Goal: Information Seeking & Learning: Learn about a topic

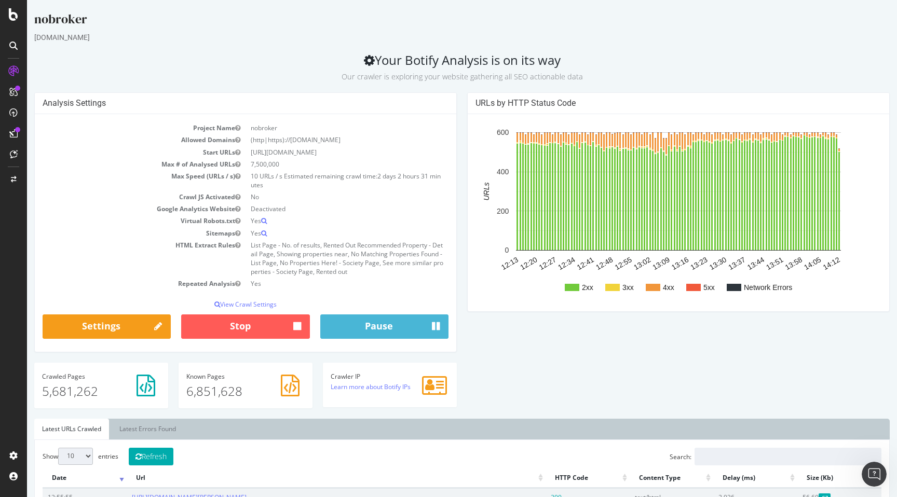
click at [465, 323] on div "Analysis Settings Project Name nobroker Allowed Domains (http|https)://[DOMAIN_…" at bounding box center [461, 255] width 865 height 326
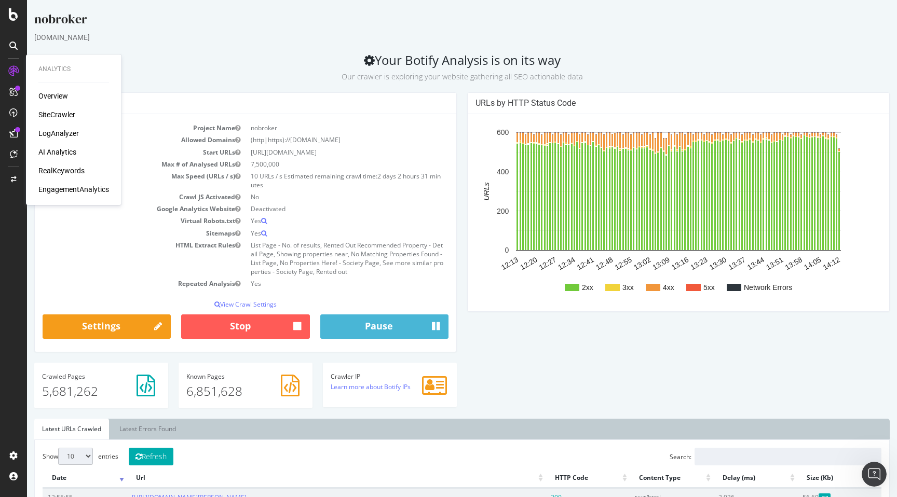
click at [58, 134] on div "LogAnalyzer" at bounding box center [58, 133] width 40 height 10
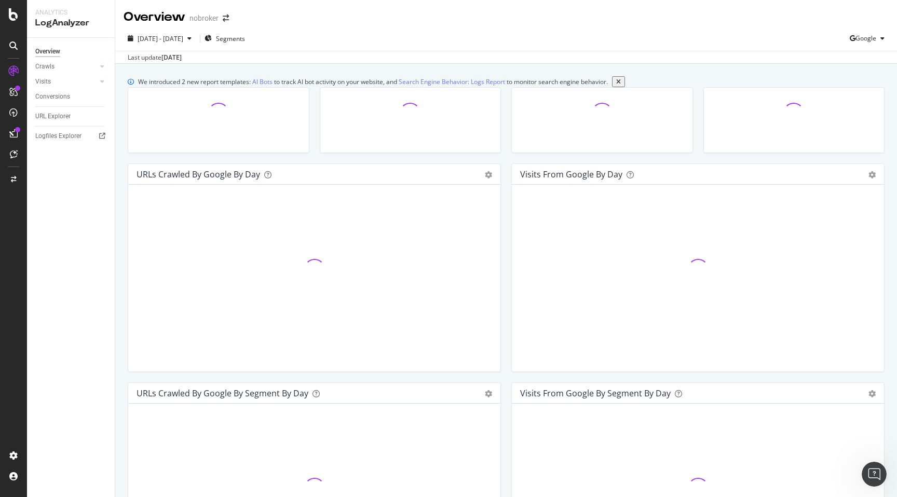
click at [121, 173] on div "We introduced 2 new report templates: AI Bots to track AI bot activity on your …" at bounding box center [505, 460] width 781 height 793
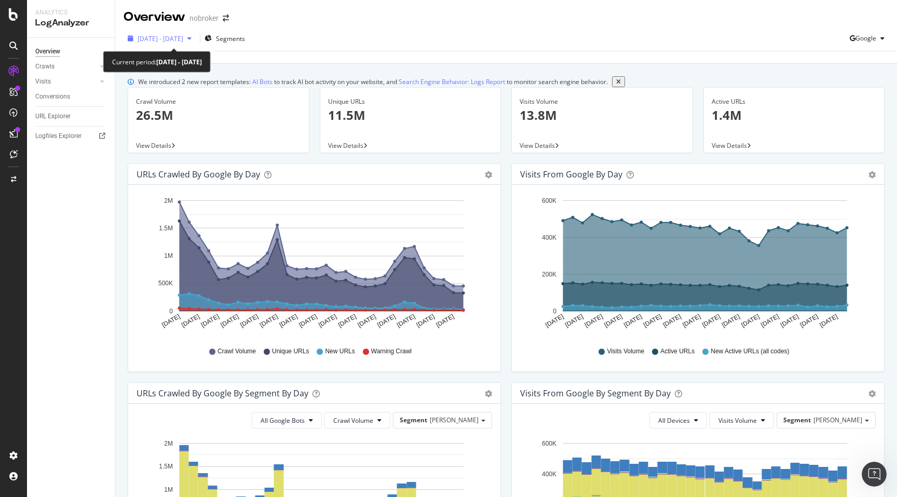
click at [174, 38] on span "[DATE] - [DATE]" at bounding box center [160, 38] width 46 height 9
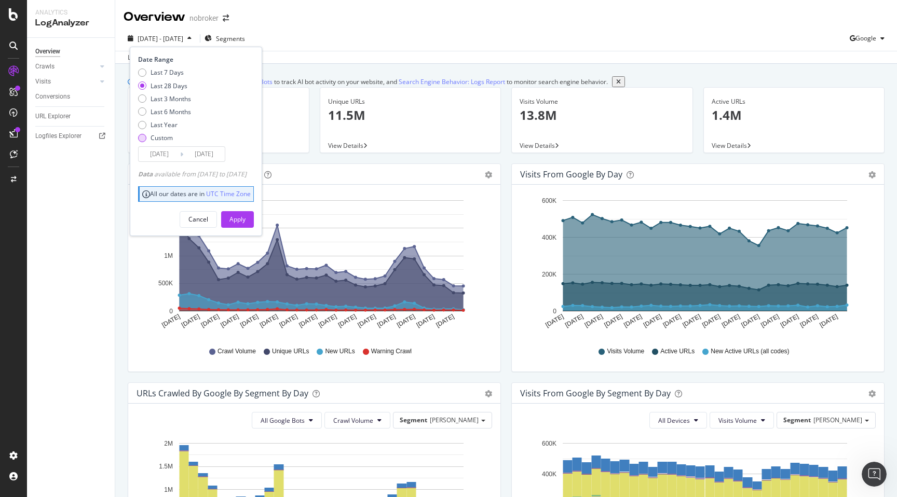
click at [143, 135] on div "Custom" at bounding box center [142, 138] width 8 height 8
click at [145, 151] on input "[DATE]" at bounding box center [160, 154] width 42 height 15
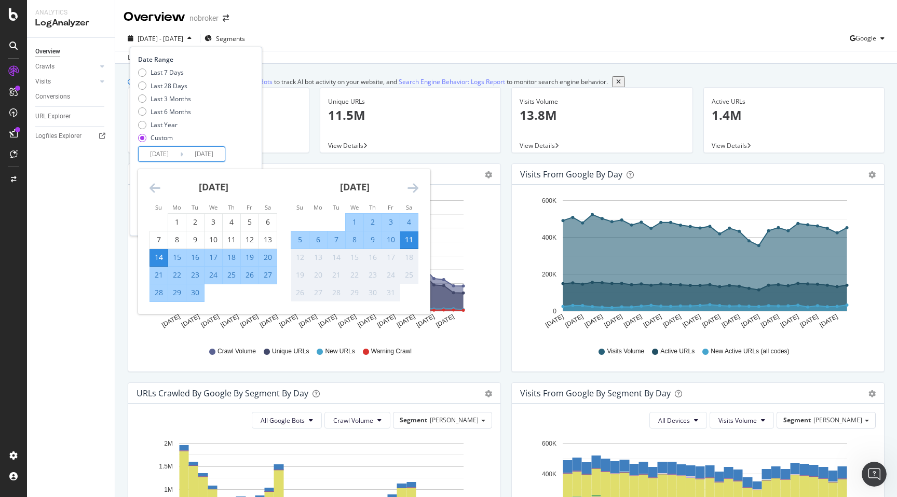
click at [412, 241] on div "11" at bounding box center [409, 240] width 18 height 10
type input "[DATE]"
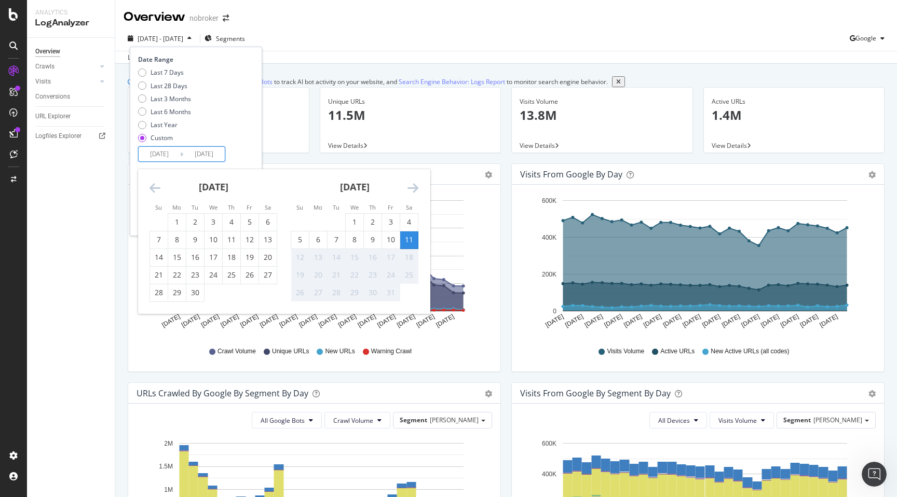
click at [412, 241] on div "11" at bounding box center [409, 240] width 18 height 10
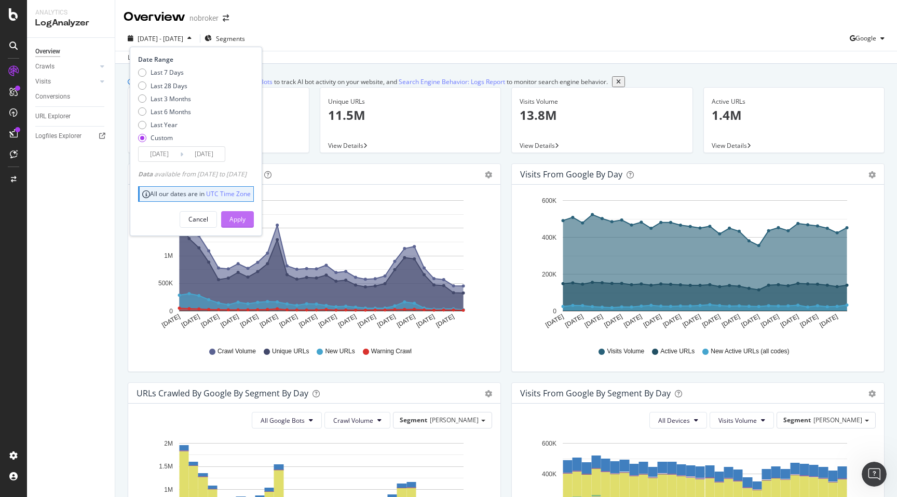
click at [245, 217] on div "Apply" at bounding box center [237, 219] width 16 height 9
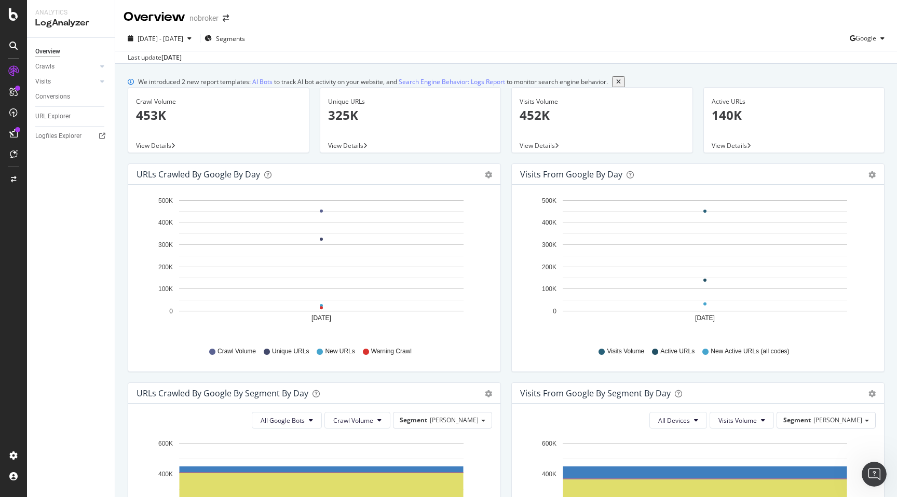
click at [148, 124] on p "453K" at bounding box center [218, 115] width 165 height 18
click at [343, 114] on p "325K" at bounding box center [410, 115] width 165 height 18
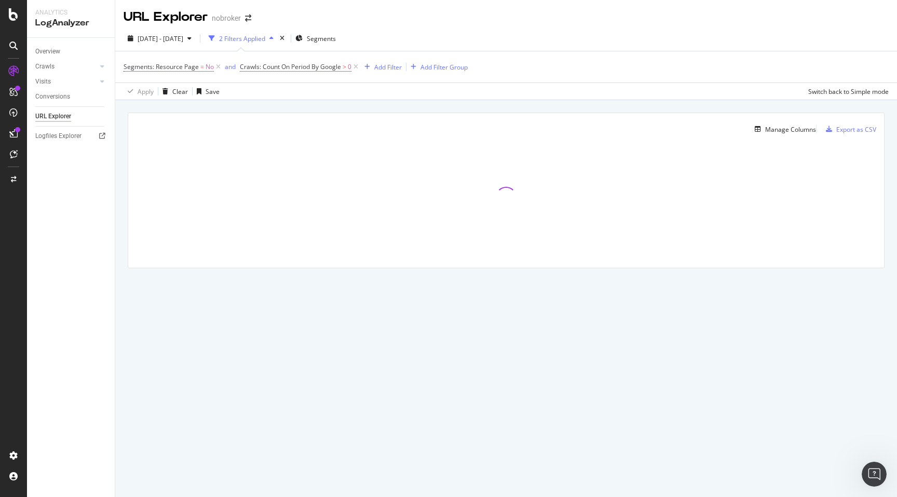
click at [126, 143] on div "Manage Columns Export as CSV Full URL Crawls: Count On Period By Google" at bounding box center [505, 202] width 781 height 204
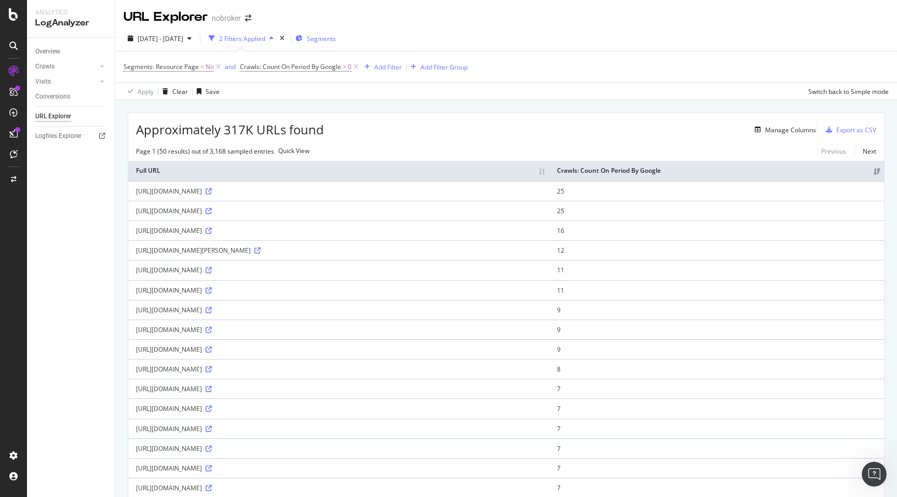
click at [336, 37] on span "Segments" at bounding box center [321, 38] width 29 height 9
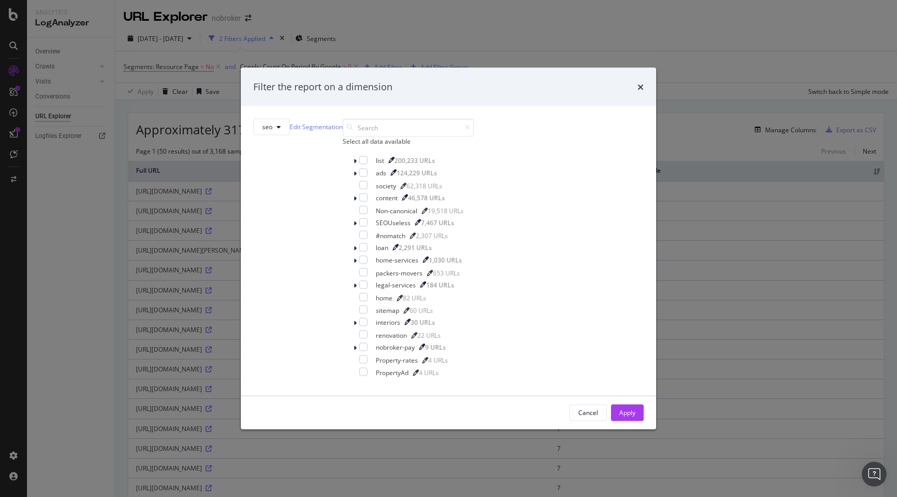
click at [543, 89] on div "Filter the report on a dimension" at bounding box center [448, 86] width 390 height 13
click at [637, 90] on icon "times" at bounding box center [640, 86] width 6 height 8
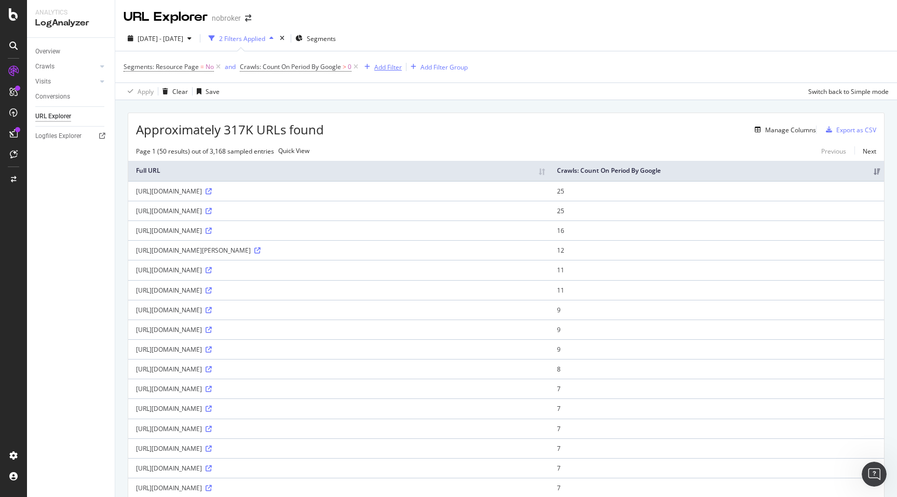
click at [383, 64] on div "Add Filter" at bounding box center [387, 67] width 27 height 9
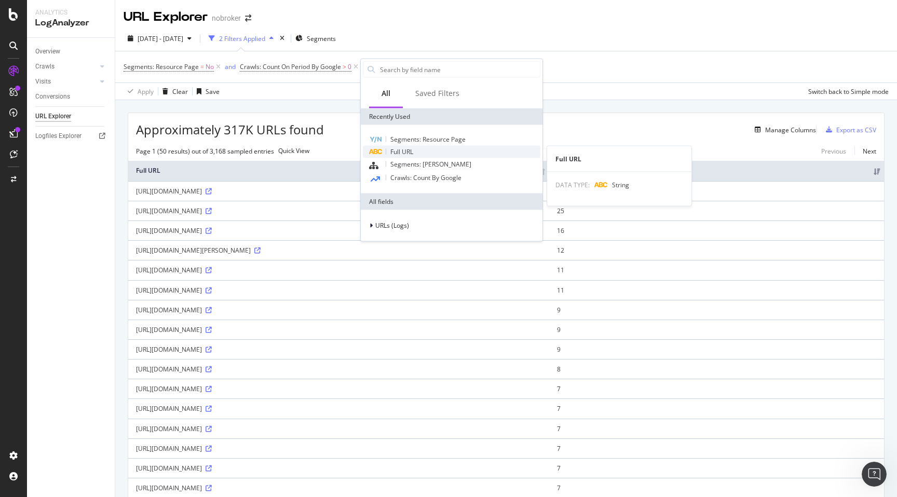
click at [403, 154] on span "Full URL" at bounding box center [401, 151] width 23 height 9
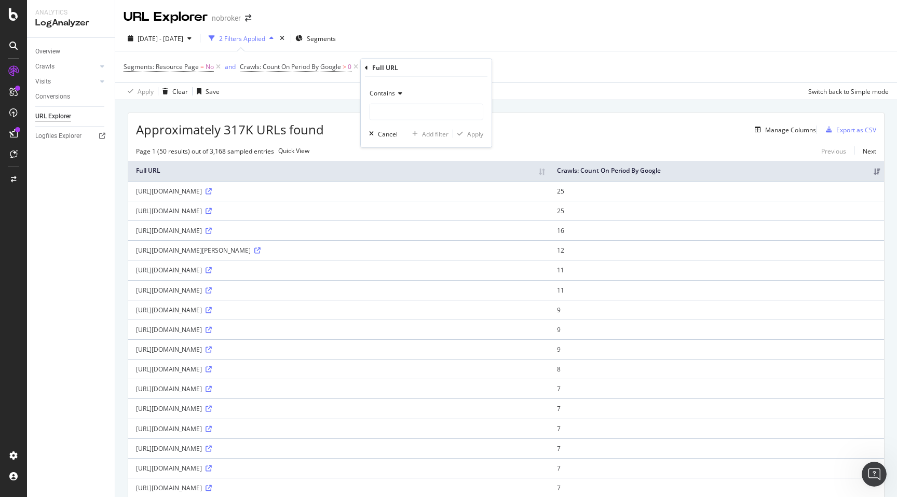
click at [383, 94] on span "Contains" at bounding box center [381, 93] width 25 height 9
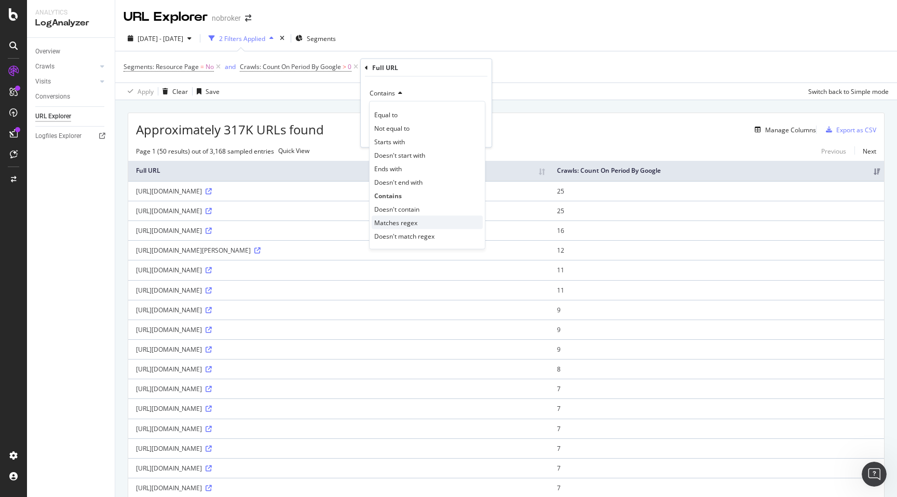
click at [398, 221] on span "Matches regex" at bounding box center [395, 222] width 43 height 9
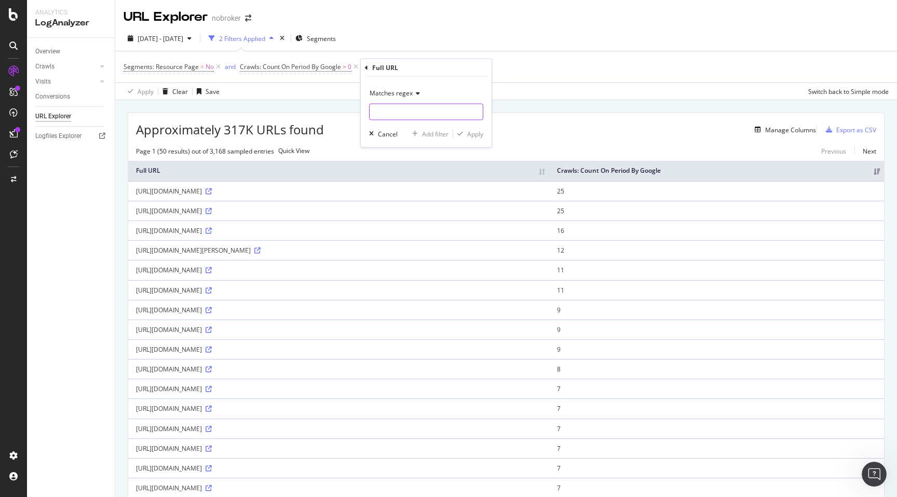
click at [381, 115] on input "text" at bounding box center [425, 112] width 113 height 17
paste input "swagger"
type input "swagger"
click at [478, 129] on button "Apply" at bounding box center [468, 134] width 30 height 10
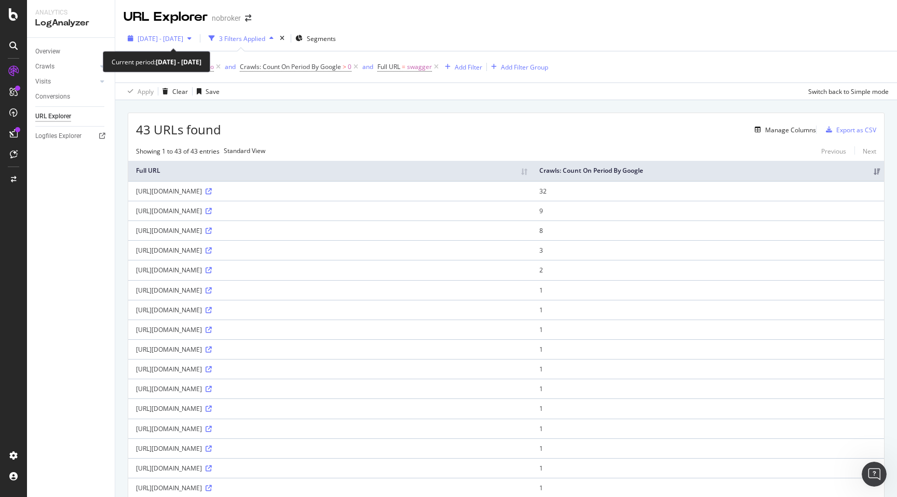
click at [183, 37] on span "[DATE] - [DATE]" at bounding box center [160, 38] width 46 height 9
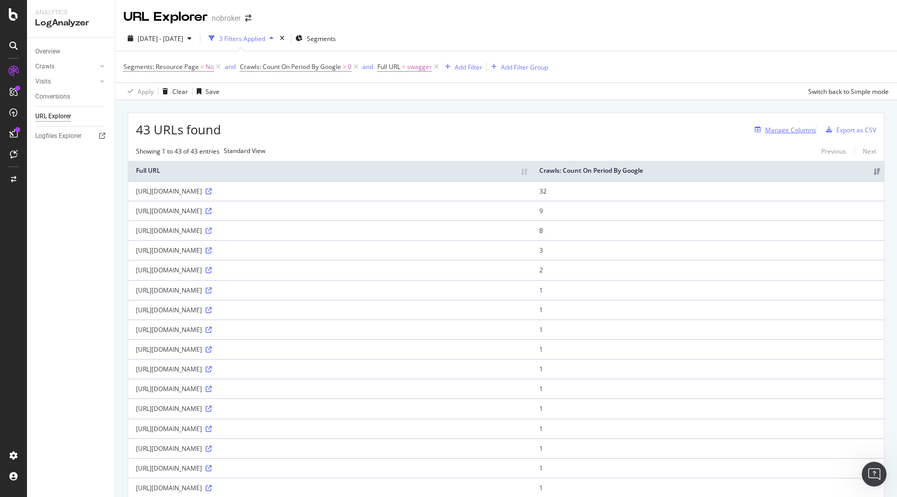
click at [765, 134] on div "Manage Columns" at bounding box center [790, 130] width 51 height 9
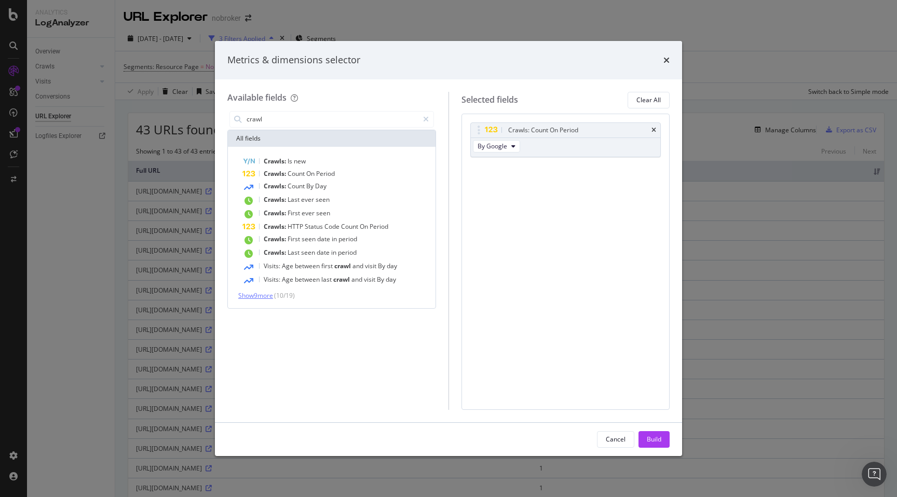
click at [260, 295] on span "Show 9 more" at bounding box center [255, 295] width 35 height 9
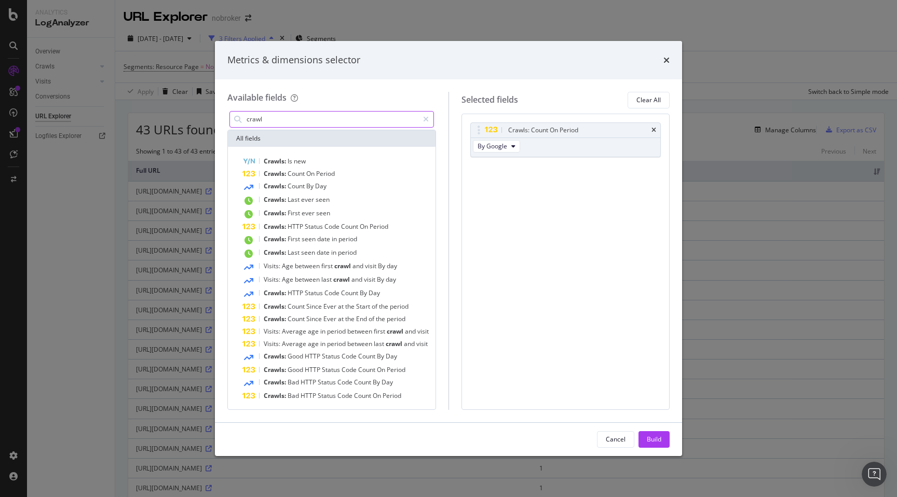
click at [296, 122] on input "crawl" at bounding box center [331, 120] width 173 height 16
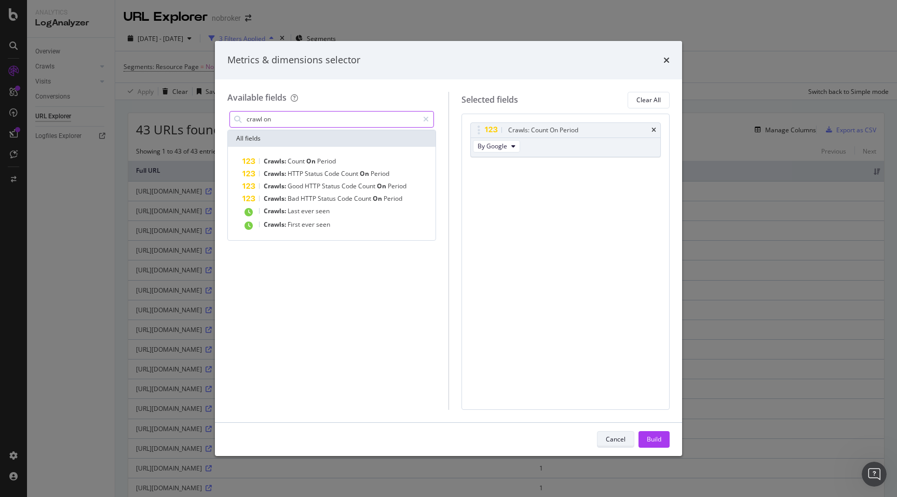
type input "crawl on"
click at [618, 444] on div "Cancel" at bounding box center [615, 439] width 20 height 9
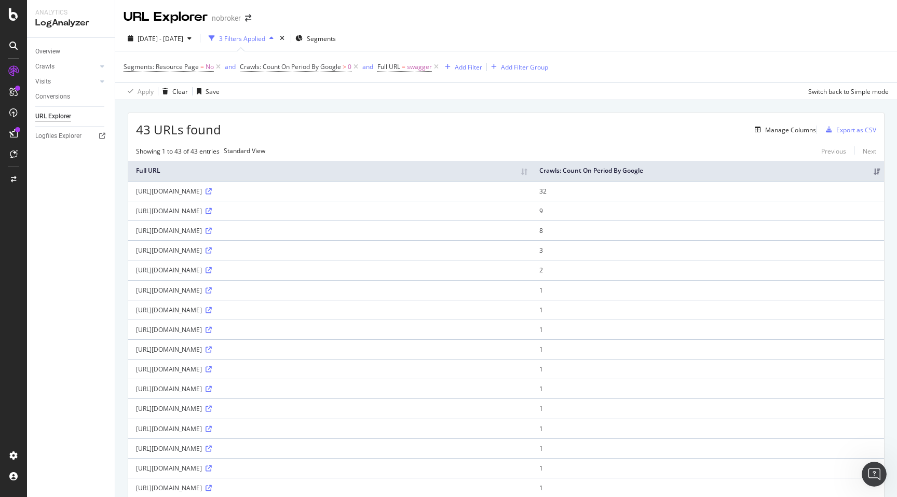
click at [173, 37] on span "[DATE] - [DATE]" at bounding box center [160, 38] width 46 height 9
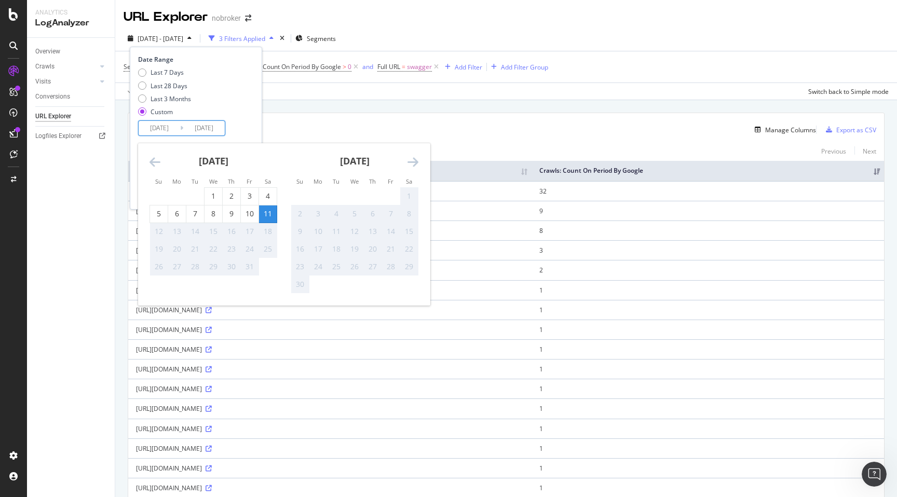
click at [159, 129] on input "[DATE]" at bounding box center [160, 128] width 42 height 15
click at [264, 191] on div "4" at bounding box center [268, 196] width 18 height 10
type input "[DATE]"
click at [264, 191] on div "4" at bounding box center [268, 196] width 18 height 10
type input "[DATE]"
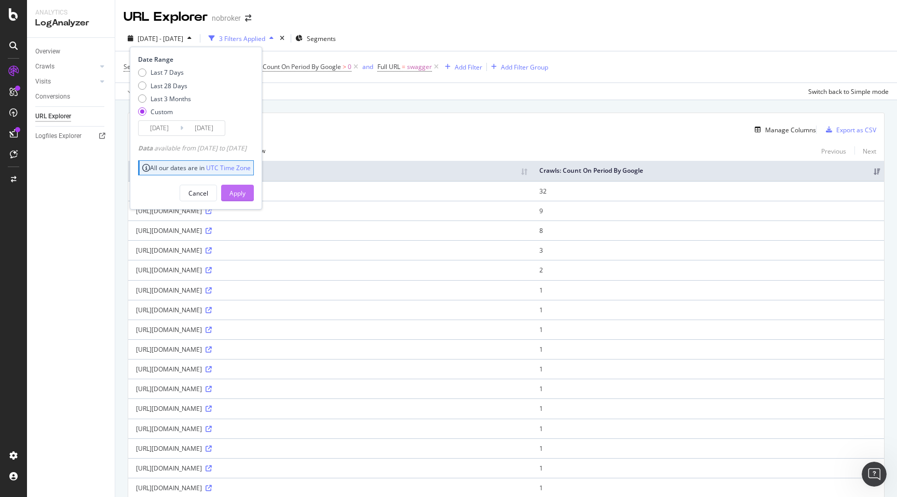
click at [245, 191] on div "Apply" at bounding box center [237, 193] width 16 height 9
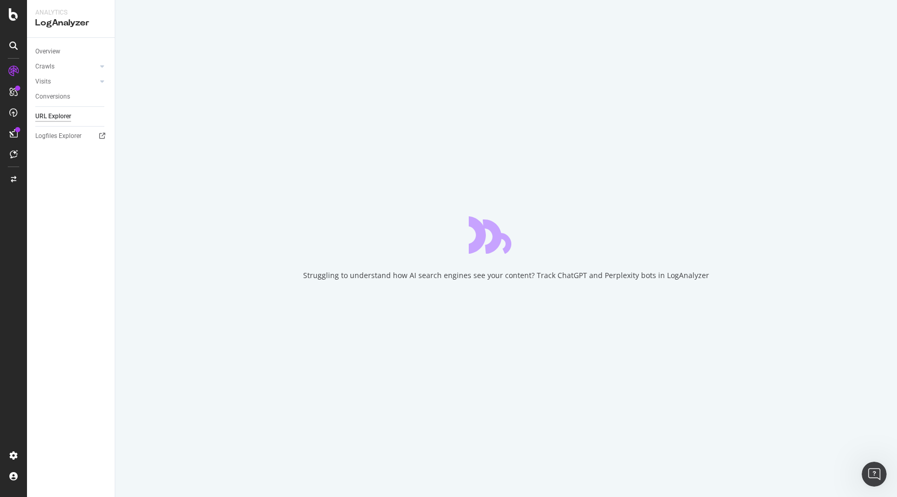
click at [126, 229] on div "Struggling to understand how AI search engines see your content? Track ChatGPT …" at bounding box center [505, 248] width 781 height 497
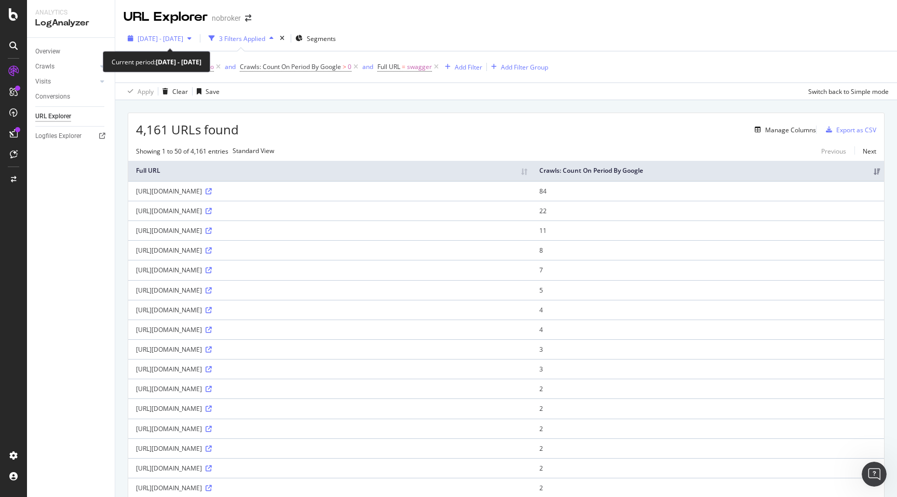
click at [195, 33] on div "[DATE] - [DATE]" at bounding box center [159, 39] width 72 height 16
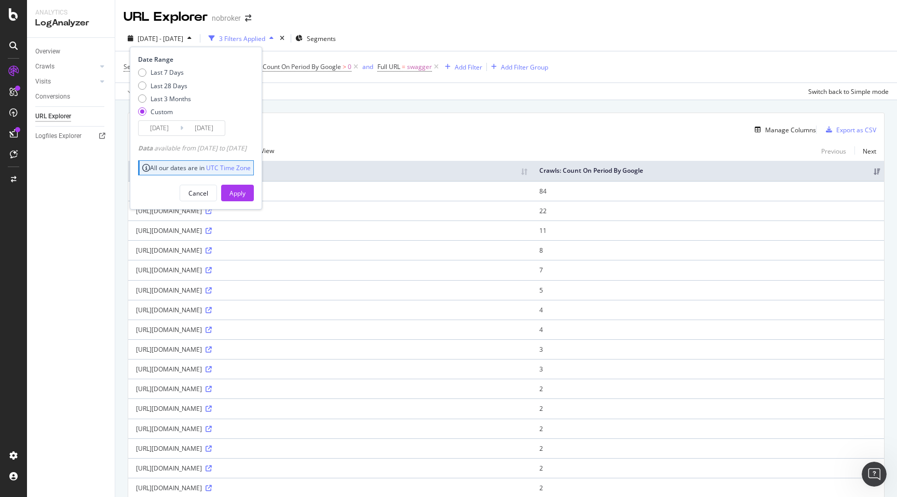
click at [155, 134] on input "[DATE]" at bounding box center [160, 128] width 42 height 15
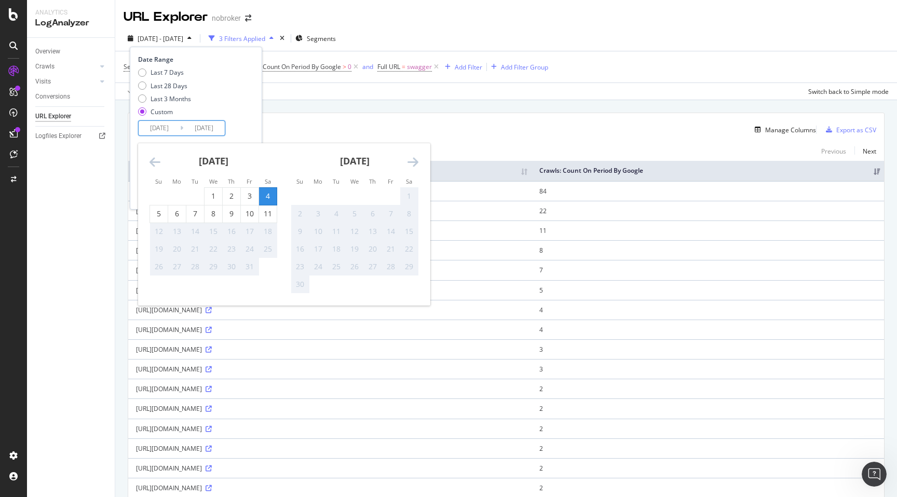
click at [155, 160] on icon "Move backward to switch to the previous month." at bounding box center [154, 162] width 11 height 12
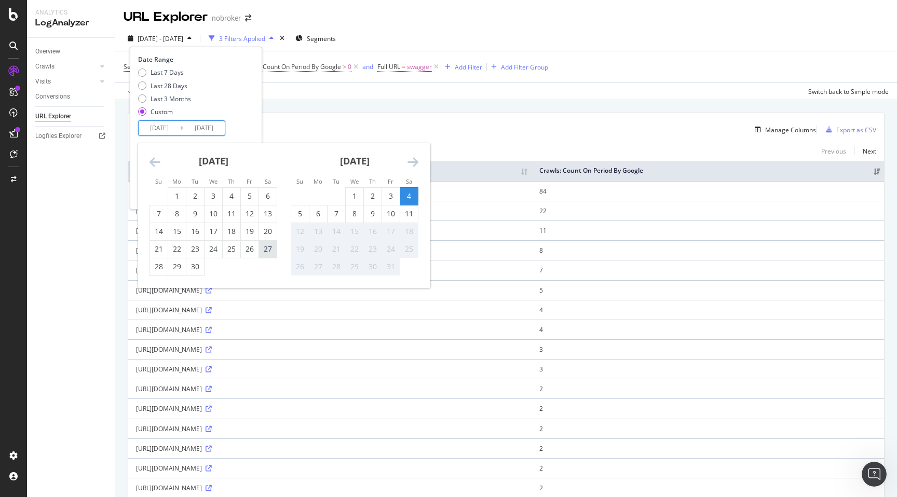
click at [267, 247] on div "27" at bounding box center [268, 249] width 18 height 10
type input "[DATE]"
click at [267, 247] on div "27" at bounding box center [268, 249] width 18 height 10
type input "[DATE]"
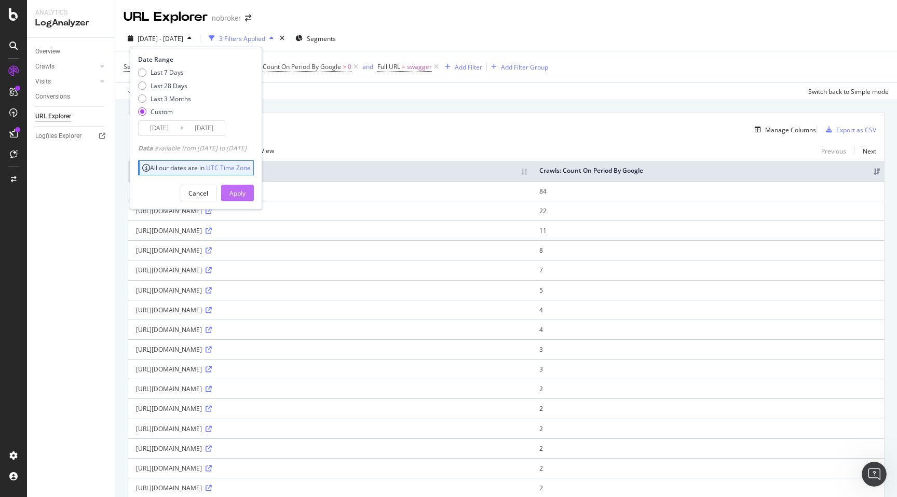
click at [245, 195] on div "Apply" at bounding box center [237, 193] width 16 height 9
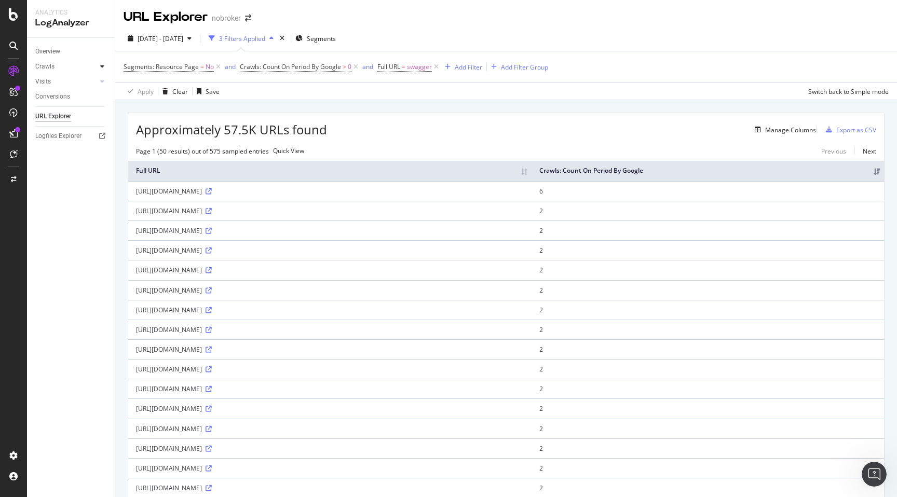
click at [103, 63] on icon at bounding box center [102, 66] width 4 height 6
click at [102, 152] on icon at bounding box center [102, 152] width 4 height 6
click at [409, 67] on span "swagger" at bounding box center [419, 67] width 25 height 15
click at [426, 107] on input "swagger" at bounding box center [436, 110] width 98 height 17
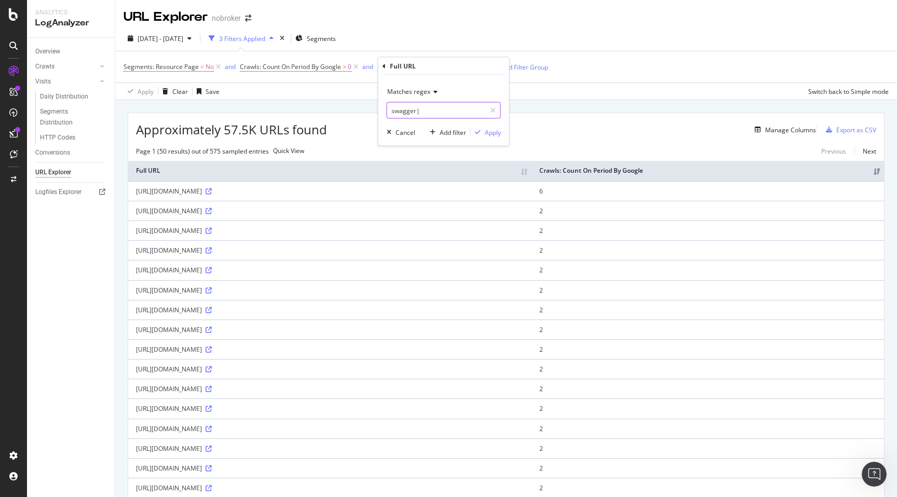
paste input "/api/"
type input "swagger|/api/"
click at [495, 130] on div "Apply" at bounding box center [493, 132] width 16 height 9
click at [418, 66] on span "swagger|/api/" at bounding box center [428, 67] width 42 height 15
click at [442, 107] on input "swagger|/api/" at bounding box center [436, 110] width 98 height 17
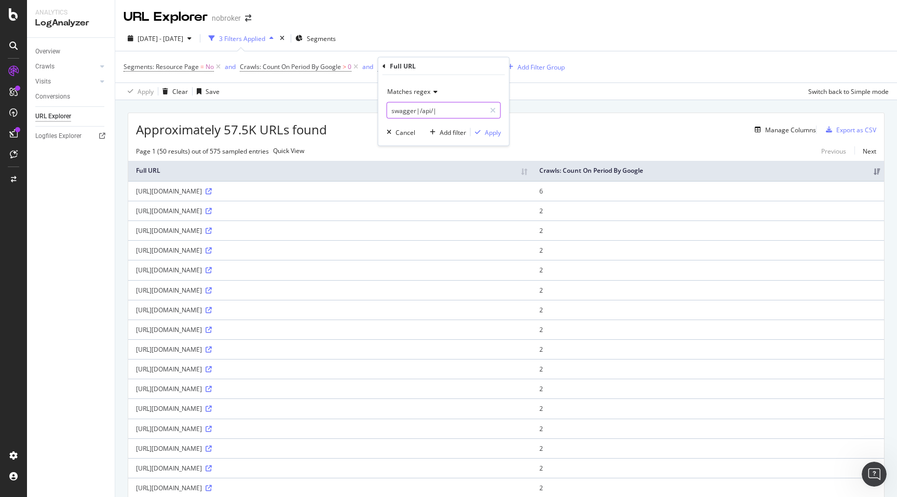
paste input "/nb-"
type input "swagger|/api/|/nb-|/hs-"
click at [472, 107] on input "swagger|/api/|/nb-|/hs-" at bounding box center [436, 110] width 98 height 17
click at [494, 133] on div "Apply" at bounding box center [493, 132] width 16 height 9
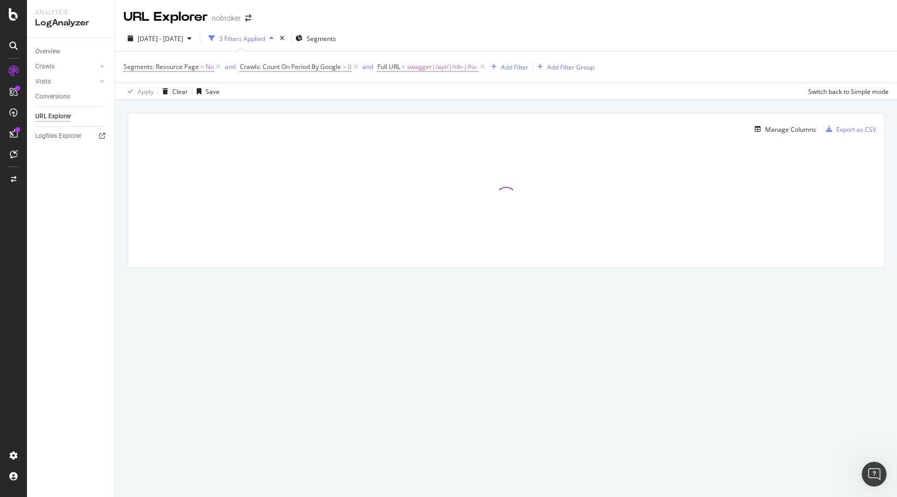
click at [123, 141] on div "Manage Columns Export as CSV Full URL Crawls: Count On Period By Google" at bounding box center [505, 202] width 781 height 204
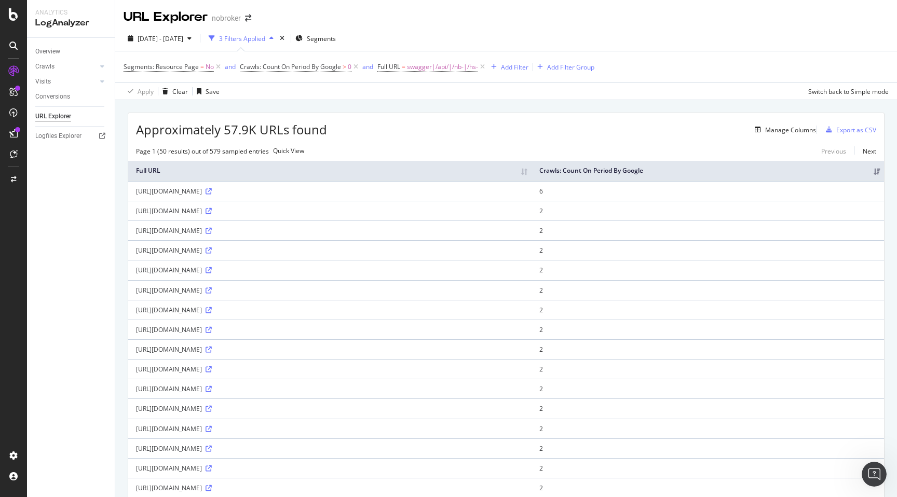
click at [54, 54] on div "Overview" at bounding box center [47, 51] width 25 height 11
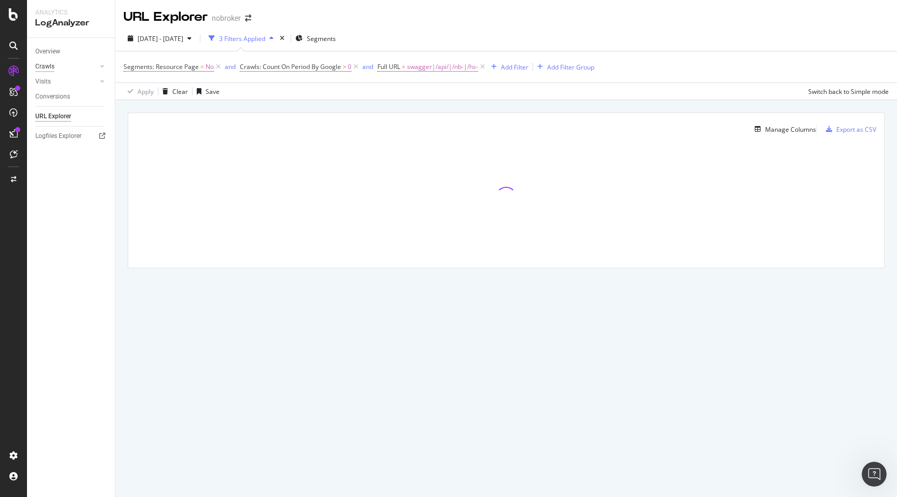
click at [45, 64] on div "Crawls" at bounding box center [44, 66] width 19 height 11
click at [119, 159] on div "Manage Columns Export as CSV Full URL Crawls: Count On Period By Google" at bounding box center [505, 202] width 781 height 204
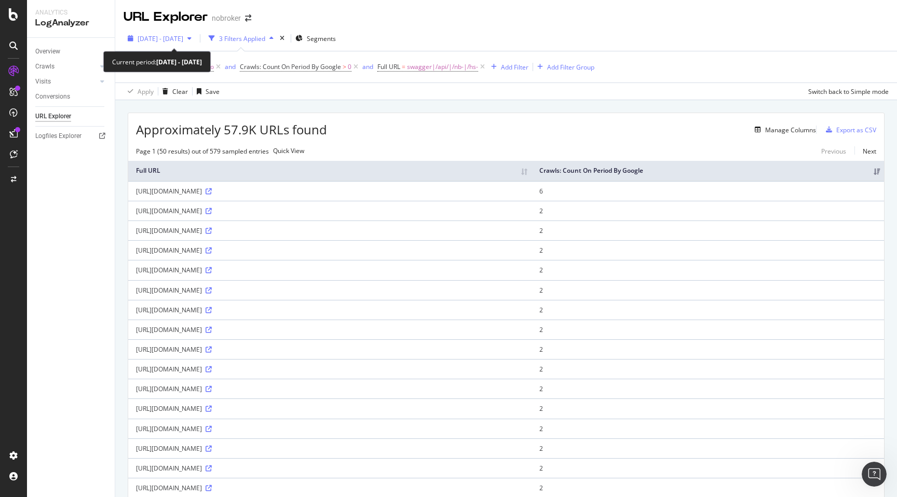
click at [183, 34] on span "[DATE] - [DATE]" at bounding box center [160, 38] width 46 height 9
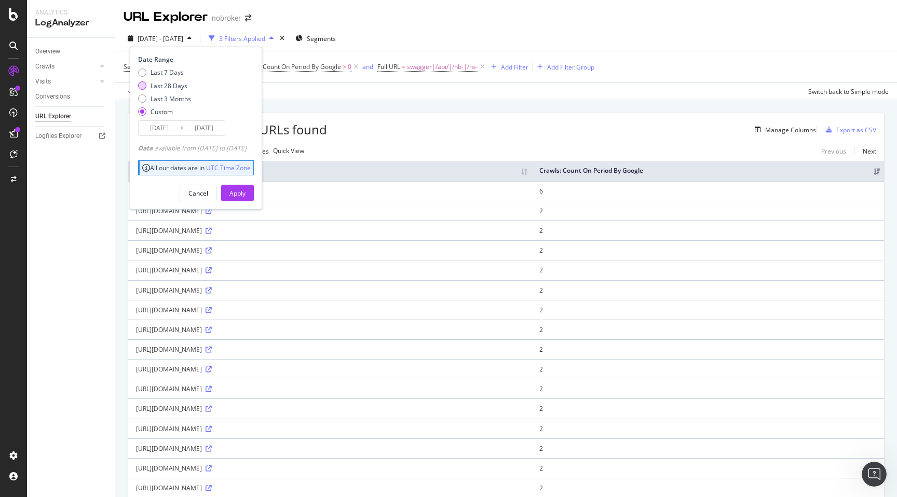
click at [174, 86] on div "Last 28 Days" at bounding box center [168, 85] width 37 height 9
type input "[DATE]"
click at [245, 195] on div "Apply" at bounding box center [237, 193] width 16 height 9
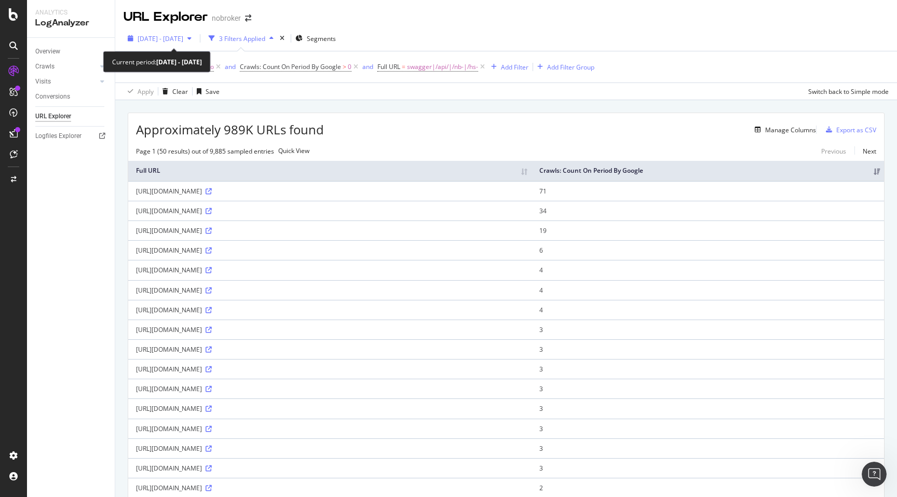
click at [183, 37] on span "[DATE] - [DATE]" at bounding box center [160, 38] width 46 height 9
click at [434, 68] on span "swagger|/api/|/nb-|/hs-" at bounding box center [442, 67] width 71 height 15
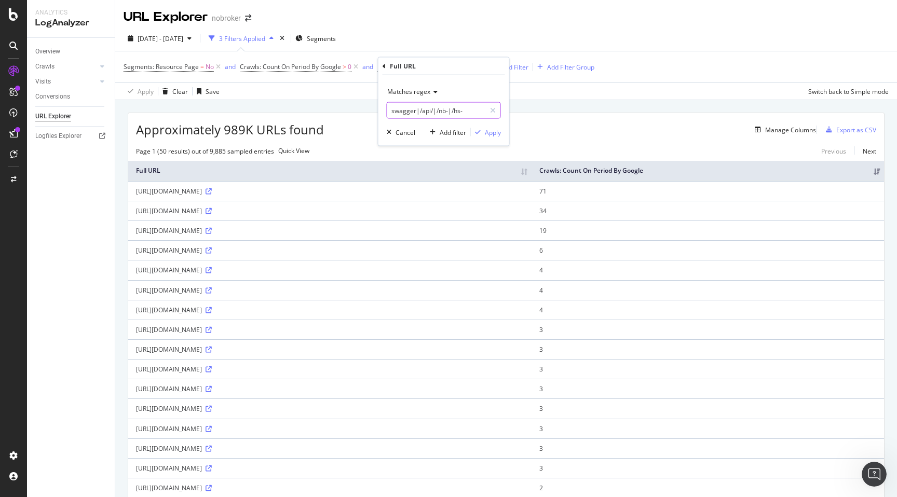
click at [416, 111] on input "swagger|/api/|/nb-|/hs-" at bounding box center [436, 110] width 98 height 17
click at [417, 113] on input "swagger|/api/|/nb-|/hs-" at bounding box center [436, 110] width 98 height 17
type input "/api/|/nb-|/hs-"
click at [487, 135] on div "Apply" at bounding box center [493, 132] width 16 height 9
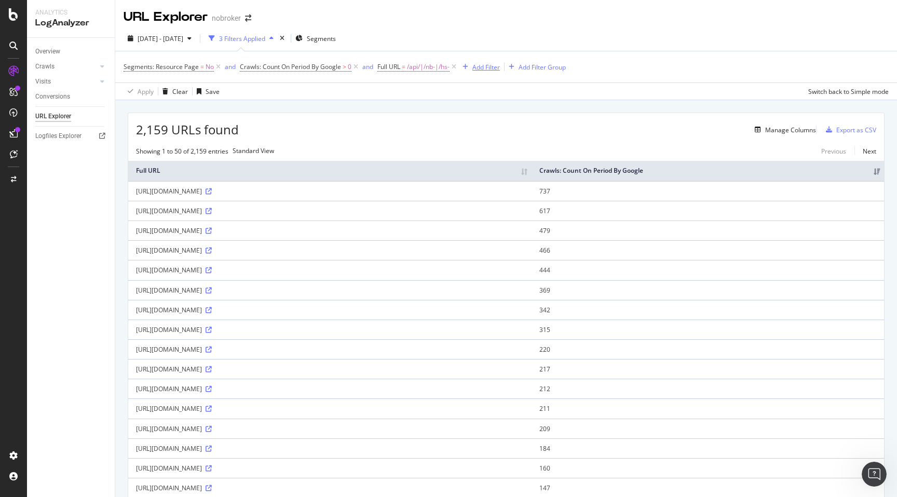
click at [491, 68] on div "Add Filter" at bounding box center [485, 67] width 27 height 9
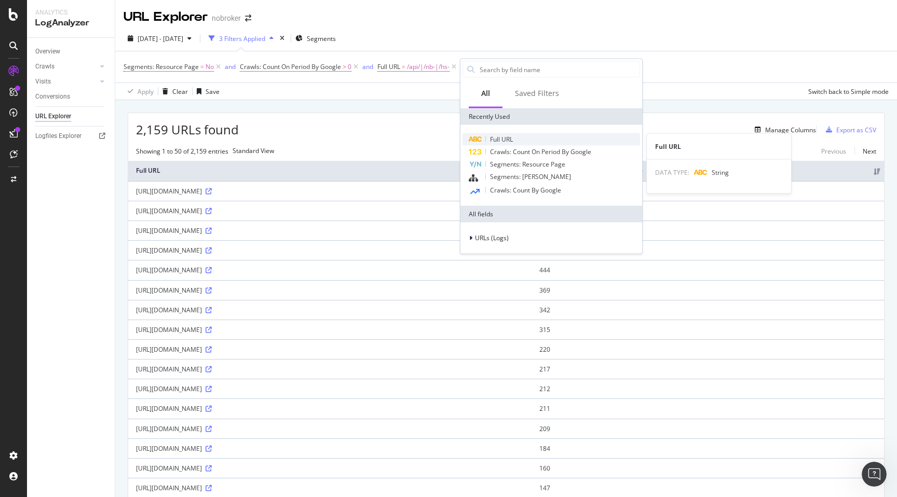
click at [508, 140] on span "Full URL" at bounding box center [501, 139] width 23 height 9
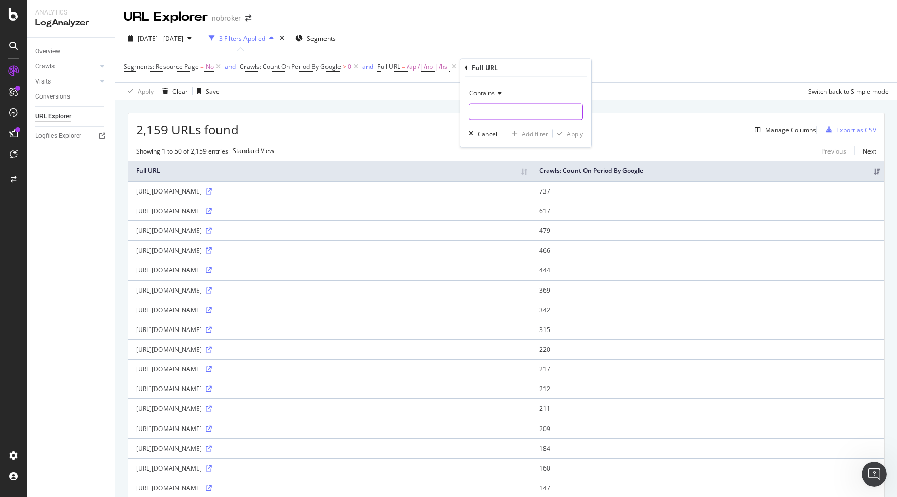
click at [489, 116] on input "text" at bounding box center [525, 112] width 113 height 17
paste input "swagger|"
type input "swagger"
click at [578, 134] on div "Apply" at bounding box center [575, 133] width 16 height 9
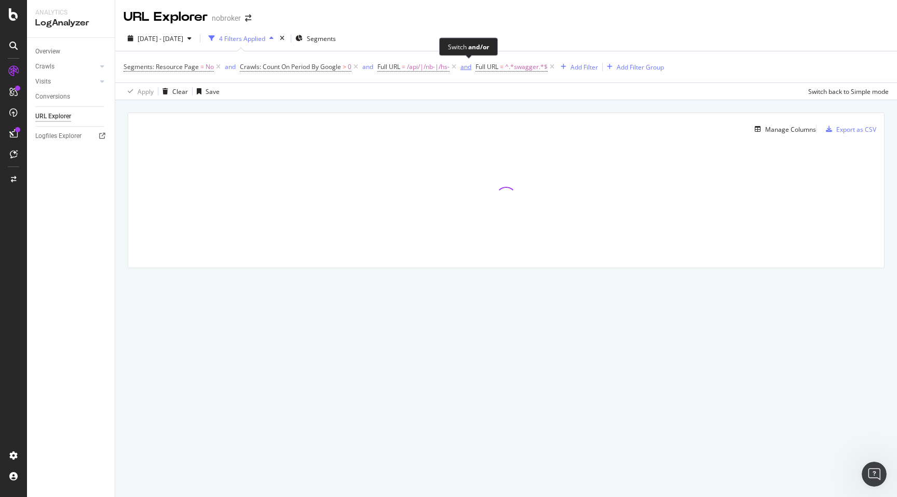
click at [467, 67] on div "and" at bounding box center [465, 66] width 11 height 9
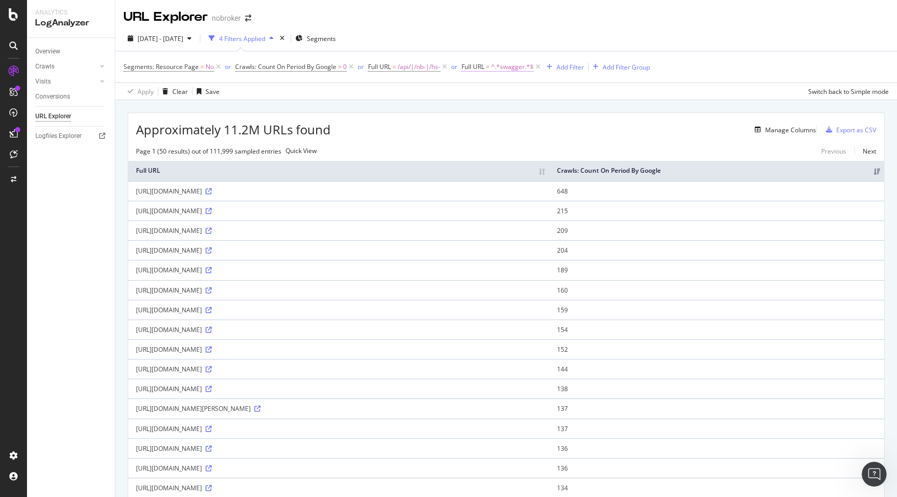
click at [507, 66] on span "^.*swagger.*$" at bounding box center [512, 67] width 43 height 15
click at [512, 114] on input "swagger" at bounding box center [521, 110] width 98 height 17
click at [493, 130] on div "Cancel" at bounding box center [490, 132] width 20 height 9
click at [539, 68] on icon at bounding box center [537, 67] width 9 height 10
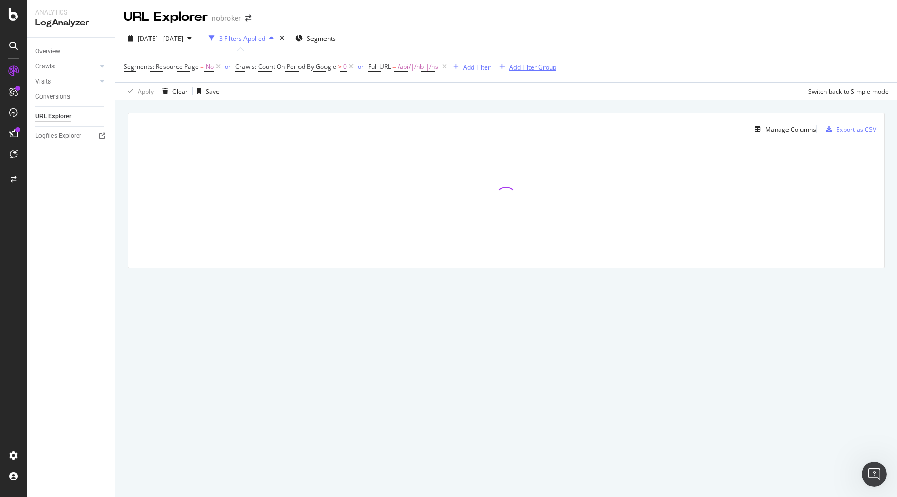
click at [518, 68] on div "Add Filter Group" at bounding box center [532, 67] width 47 height 9
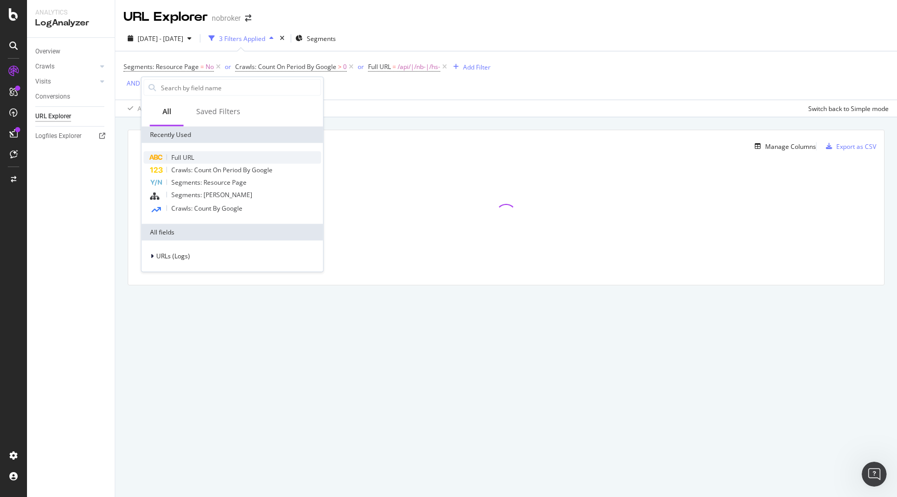
click at [185, 154] on span "Full URL" at bounding box center [182, 157] width 23 height 9
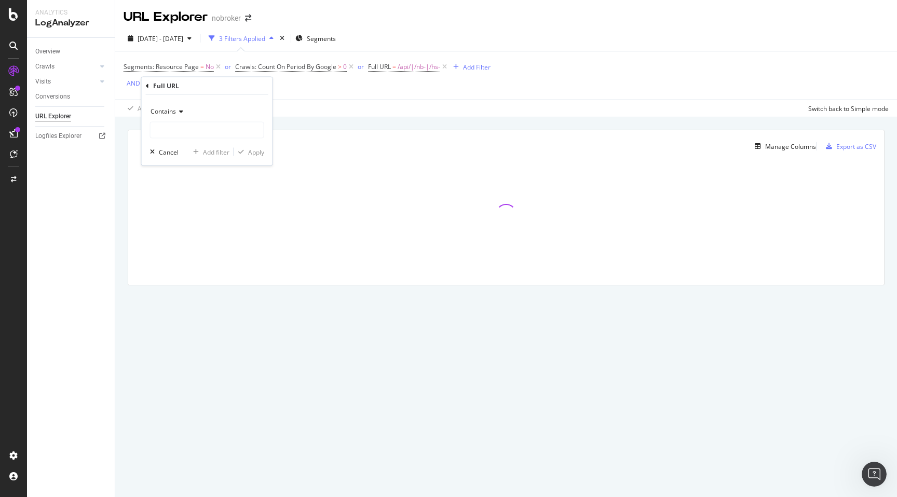
click at [168, 114] on span "Contains" at bounding box center [162, 111] width 25 height 9
click at [178, 239] on span "Matches regex" at bounding box center [176, 240] width 43 height 9
click at [177, 132] on input "text" at bounding box center [206, 130] width 113 height 17
paste input "swagger"
type input "swagger"
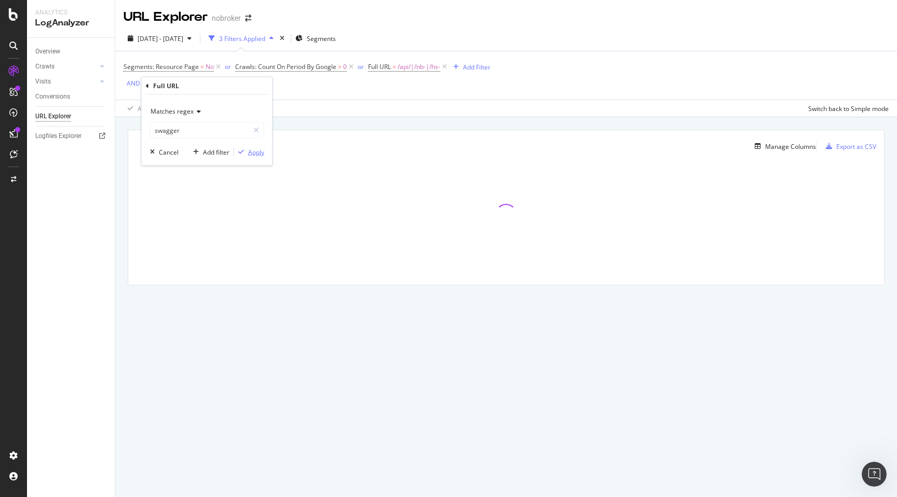
click at [251, 156] on div "Apply" at bounding box center [256, 151] width 16 height 9
click at [359, 70] on div "or" at bounding box center [360, 66] width 6 height 9
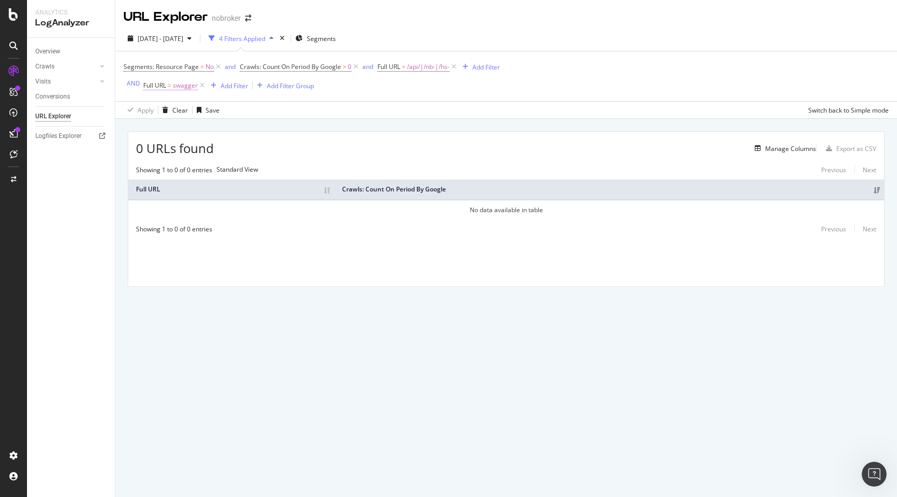
click at [184, 87] on span "swagger" at bounding box center [185, 85] width 25 height 15
click at [190, 126] on input "swagger" at bounding box center [199, 129] width 98 height 17
click at [323, 105] on div "Apply Clear Save Switch back to Simple mode" at bounding box center [505, 109] width 781 height 17
click at [416, 66] on span "/api/|/nb-|/hs-" at bounding box center [428, 67] width 43 height 15
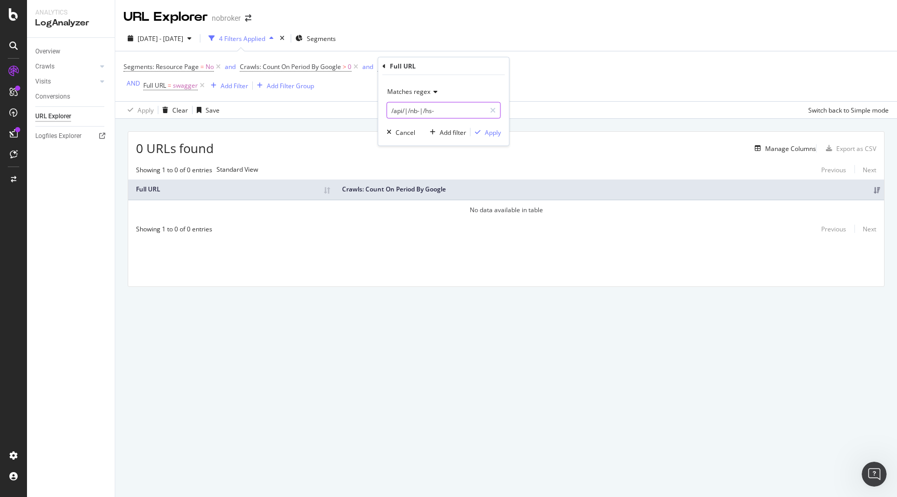
click at [444, 108] on input "/api/|/nb-|/hs-" at bounding box center [436, 110] width 98 height 17
click at [409, 130] on div "Cancel" at bounding box center [405, 132] width 20 height 9
click at [231, 87] on div "Add Filter" at bounding box center [234, 85] width 27 height 9
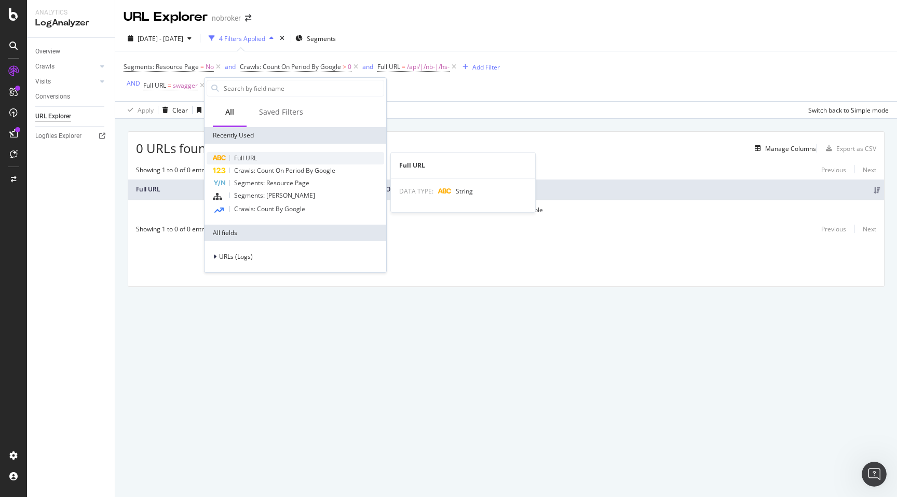
click at [251, 156] on span "Full URL" at bounding box center [245, 158] width 23 height 9
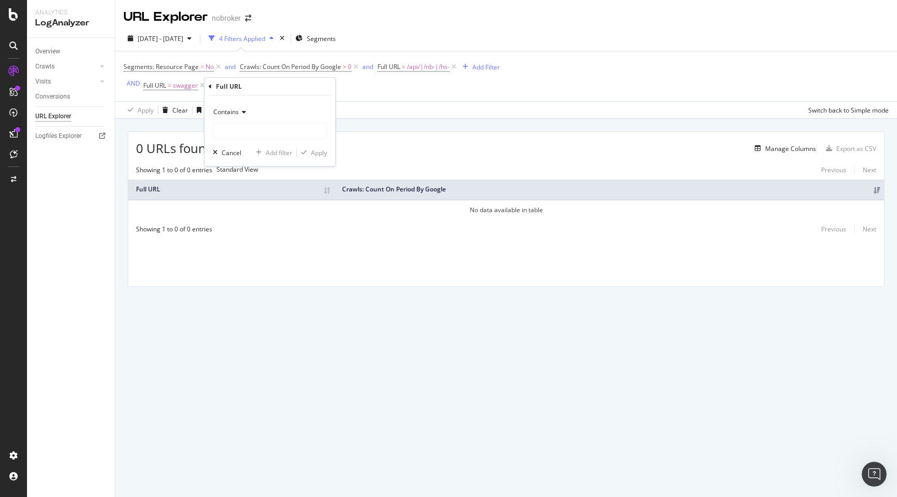
click at [231, 111] on span "Contains" at bounding box center [225, 111] width 25 height 9
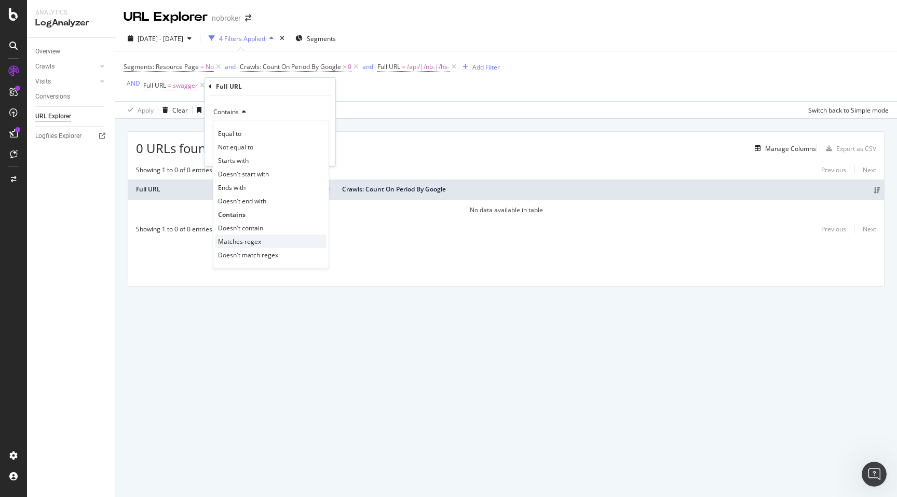
click at [249, 238] on span "Matches regex" at bounding box center [239, 241] width 43 height 9
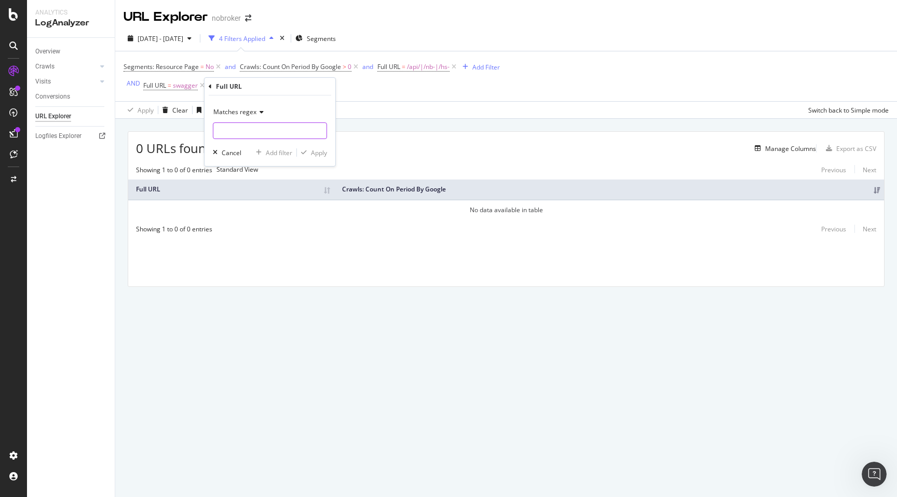
click at [308, 131] on input "text" at bounding box center [269, 130] width 113 height 17
paste input "/api/|/nb-|/hs-"
type input "/api/|/nb-|/hs-"
click at [316, 149] on div "Apply" at bounding box center [319, 152] width 16 height 9
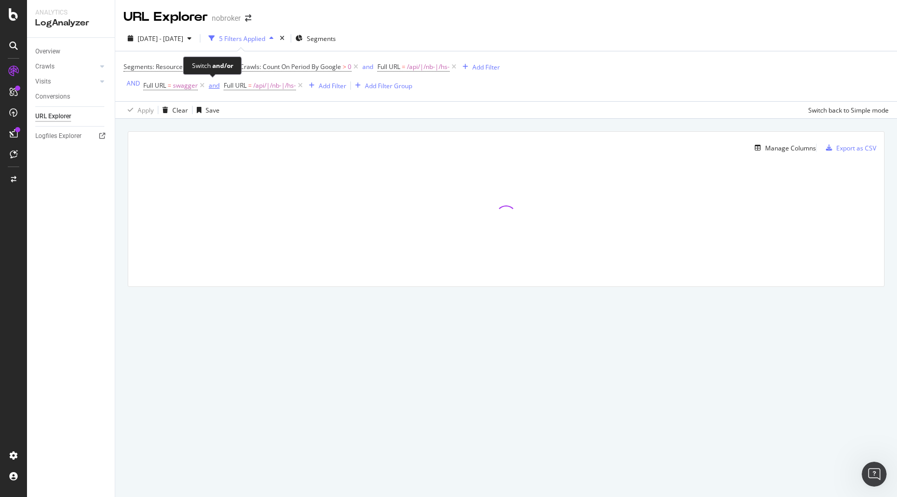
click at [211, 87] on div "and" at bounding box center [214, 85] width 11 height 9
click at [455, 67] on icon at bounding box center [453, 67] width 9 height 10
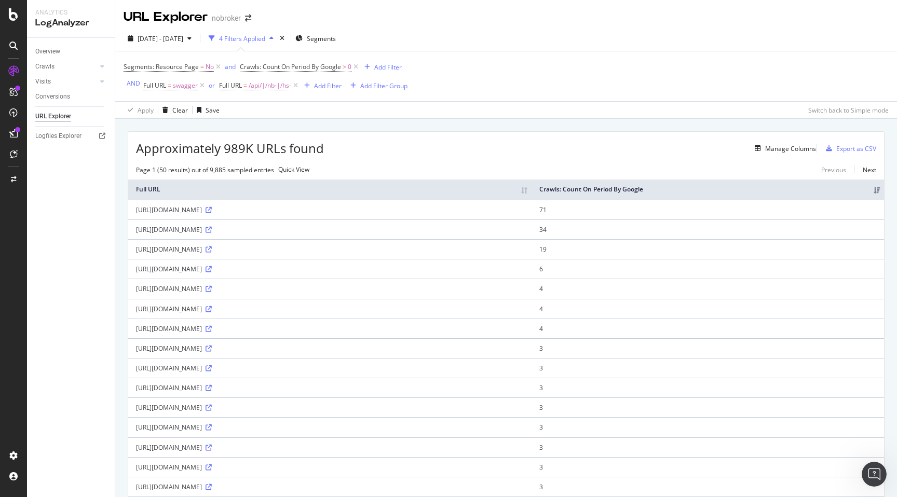
click at [183, 37] on span "[DATE] - [DATE]" at bounding box center [160, 38] width 46 height 9
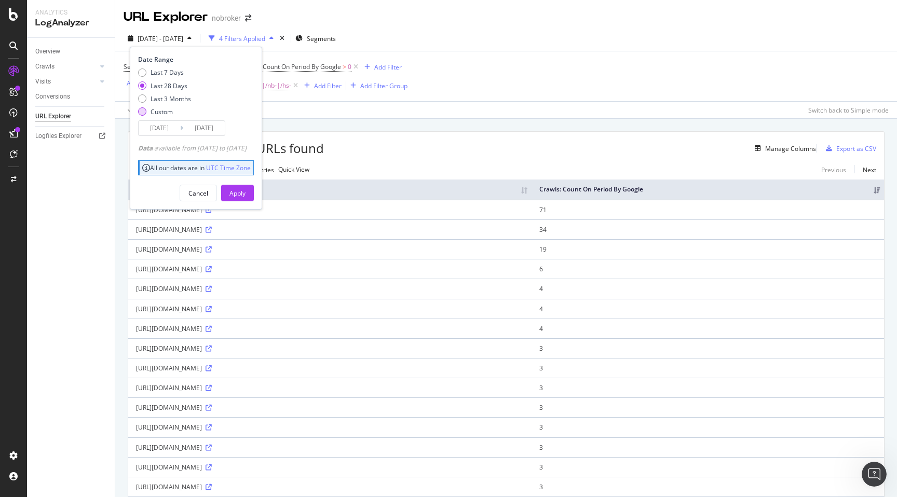
click at [142, 112] on div "Custom" at bounding box center [142, 111] width 8 height 8
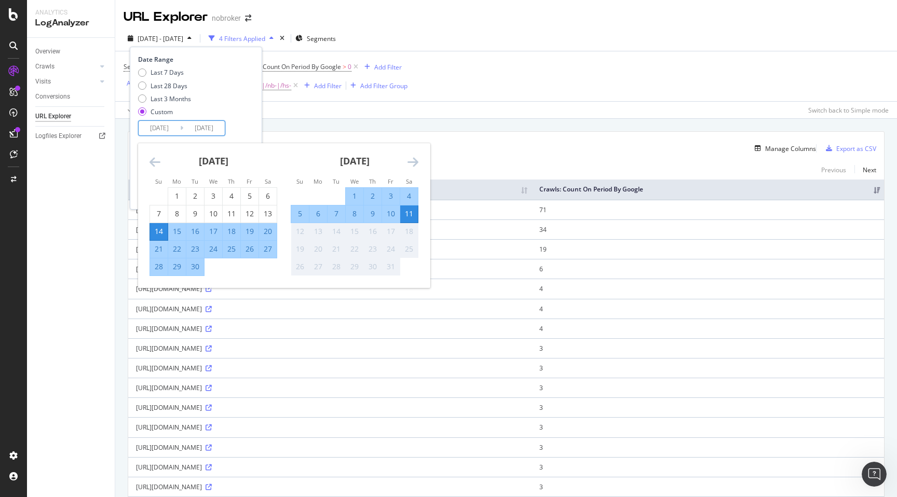
click at [152, 129] on input "[DATE]" at bounding box center [160, 128] width 42 height 15
click at [268, 200] on div "6" at bounding box center [268, 196] width 18 height 10
type input "[DATE]"
click at [268, 200] on div "6" at bounding box center [268, 196] width 18 height 10
type input "[DATE]"
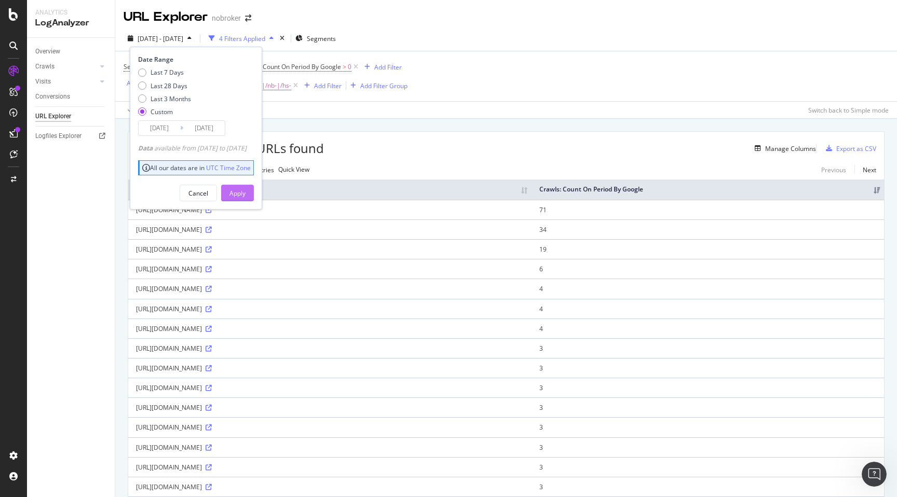
click at [245, 192] on div "Apply" at bounding box center [237, 193] width 16 height 9
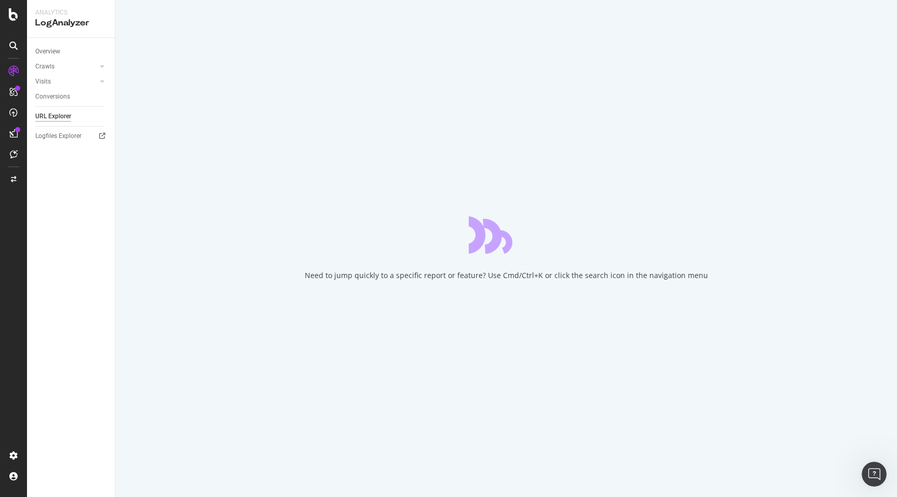
click at [119, 162] on div "Need to jump quickly to a specific report or feature? Use Cmd/Ctrl+K or click t…" at bounding box center [505, 248] width 781 height 497
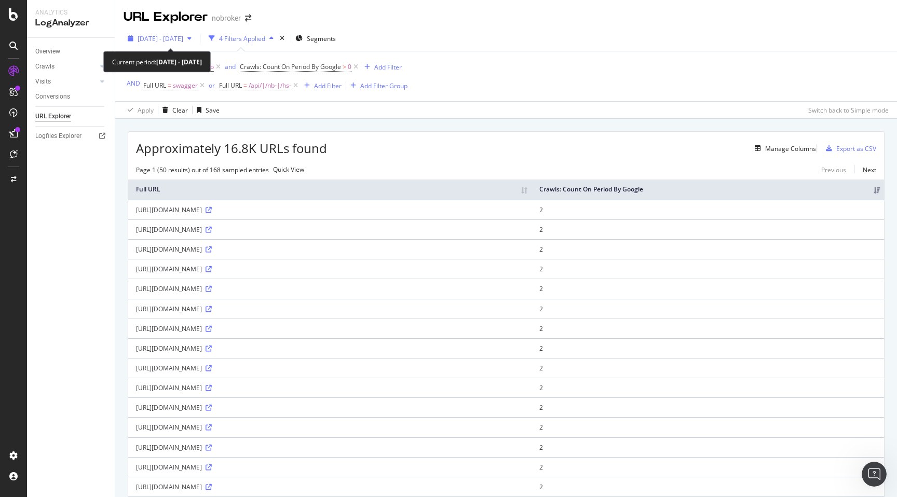
click at [178, 39] on span "[DATE] - [DATE]" at bounding box center [160, 38] width 46 height 9
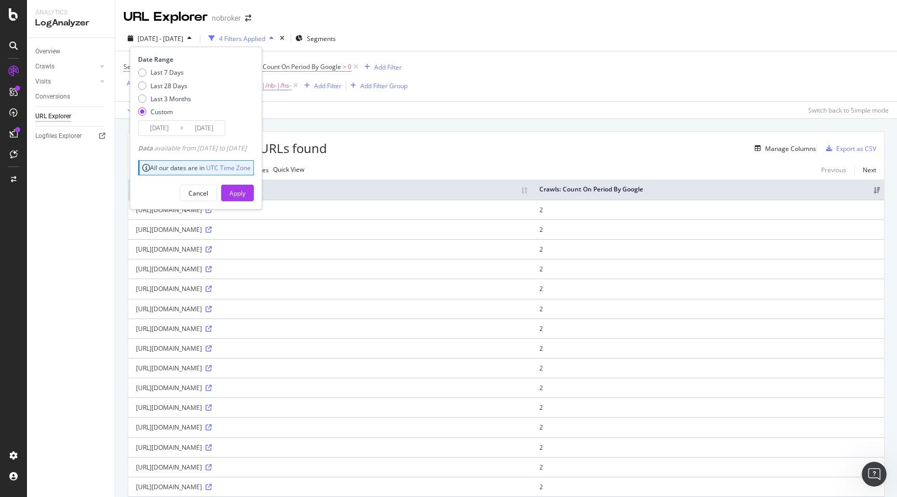
click at [167, 128] on input "[DATE]" at bounding box center [160, 128] width 42 height 15
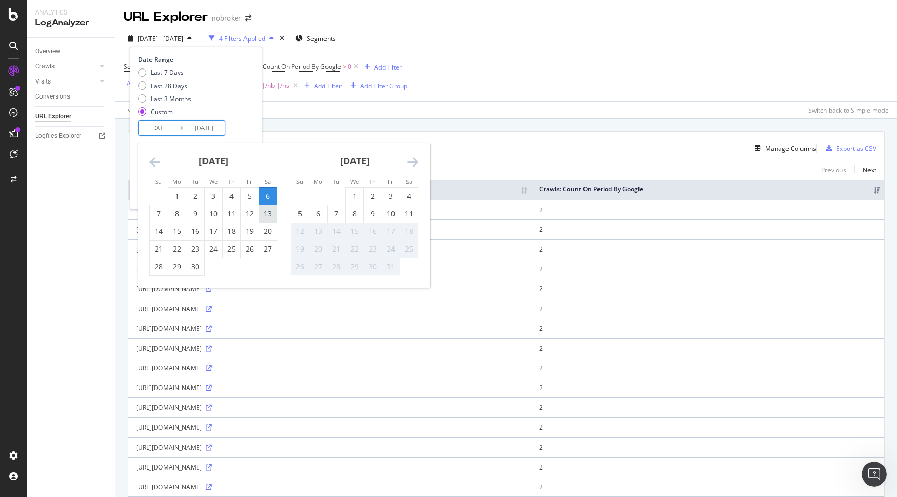
click at [266, 212] on div "13" at bounding box center [268, 214] width 18 height 10
type input "[DATE]"
click at [266, 212] on div "13" at bounding box center [268, 214] width 18 height 10
type input "[DATE]"
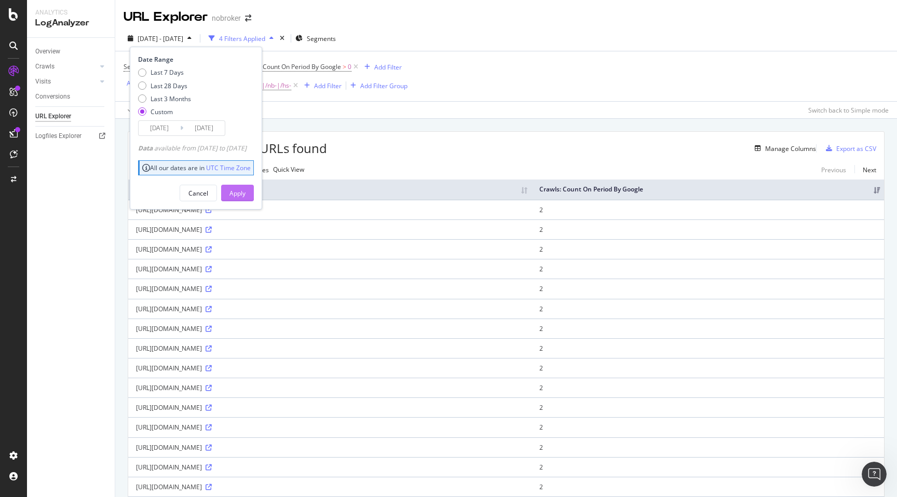
click at [245, 190] on div "Apply" at bounding box center [237, 193] width 16 height 9
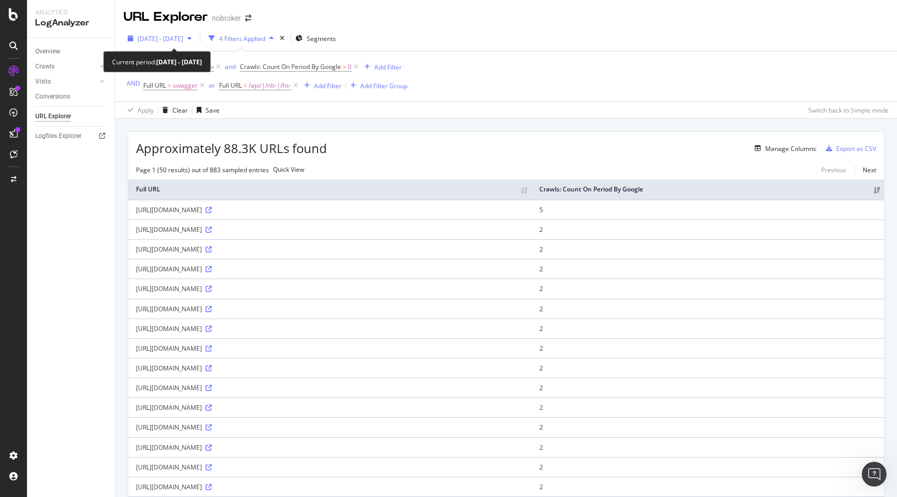
click at [183, 37] on span "[DATE] - [DATE]" at bounding box center [160, 38] width 46 height 9
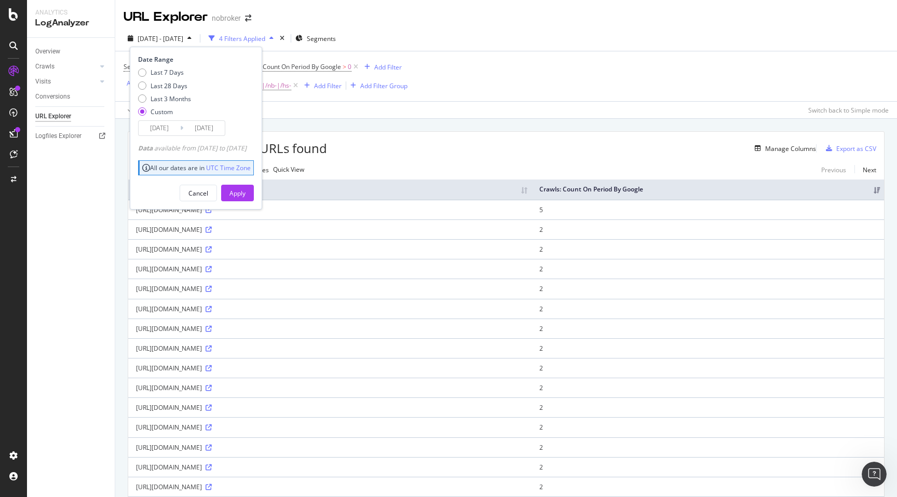
click at [167, 128] on input "[DATE]" at bounding box center [160, 128] width 42 height 15
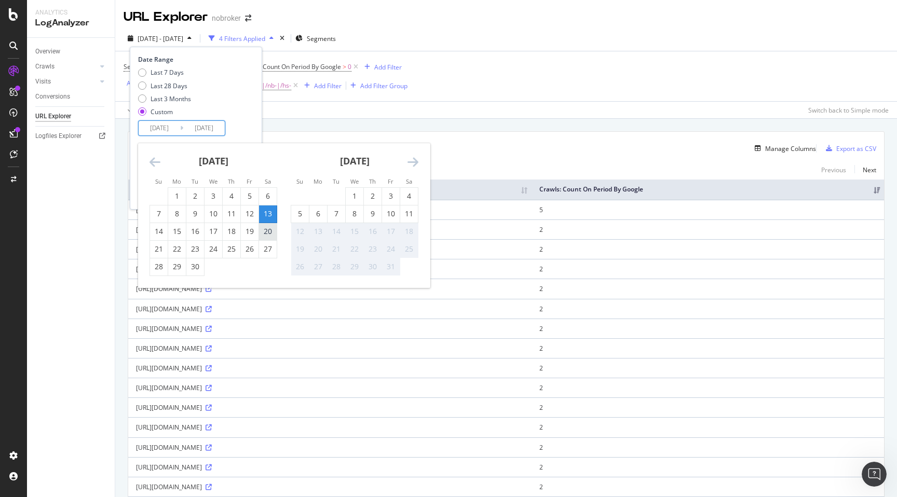
click at [267, 229] on div "20" at bounding box center [268, 231] width 18 height 10
type input "[DATE]"
click at [267, 229] on div "20" at bounding box center [268, 231] width 18 height 10
type input "[DATE]"
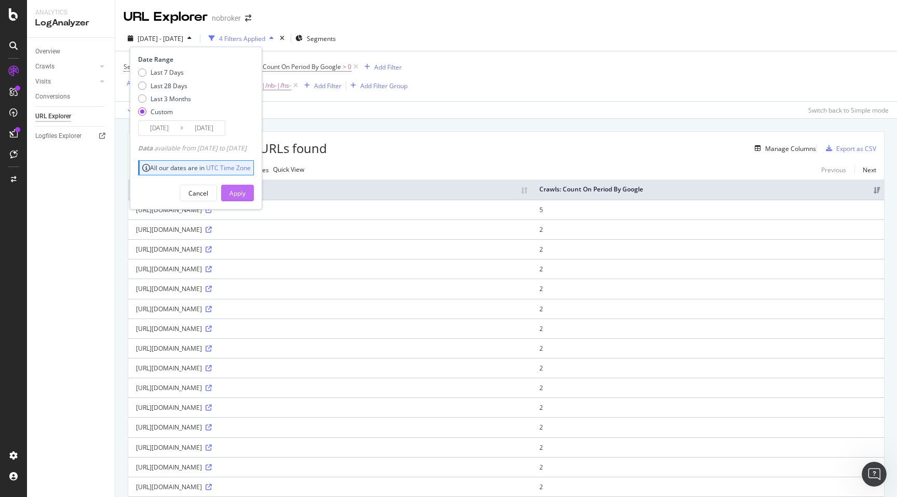
click at [254, 197] on button "Apply" at bounding box center [237, 193] width 33 height 17
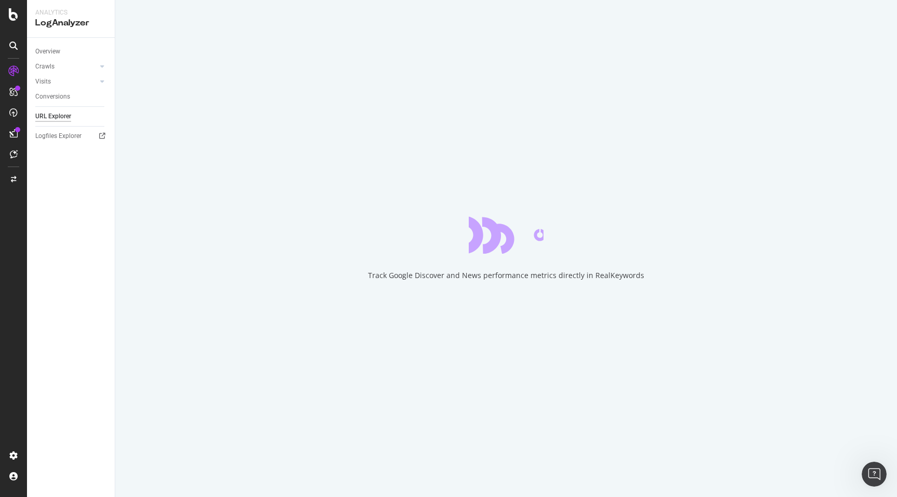
click at [121, 208] on div "Track Google Discover and News performance metrics directly in RealKeywords" at bounding box center [505, 248] width 781 height 497
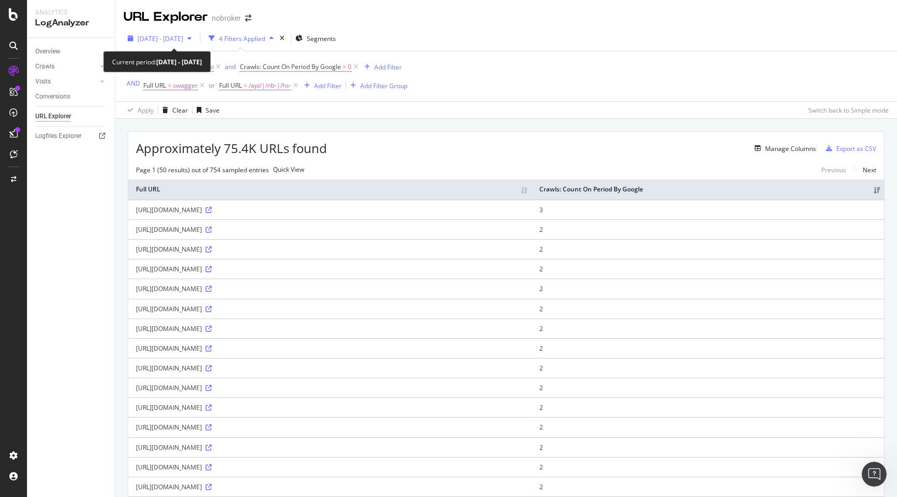
click at [184, 43] on div "[DATE] - [DATE]" at bounding box center [159, 39] width 72 height 16
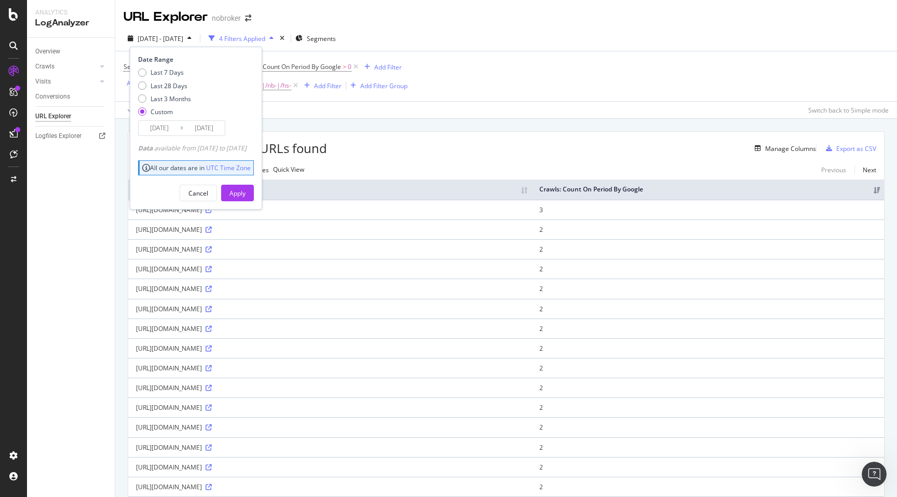
click at [158, 130] on input "[DATE]" at bounding box center [160, 128] width 42 height 15
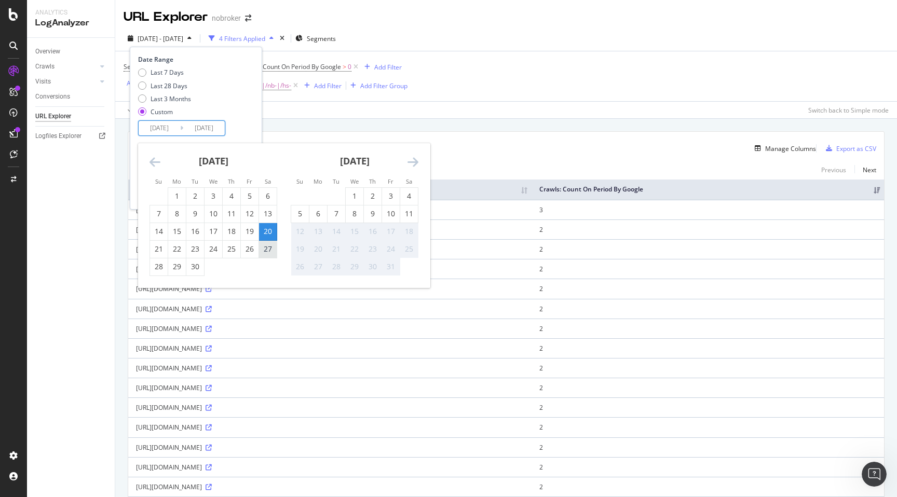
click at [269, 251] on div "27" at bounding box center [268, 249] width 18 height 10
type input "[DATE]"
click at [269, 251] on div "27" at bounding box center [268, 249] width 18 height 10
type input "[DATE]"
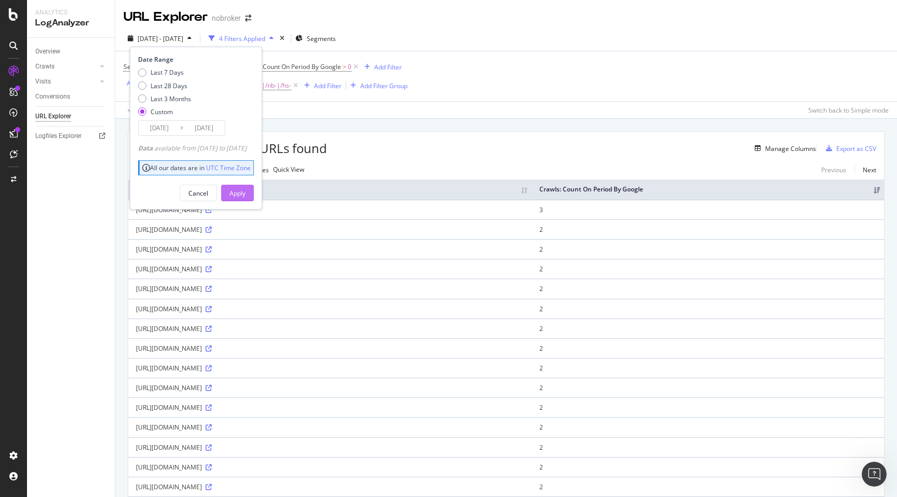
click at [245, 192] on div "Apply" at bounding box center [237, 193] width 16 height 9
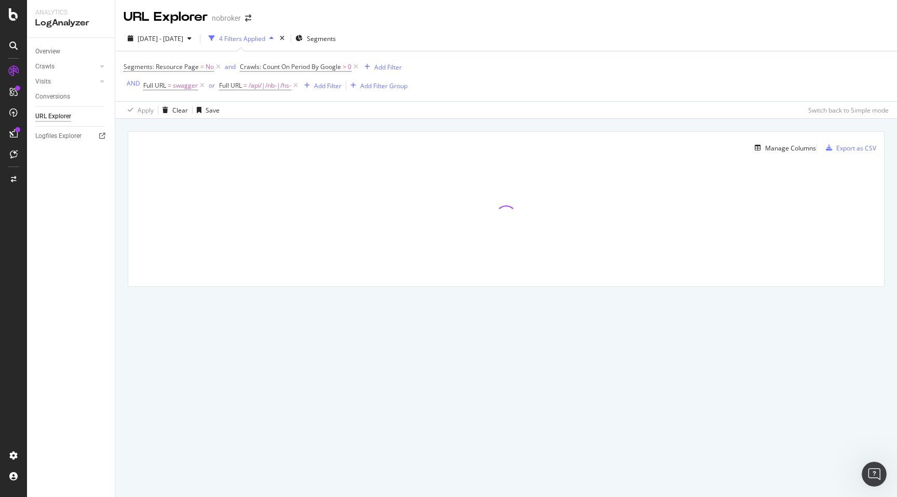
click at [121, 237] on div "Manage Columns Export as CSV Full URL Crawls: Count On Period By Google" at bounding box center [505, 221] width 781 height 204
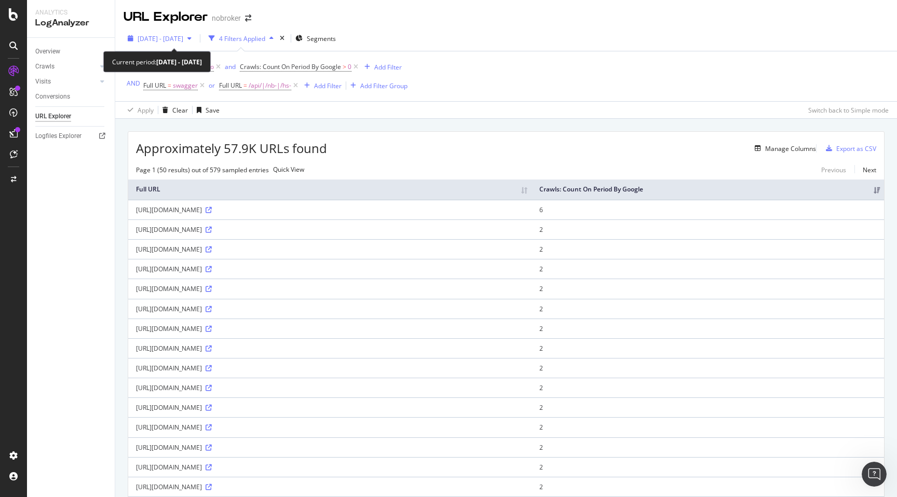
click at [177, 33] on div "[DATE] - [DATE]" at bounding box center [159, 39] width 72 height 16
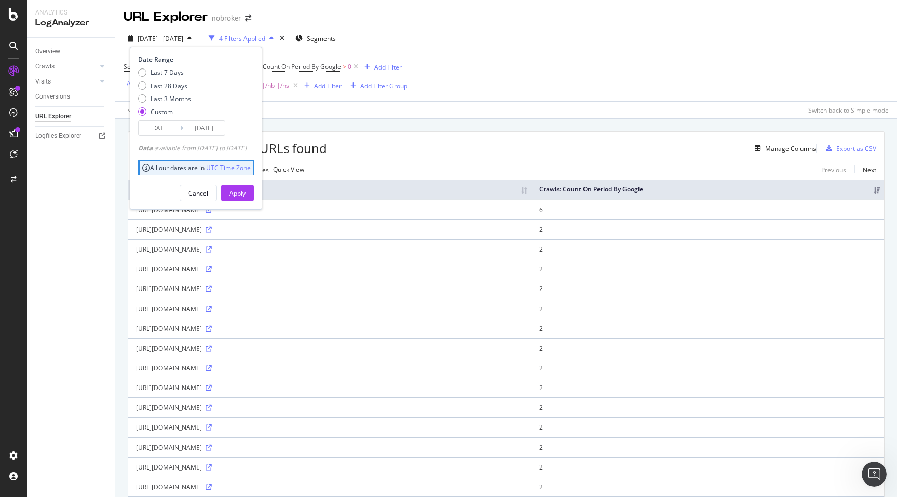
click at [163, 131] on input "[DATE]" at bounding box center [160, 128] width 42 height 15
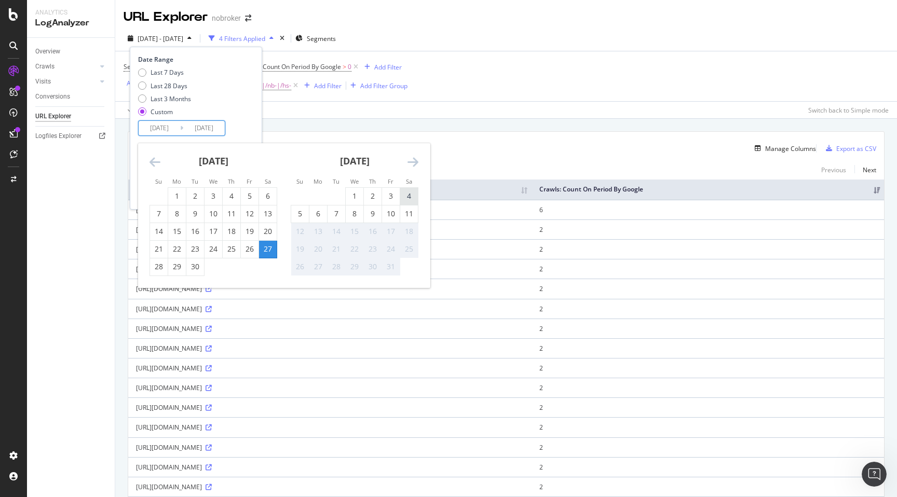
click at [412, 197] on div "4" at bounding box center [409, 196] width 18 height 10
type input "[DATE]"
click at [412, 197] on div "4" at bounding box center [409, 196] width 18 height 10
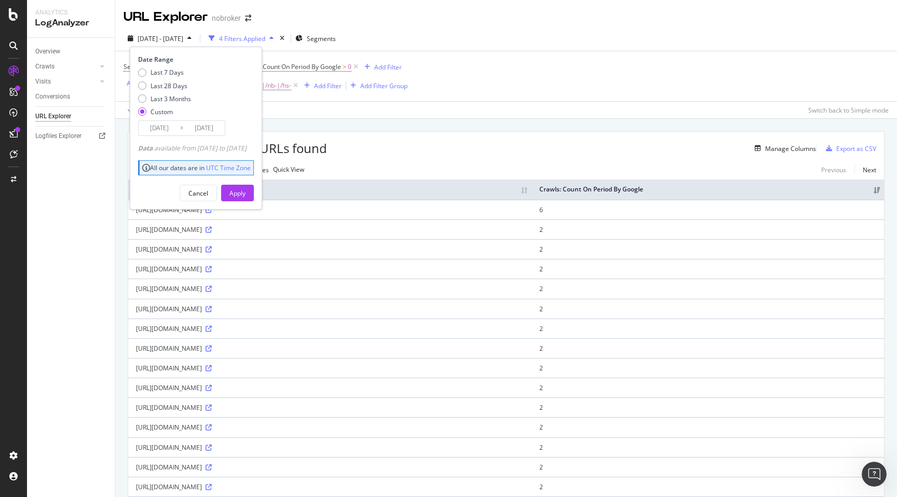
type input "[DATE]"
click at [245, 191] on div "Apply" at bounding box center [237, 193] width 16 height 9
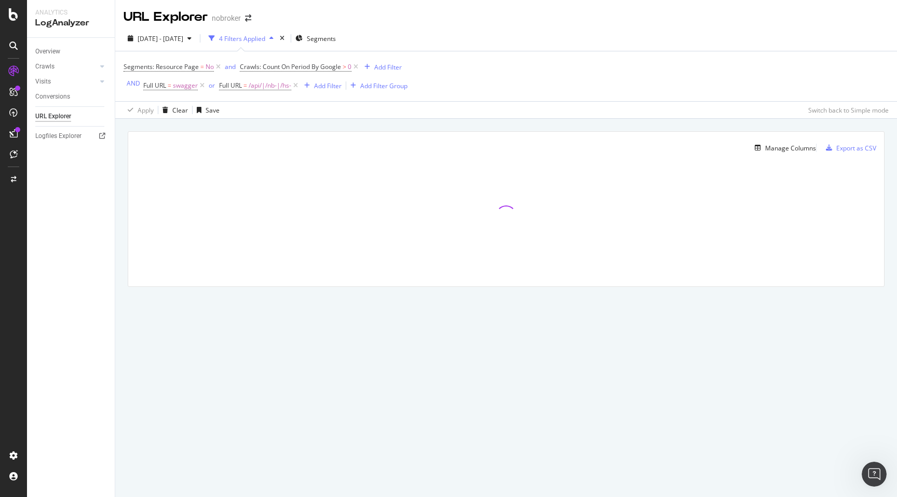
click at [123, 197] on div "Manage Columns Export as CSV Full URL Crawls: Count On Period By Google" at bounding box center [505, 221] width 781 height 204
click at [120, 202] on div "Manage Columns Export as CSV Full URL Crawls: Count On Period By Google" at bounding box center [505, 221] width 781 height 204
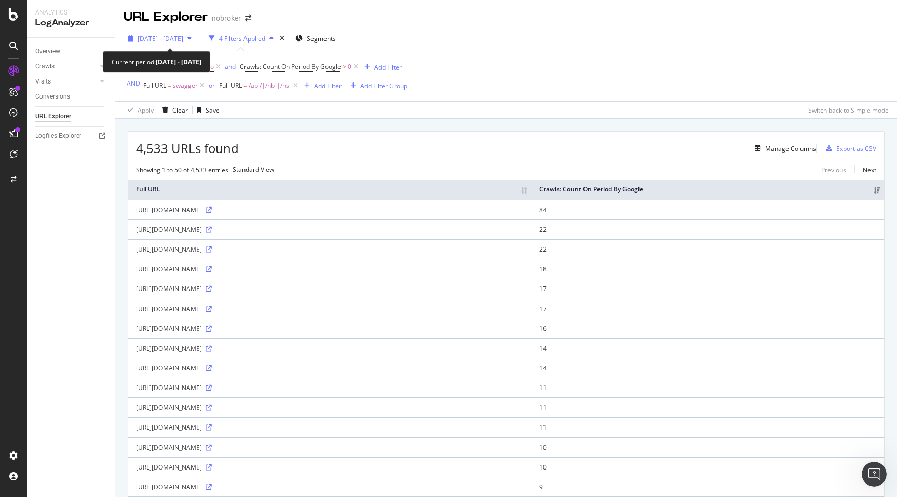
click at [175, 34] on span "[DATE] - [DATE]" at bounding box center [160, 38] width 46 height 9
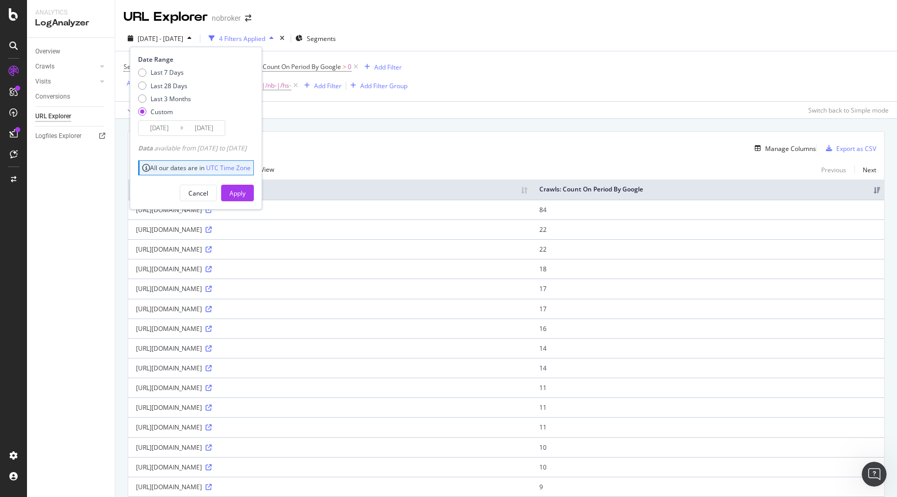
click at [161, 131] on input "[DATE]" at bounding box center [160, 128] width 42 height 15
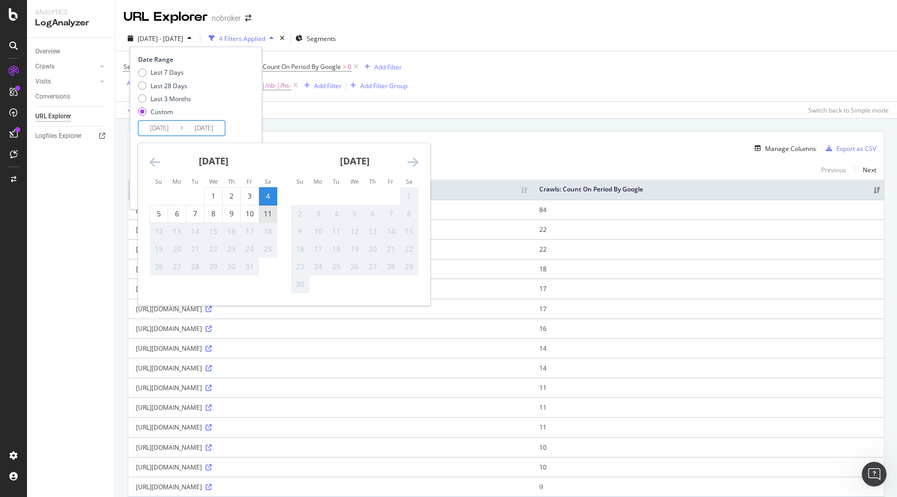
click at [270, 215] on div "11" at bounding box center [268, 214] width 18 height 10
type input "[DATE]"
click at [270, 215] on div "11" at bounding box center [268, 214] width 18 height 10
type input "[DATE]"
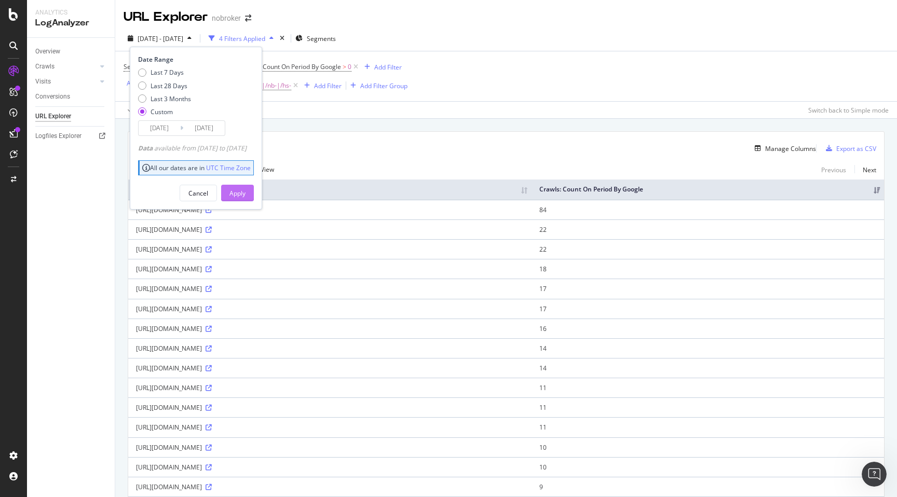
click at [245, 190] on div "Apply" at bounding box center [237, 193] width 16 height 9
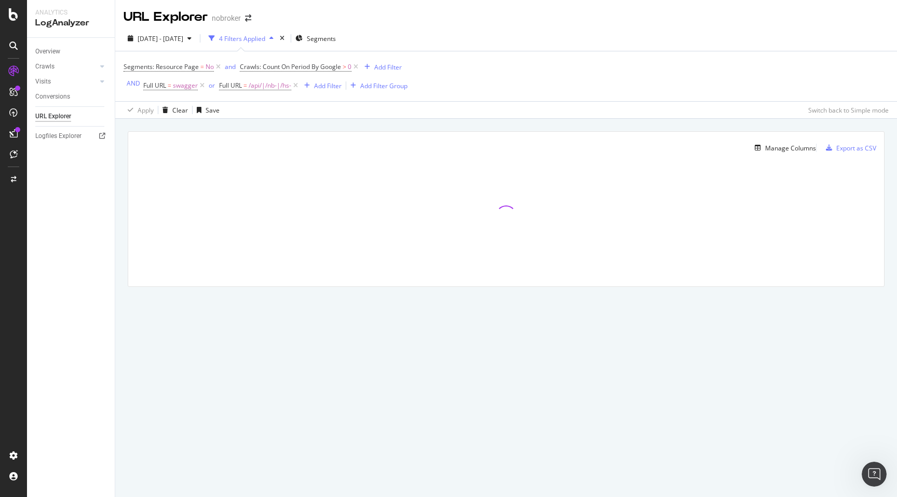
click at [120, 232] on div "Manage Columns Export as CSV Full URL Crawls: Count On Period By Google" at bounding box center [505, 221] width 781 height 204
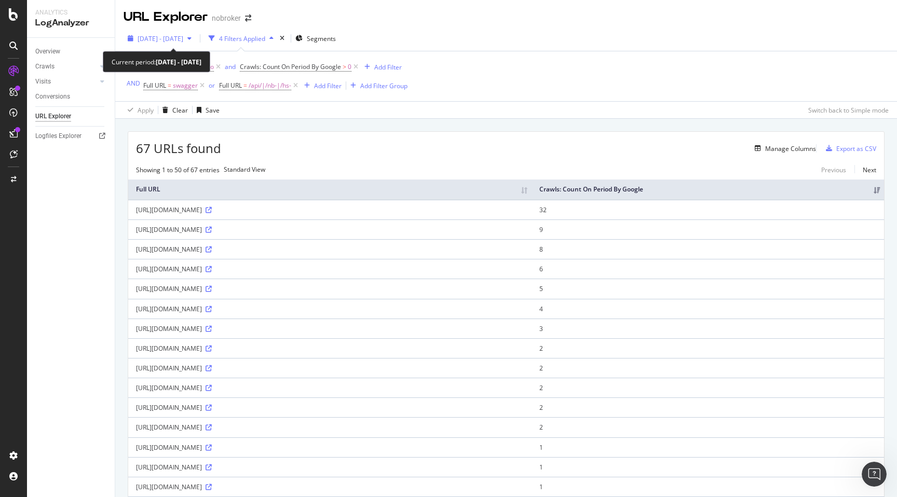
click at [173, 33] on div "[DATE] - [DATE]" at bounding box center [159, 39] width 72 height 16
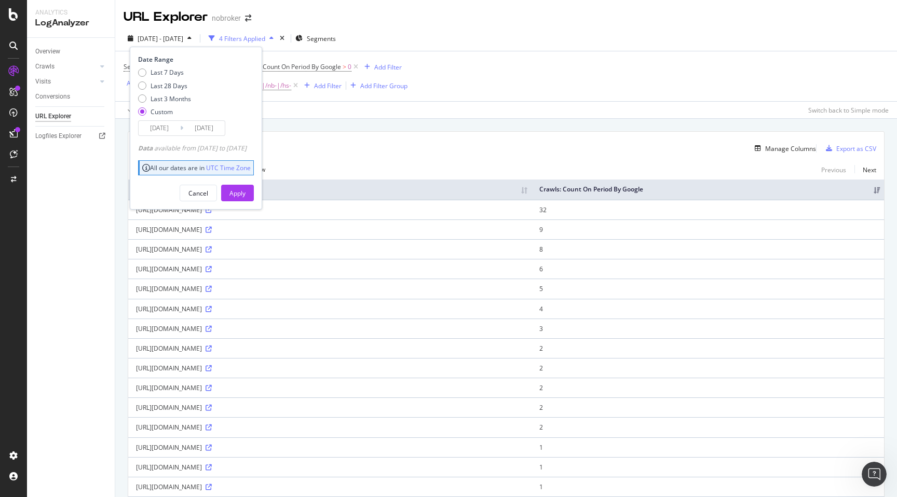
click at [162, 133] on input "[DATE]" at bounding box center [160, 128] width 42 height 15
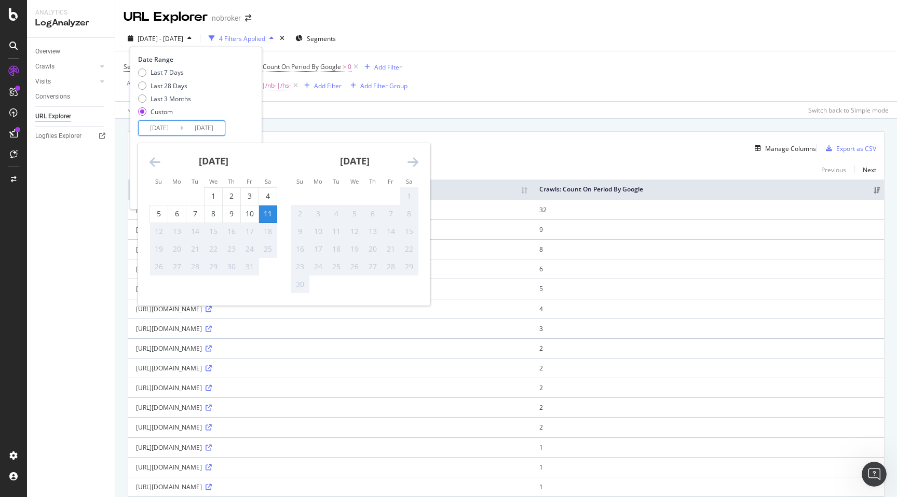
click at [156, 161] on icon "Move backward to switch to the previous month." at bounding box center [154, 162] width 11 height 12
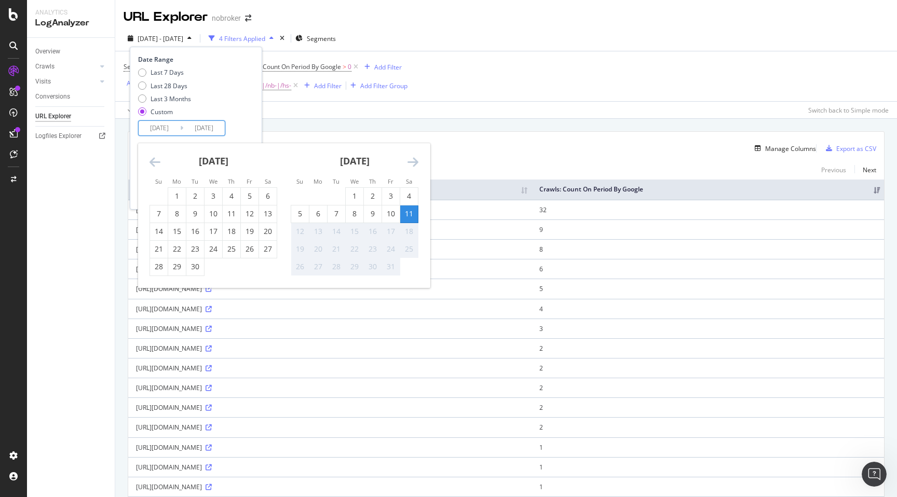
click at [153, 159] on icon "Move backward to switch to the previous month." at bounding box center [154, 162] width 11 height 12
click at [271, 266] on div "30" at bounding box center [268, 266] width 18 height 10
type input "[DATE]"
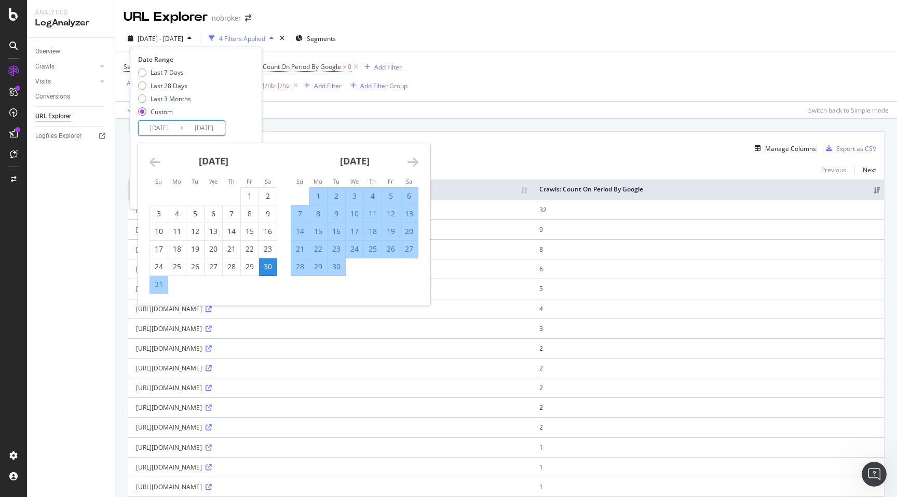
click at [271, 266] on div "30" at bounding box center [268, 266] width 18 height 10
type input "[DATE]"
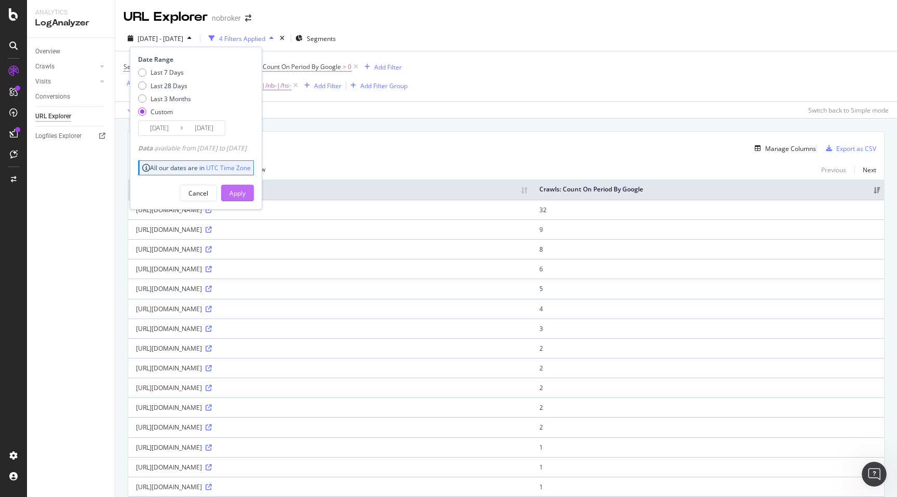
click at [245, 196] on div "Apply" at bounding box center [237, 193] width 16 height 9
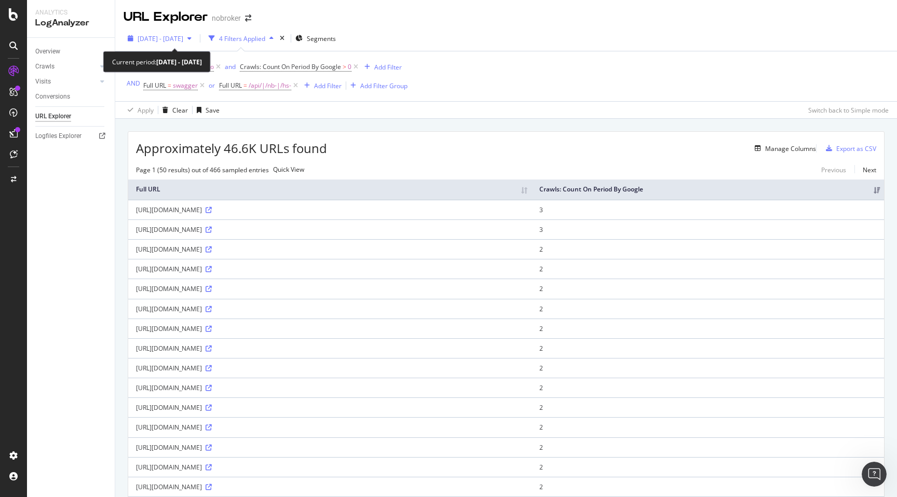
click at [183, 37] on span "[DATE] - [DATE]" at bounding box center [160, 38] width 46 height 9
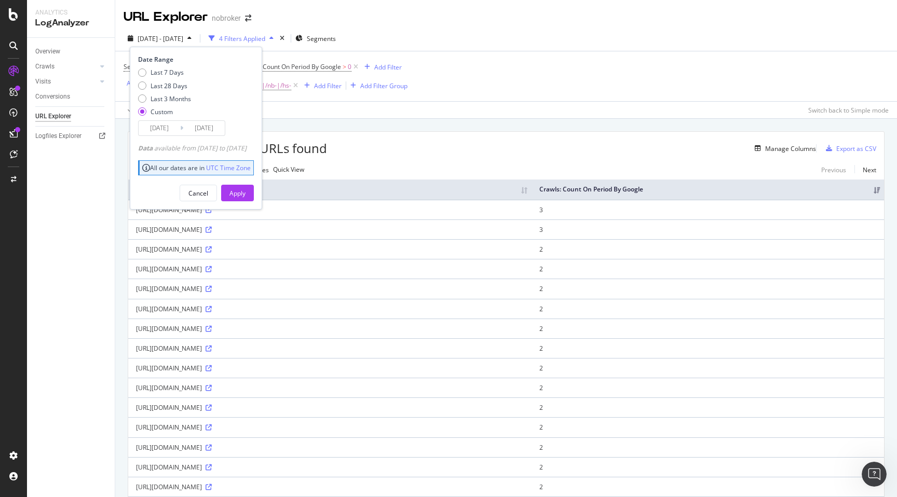
click at [166, 133] on input "[DATE]" at bounding box center [160, 128] width 42 height 15
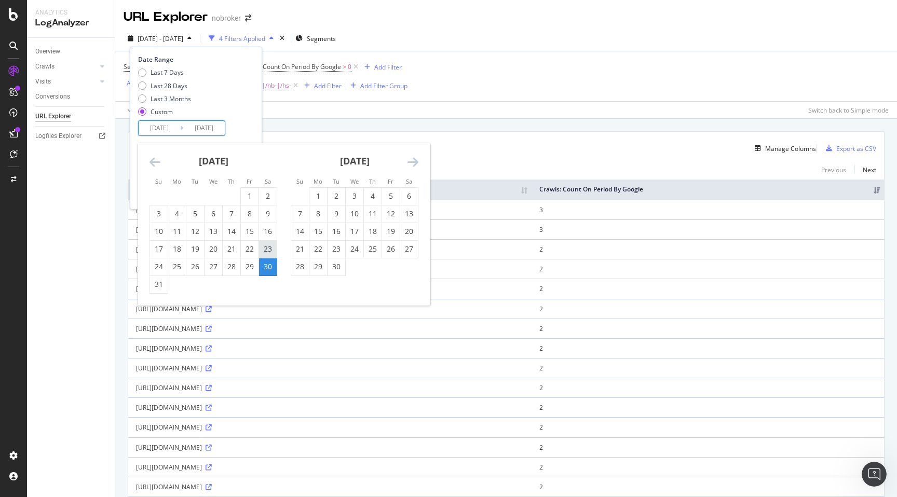
click at [267, 252] on div "23" at bounding box center [268, 249] width 18 height 10
type input "[DATE]"
click at [267, 250] on div "23" at bounding box center [268, 249] width 18 height 10
type input "[DATE]"
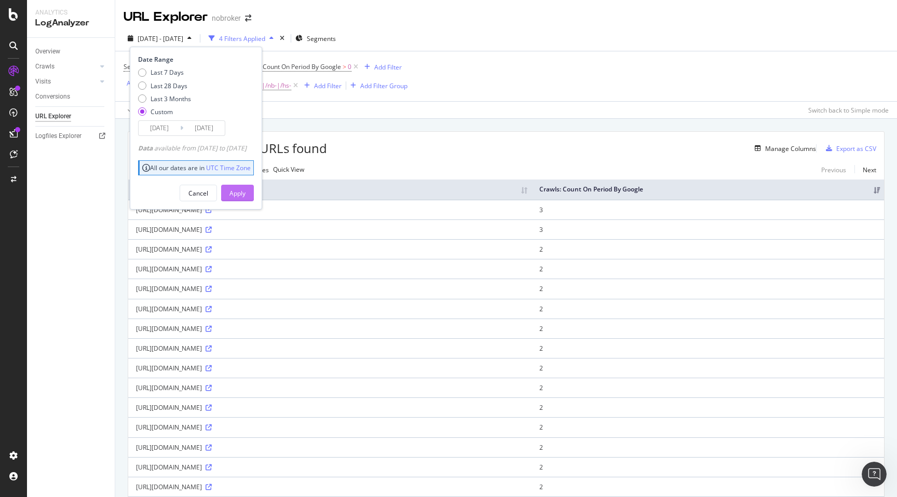
click at [245, 193] on div "Apply" at bounding box center [237, 193] width 16 height 9
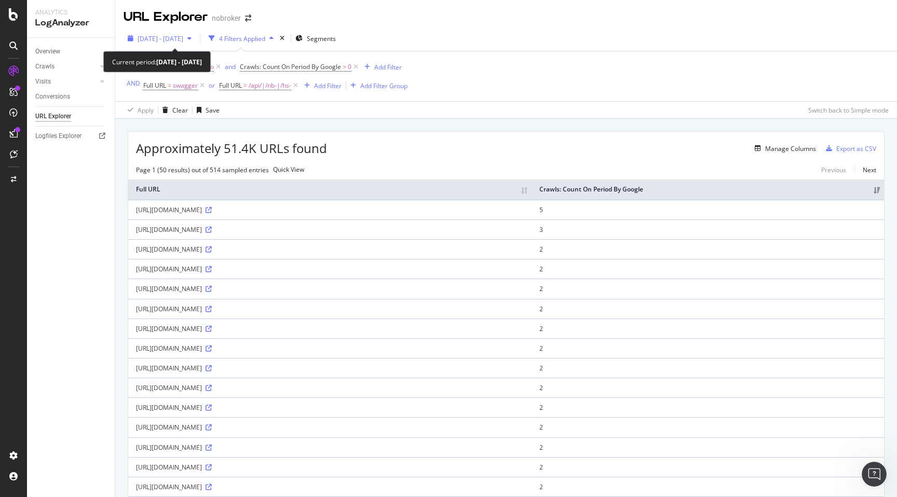
click at [163, 31] on div "[DATE] - [DATE]" at bounding box center [159, 39] width 72 height 16
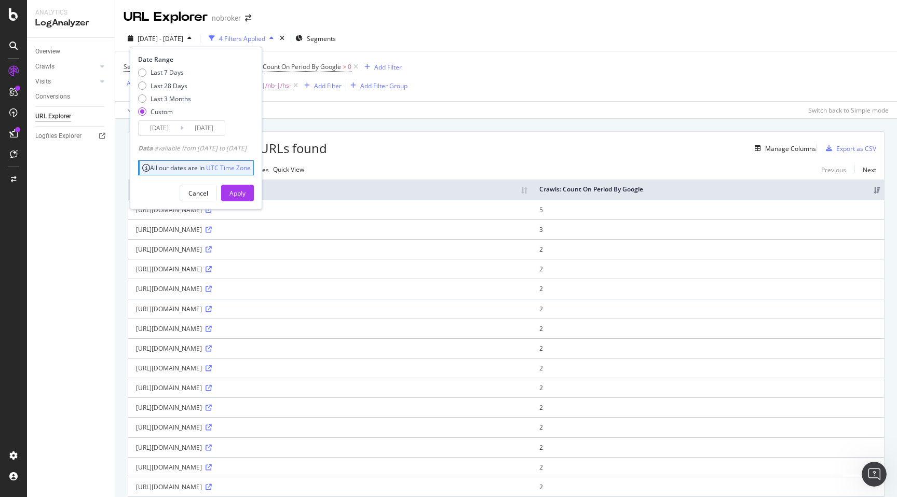
click at [162, 128] on input "[DATE]" at bounding box center [160, 128] width 42 height 15
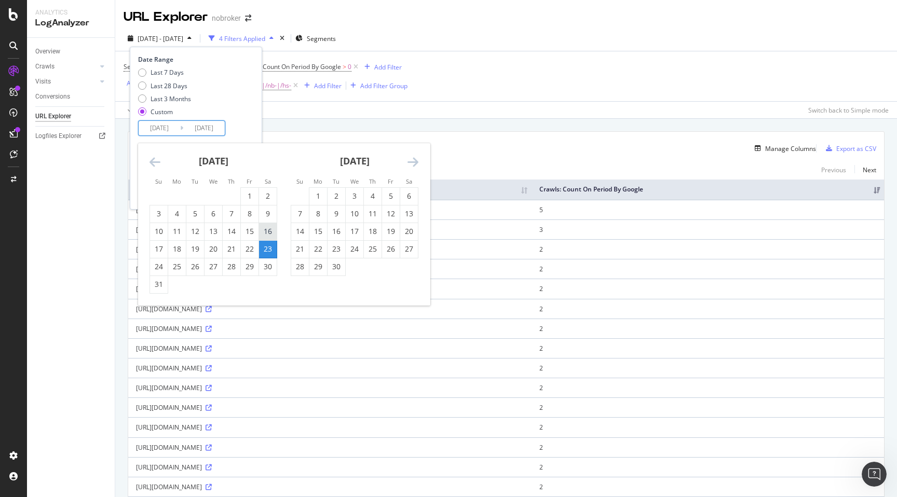
click at [269, 234] on div "16" at bounding box center [268, 231] width 18 height 10
type input "[DATE]"
click at [269, 233] on div "16" at bounding box center [268, 231] width 18 height 10
type input "[DATE]"
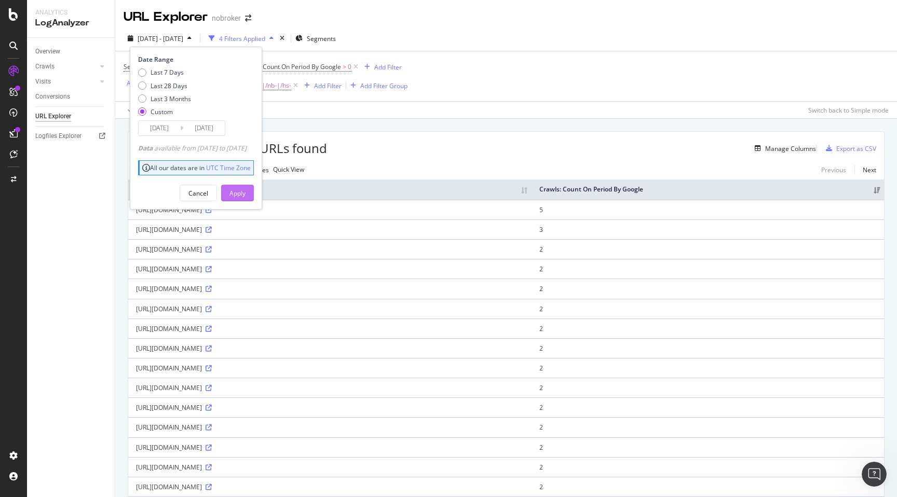
click at [245, 199] on div "Apply" at bounding box center [237, 193] width 16 height 16
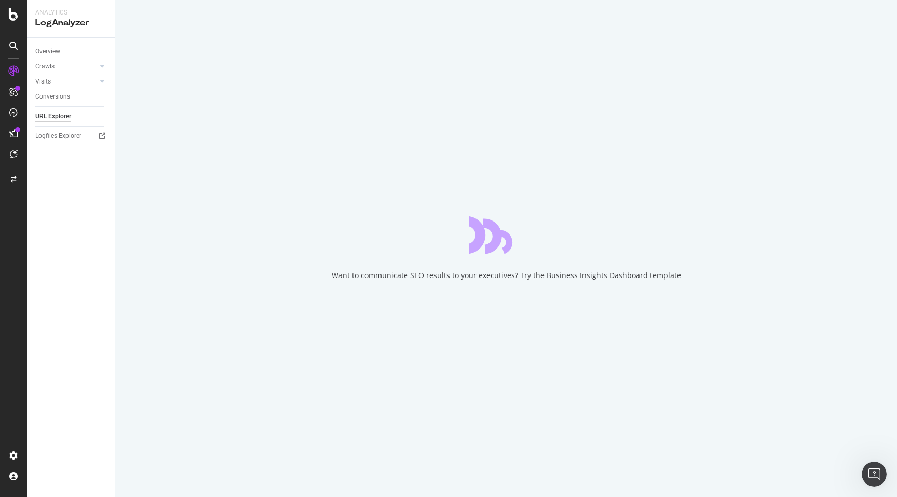
click at [122, 213] on div "Want to communicate SEO results to your executives? Try the Business Insights D…" at bounding box center [505, 248] width 781 height 497
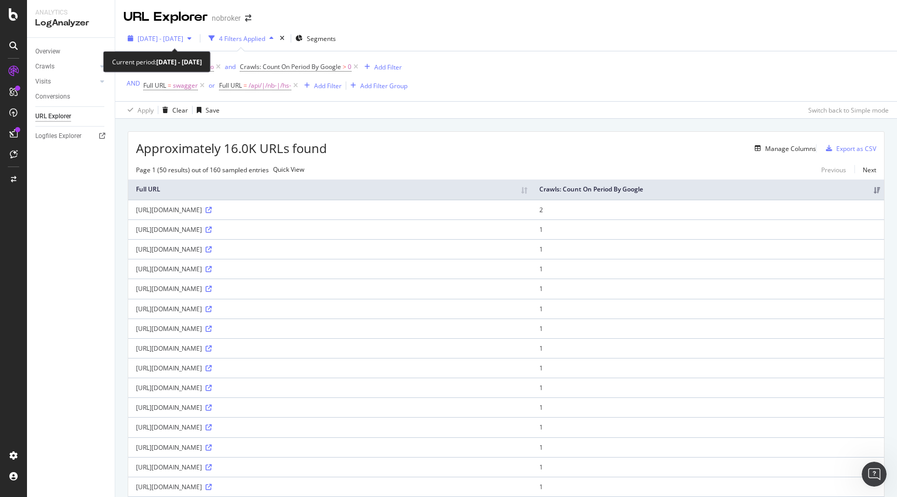
click at [171, 34] on span "[DATE] - [DATE]" at bounding box center [160, 38] width 46 height 9
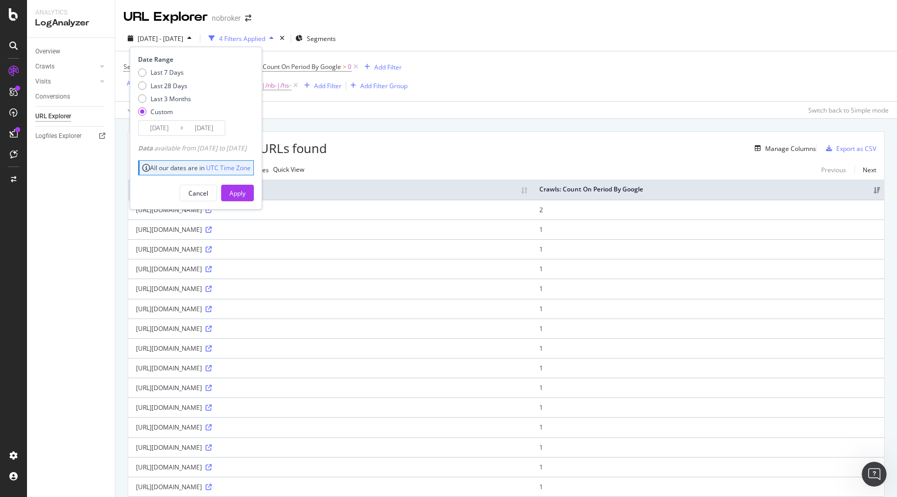
click at [156, 125] on input "[DATE]" at bounding box center [160, 128] width 42 height 15
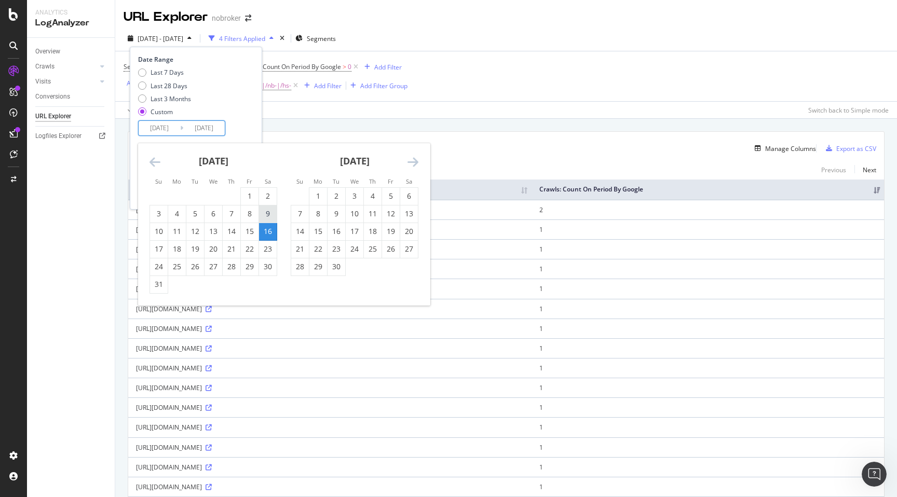
click at [262, 212] on div "9" at bounding box center [268, 214] width 18 height 10
type input "[DATE]"
click at [264, 211] on div "9" at bounding box center [268, 214] width 18 height 10
type input "[DATE]"
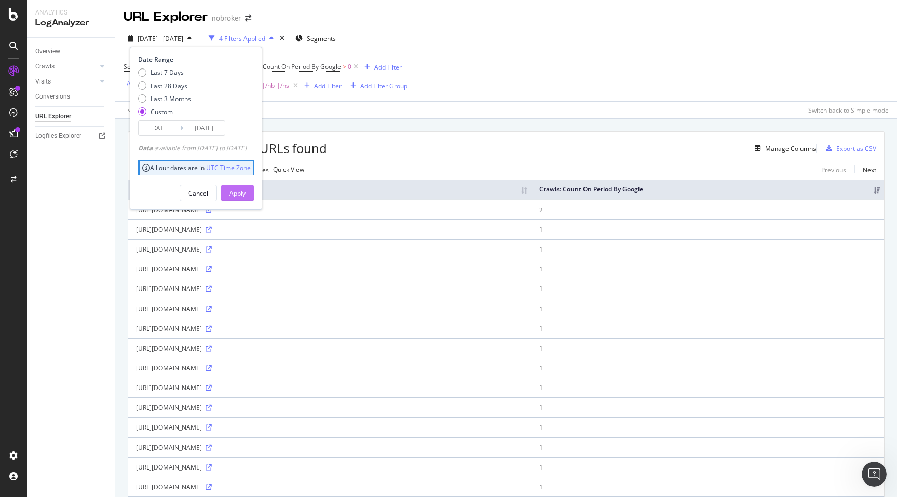
click at [245, 192] on div "Apply" at bounding box center [237, 193] width 16 height 9
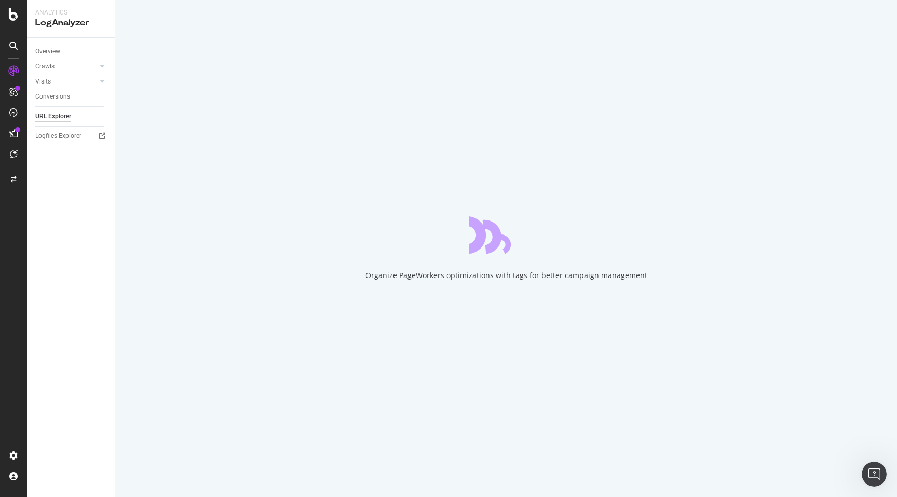
click at [119, 229] on div "Organize PageWorkers optimizations with tags for better campaign management" at bounding box center [505, 248] width 781 height 497
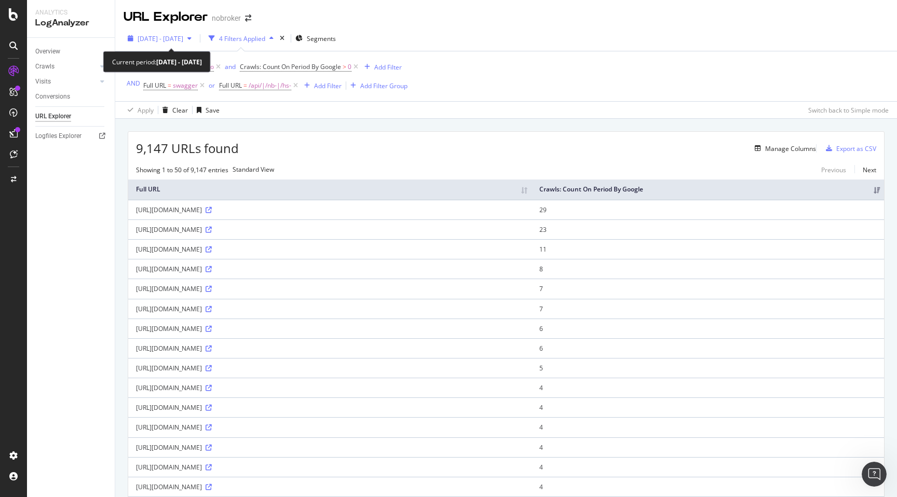
click at [183, 37] on span "[DATE] - [DATE]" at bounding box center [160, 38] width 46 height 9
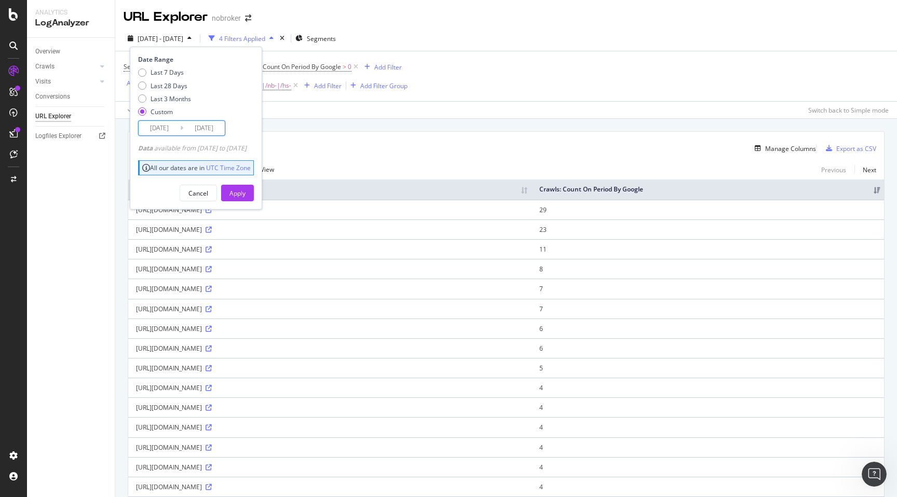
click at [168, 130] on input "[DATE]" at bounding box center [160, 128] width 42 height 15
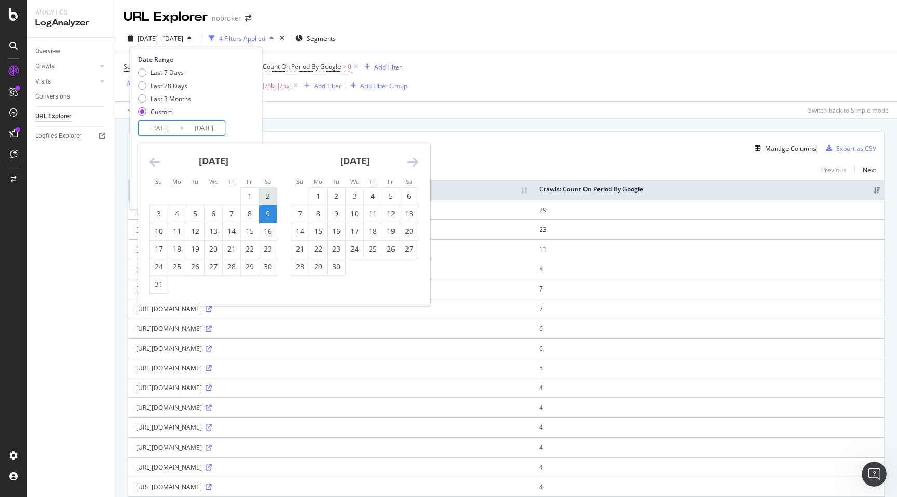
click at [272, 197] on div "2" at bounding box center [268, 196] width 18 height 10
type input "[DATE]"
click at [269, 196] on div "2" at bounding box center [268, 196] width 18 height 10
type input "[DATE]"
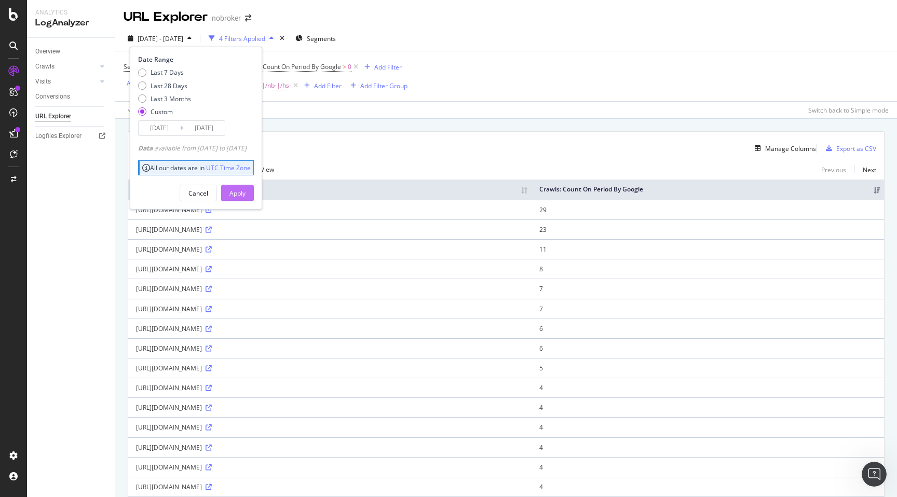
click at [245, 192] on div "Apply" at bounding box center [237, 193] width 16 height 9
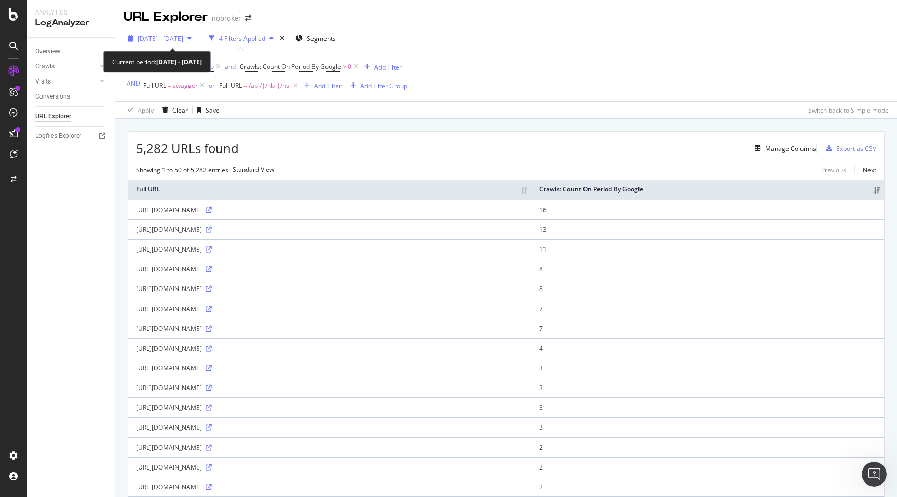
click at [183, 37] on span "[DATE] - [DATE]" at bounding box center [160, 38] width 46 height 9
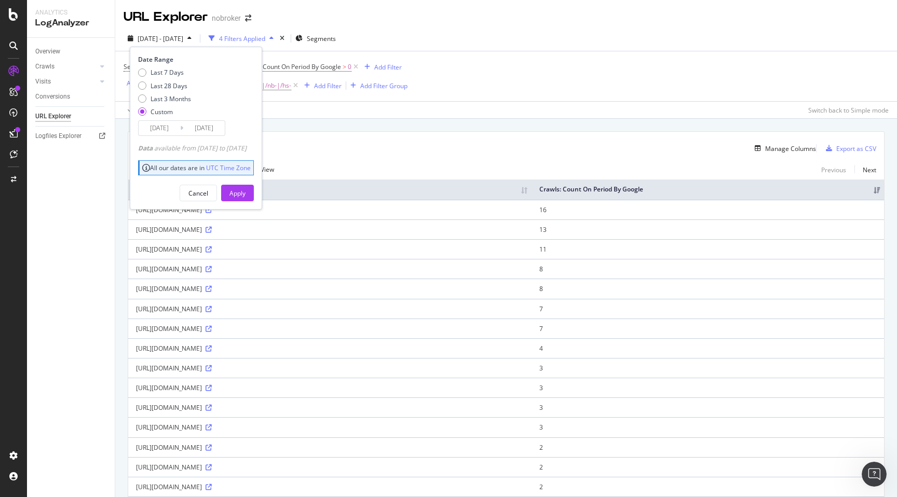
click at [169, 126] on input "[DATE]" at bounding box center [160, 128] width 42 height 15
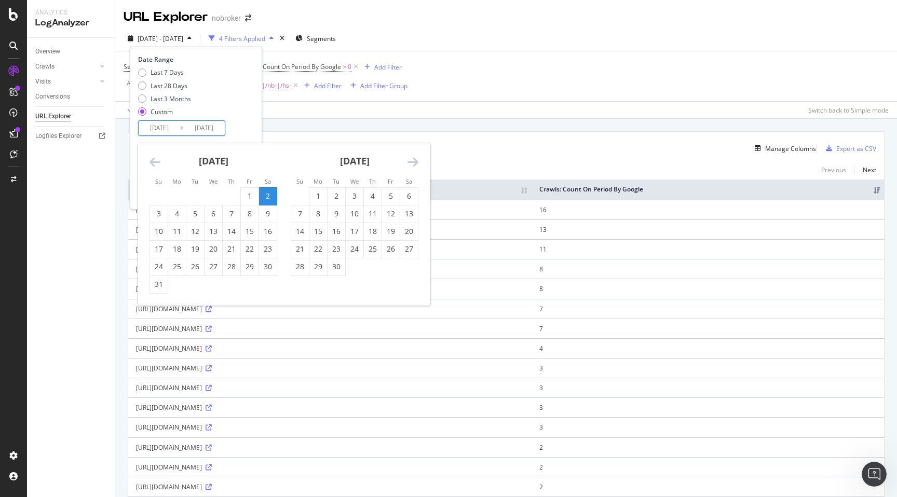
click at [156, 159] on icon "Move backward to switch to the previous month." at bounding box center [154, 162] width 11 height 12
click at [265, 251] on div "26" at bounding box center [268, 249] width 18 height 10
type input "[DATE]"
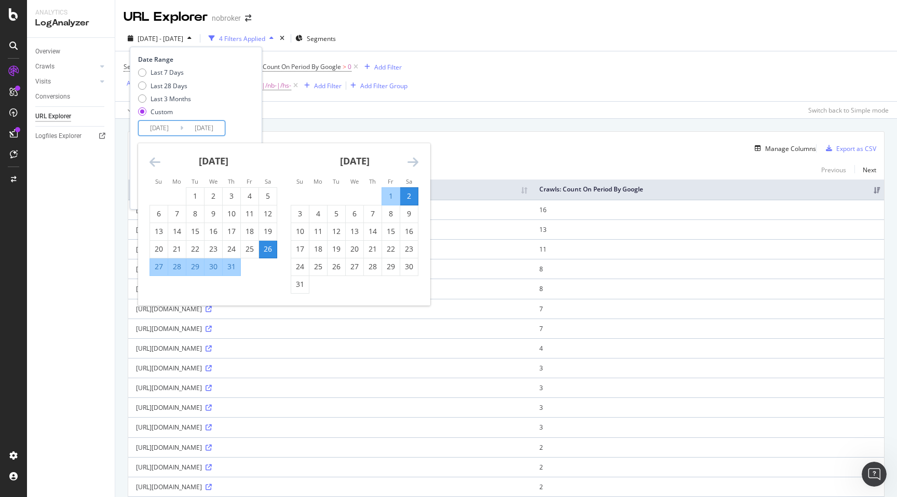
click at [266, 247] on div "26" at bounding box center [268, 249] width 18 height 10
type input "[DATE]"
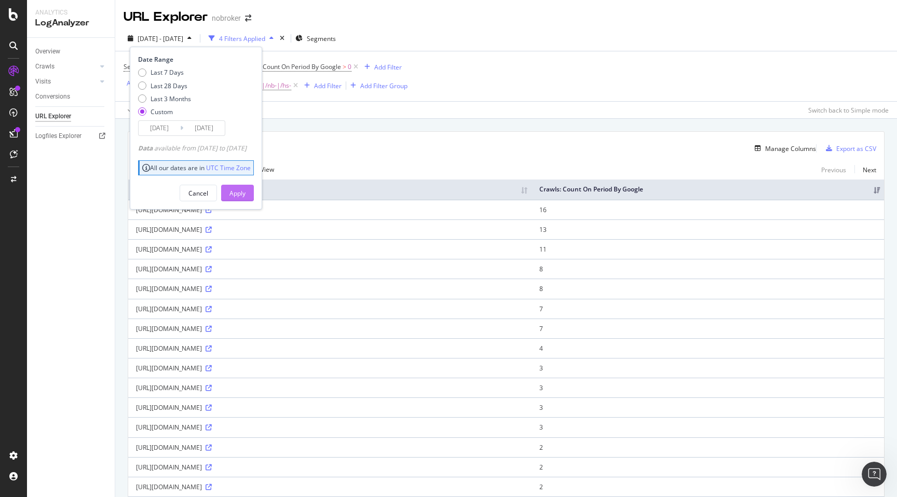
click at [245, 195] on div "Apply" at bounding box center [237, 193] width 16 height 9
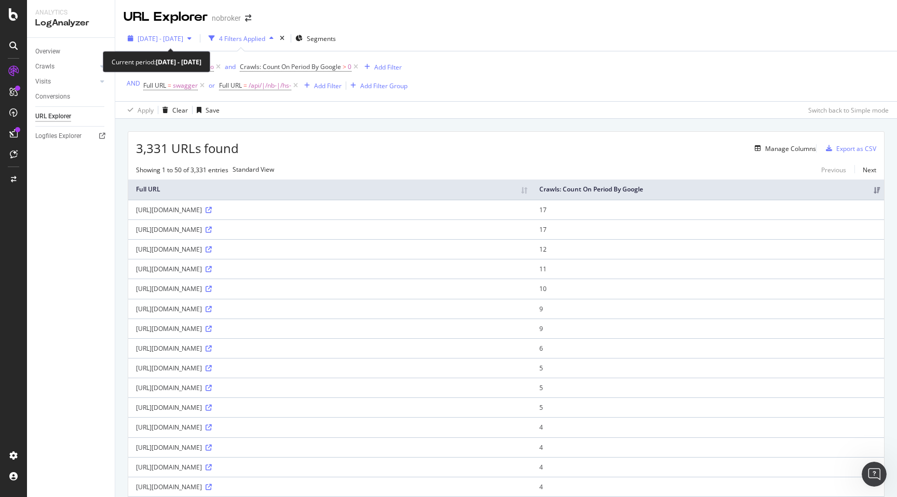
click at [155, 34] on span "[DATE] - [DATE]" at bounding box center [160, 38] width 46 height 9
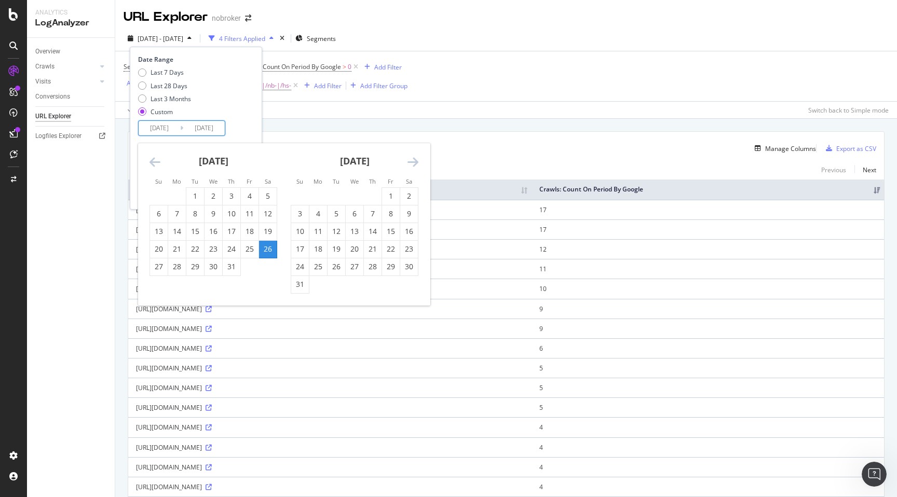
click at [159, 126] on input "[DATE]" at bounding box center [160, 128] width 42 height 15
click at [267, 229] on div "19" at bounding box center [268, 231] width 18 height 10
type input "[DATE]"
click at [267, 229] on div "19" at bounding box center [268, 231] width 18 height 10
type input "[DATE]"
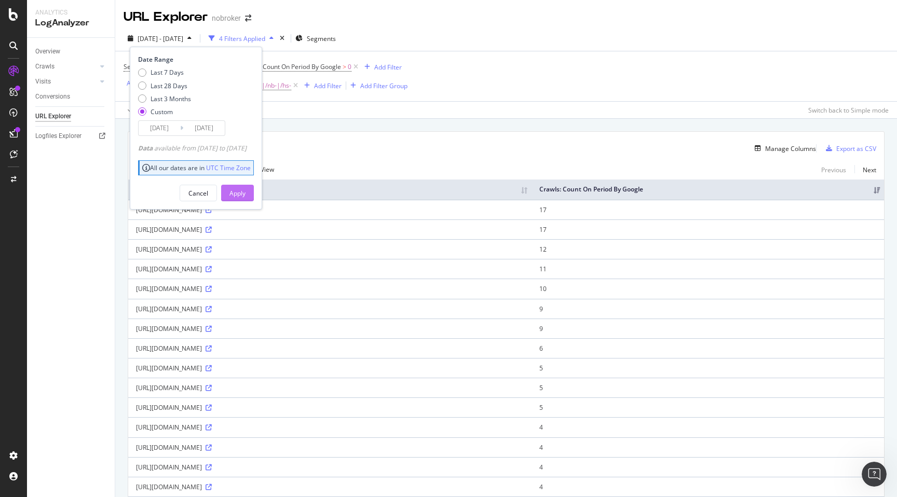
click at [245, 195] on div "Apply" at bounding box center [237, 193] width 16 height 9
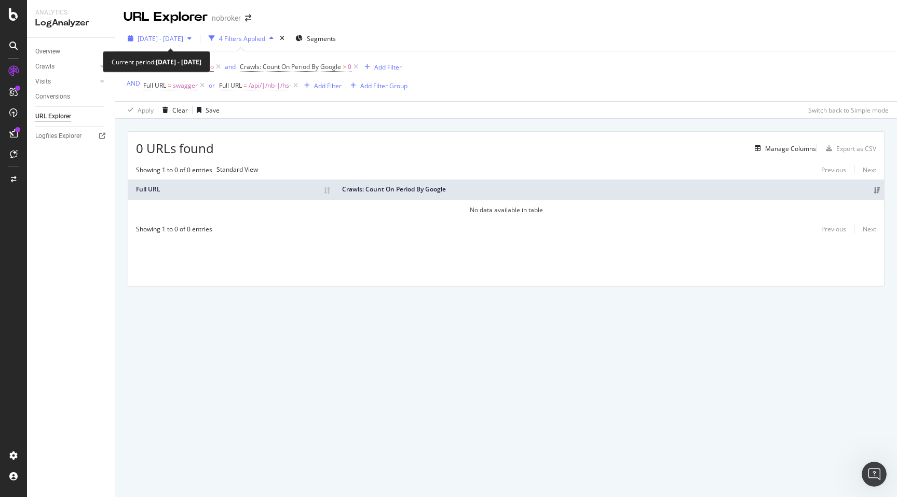
click at [175, 35] on span "[DATE] - [DATE]" at bounding box center [160, 38] width 46 height 9
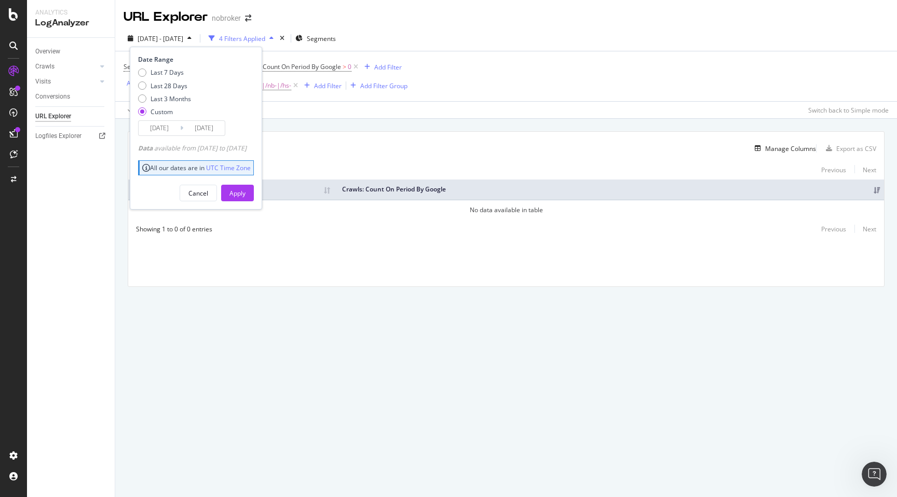
click at [162, 127] on input "[DATE]" at bounding box center [160, 128] width 42 height 15
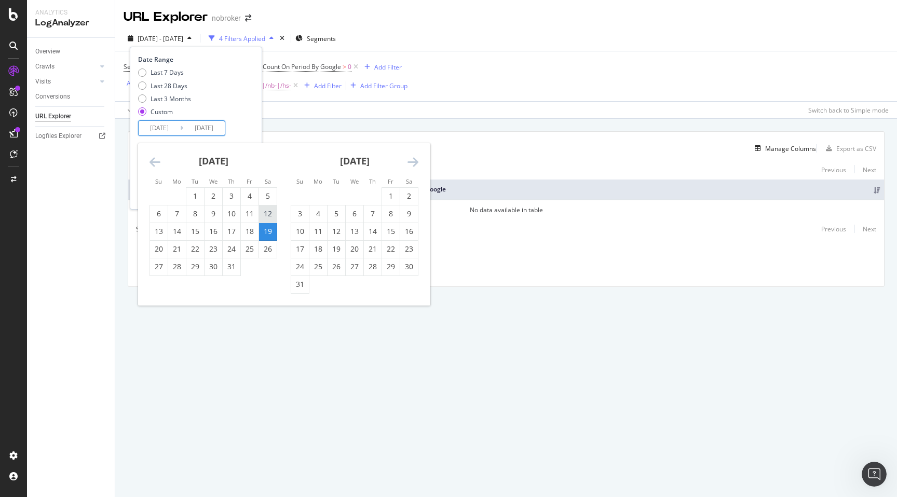
click at [269, 215] on div "12" at bounding box center [268, 214] width 18 height 10
type input "[DATE]"
click at [269, 214] on div "12" at bounding box center [268, 214] width 18 height 10
type input "[DATE]"
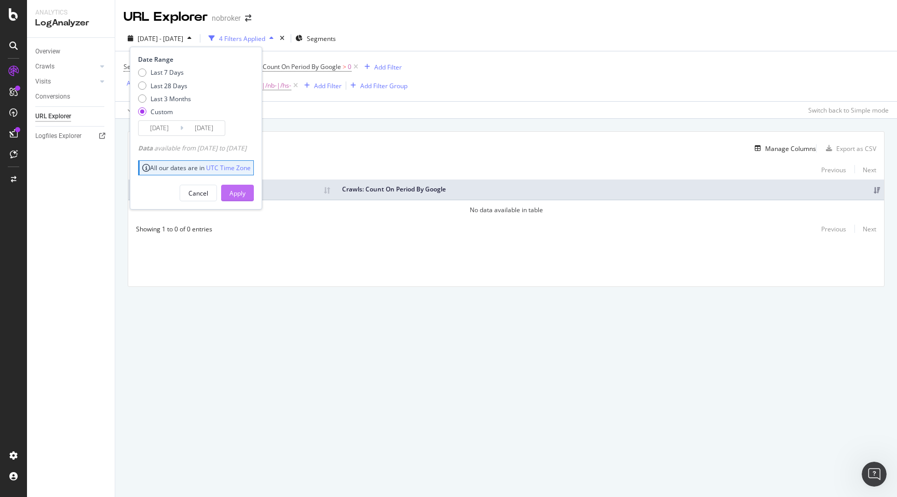
click at [245, 190] on div "Apply" at bounding box center [237, 193] width 16 height 9
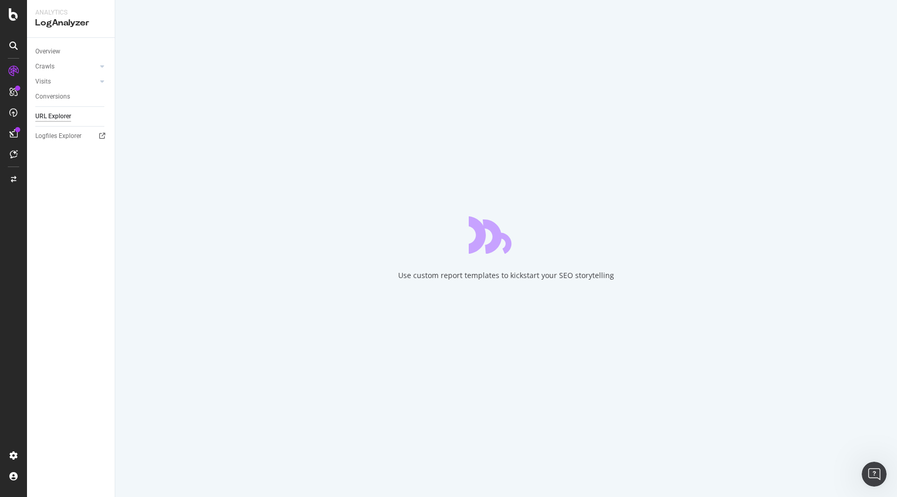
click at [118, 217] on div "Use custom report templates to kickstart your SEO storytelling" at bounding box center [505, 248] width 781 height 497
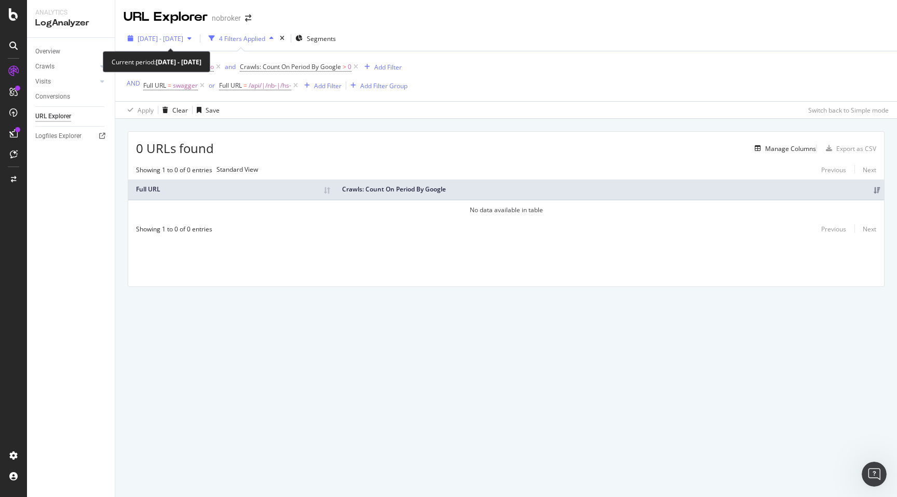
click at [166, 42] on span "[DATE] - [DATE]" at bounding box center [160, 38] width 46 height 9
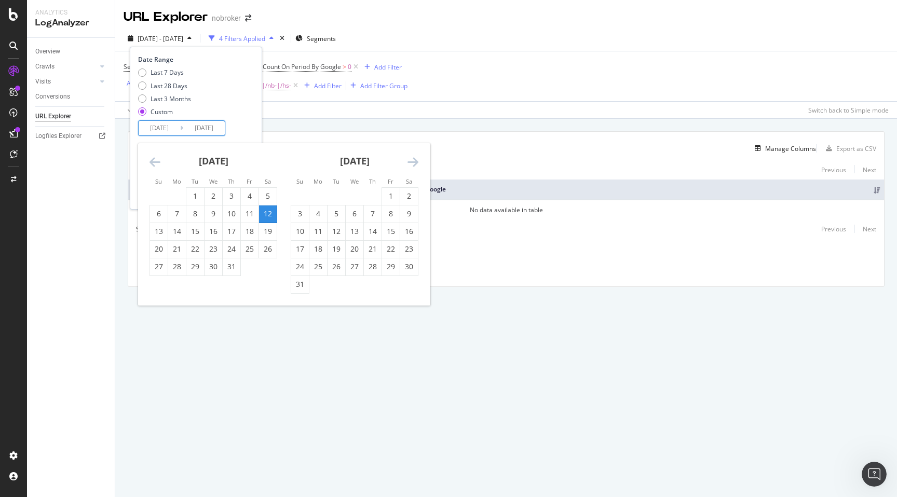
click at [158, 125] on input "[DATE]" at bounding box center [160, 128] width 42 height 15
click at [153, 159] on icon "Move backward to switch to the previous month." at bounding box center [154, 162] width 11 height 12
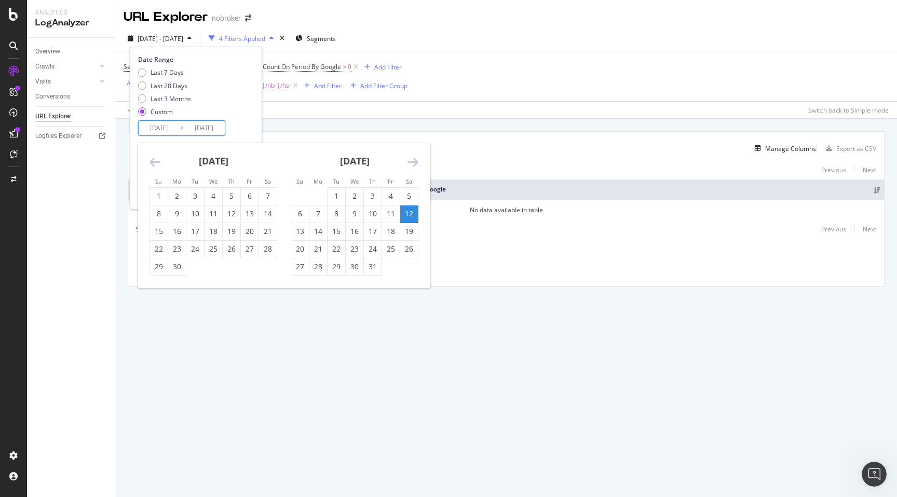
click at [153, 159] on icon "Move backward to switch to the previous month." at bounding box center [154, 162] width 11 height 12
click at [268, 247] on div "26" at bounding box center [268, 249] width 18 height 10
type input "[DATE]"
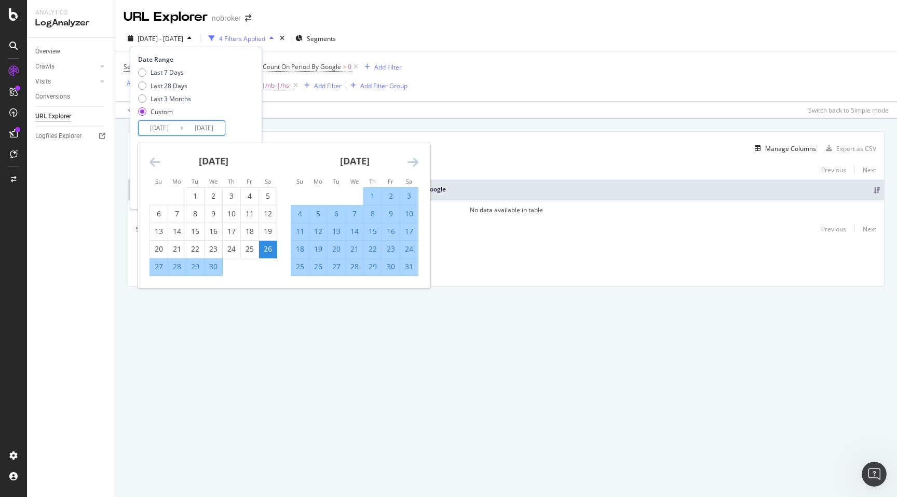
click at [268, 247] on div "26" at bounding box center [268, 249] width 18 height 10
type input "[DATE]"
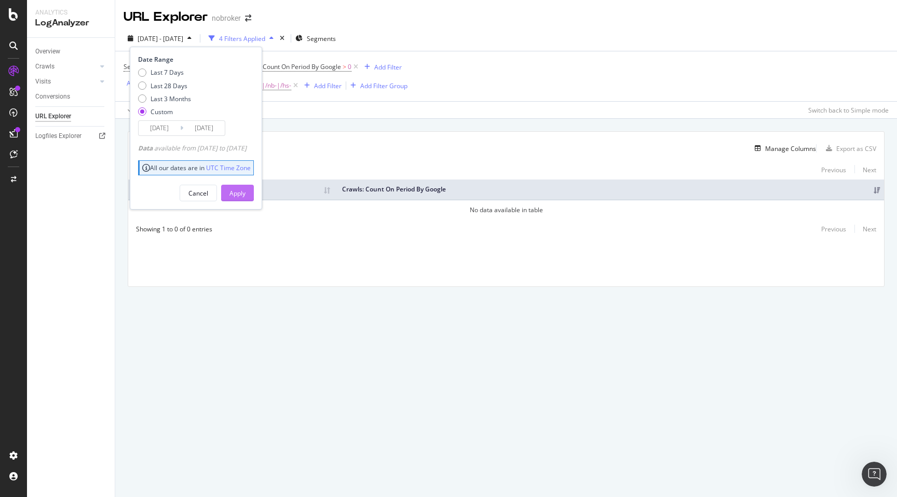
click at [245, 195] on div "Apply" at bounding box center [237, 193] width 16 height 9
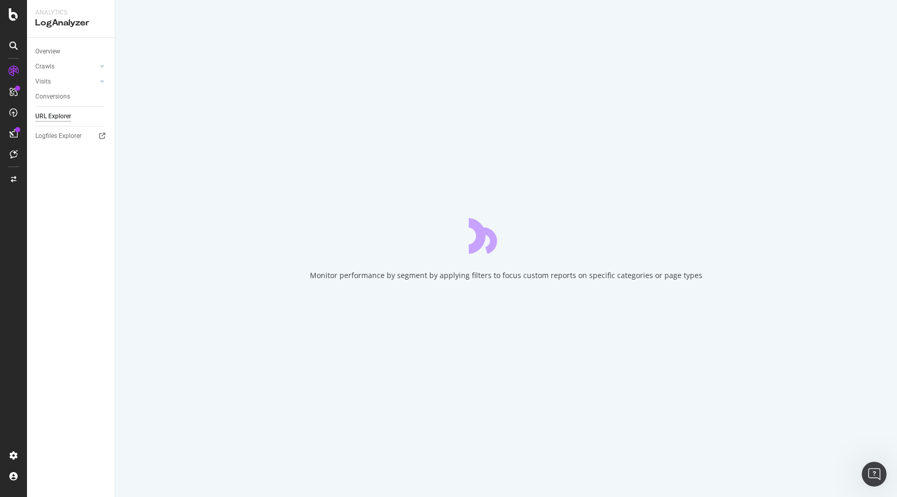
click at [119, 235] on div "Monitor performance by segment by applying filters to focus custom reports on s…" at bounding box center [505, 248] width 781 height 497
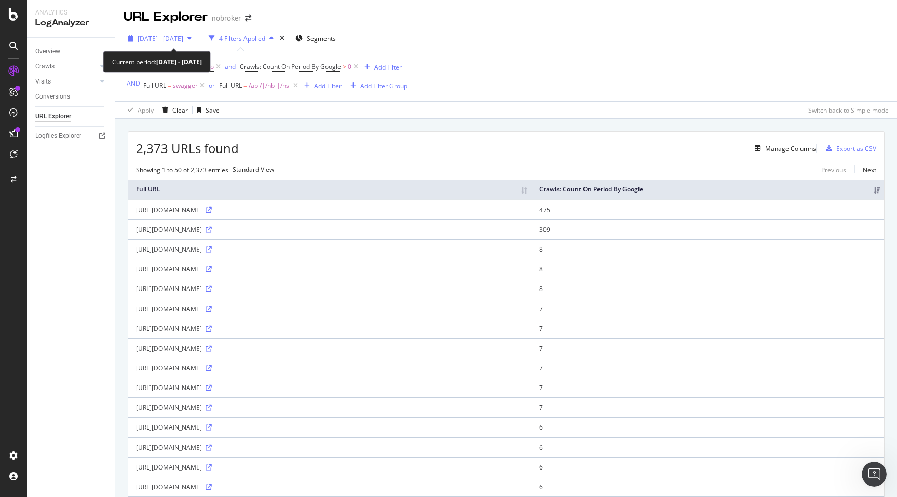
click at [183, 37] on span "[DATE] - [DATE]" at bounding box center [160, 38] width 46 height 9
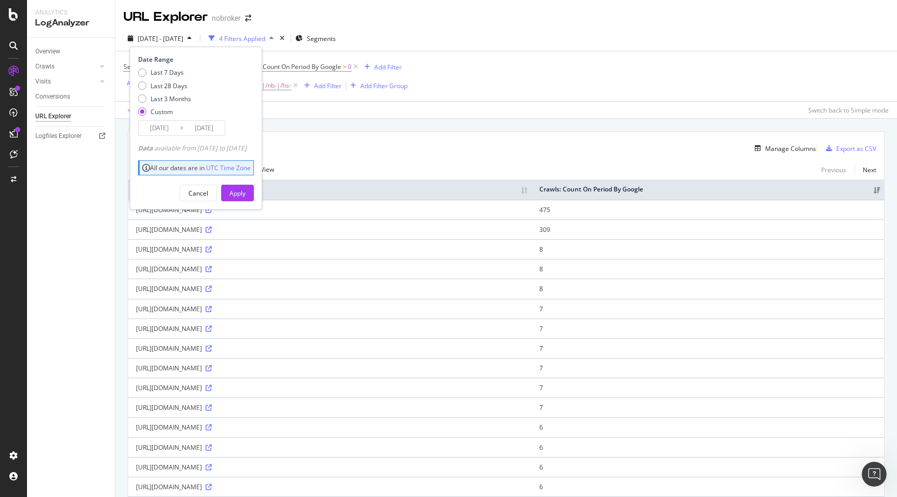
click at [157, 126] on input "[DATE]" at bounding box center [160, 128] width 42 height 15
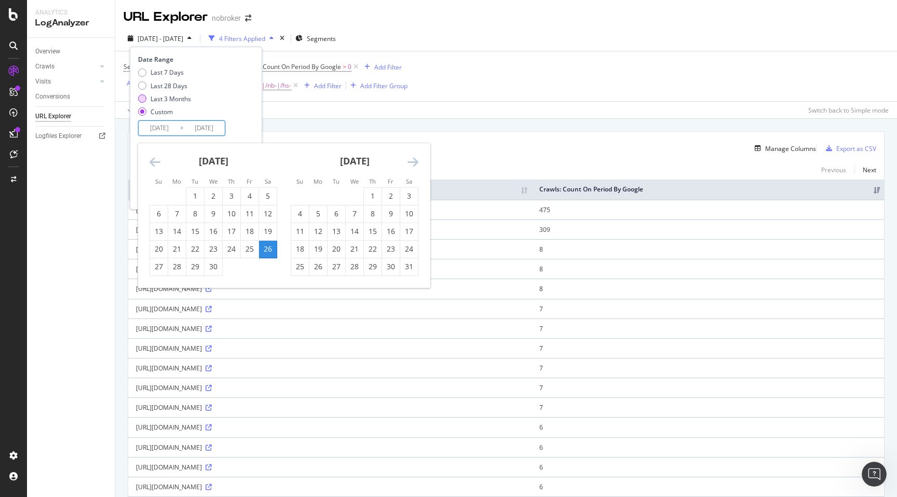
click at [161, 99] on div "Last 3 Months" at bounding box center [170, 98] width 40 height 9
type input "[DATE]"
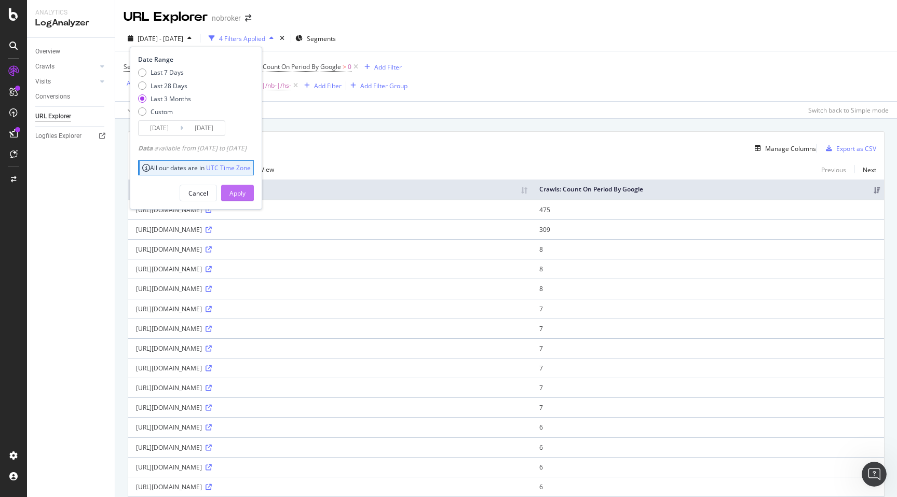
click at [245, 196] on div "Apply" at bounding box center [237, 193] width 16 height 9
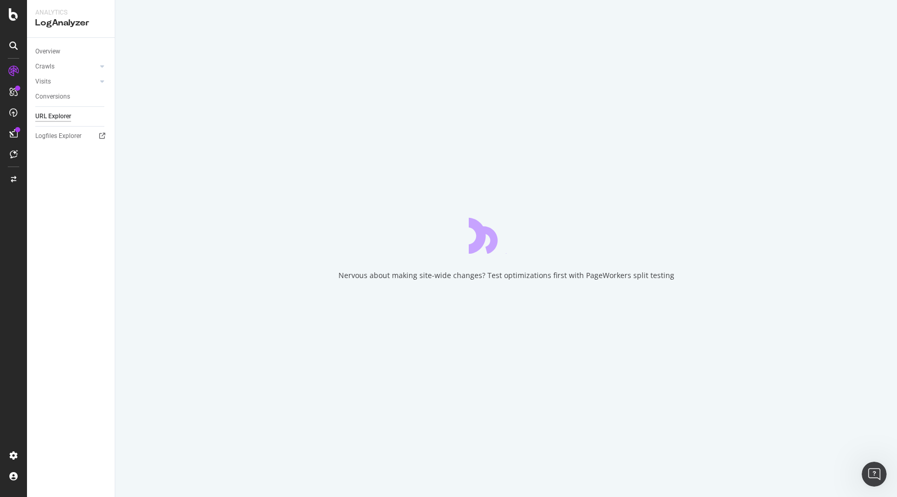
click at [122, 199] on div "Nervous about making site-wide changes? Test optimizations first with PageWorke…" at bounding box center [505, 248] width 781 height 497
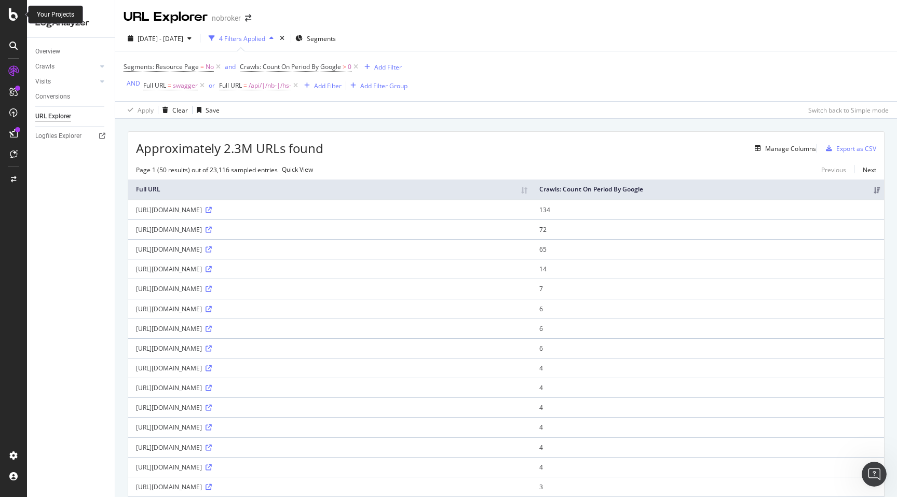
click at [10, 15] on icon at bounding box center [13, 14] width 9 height 12
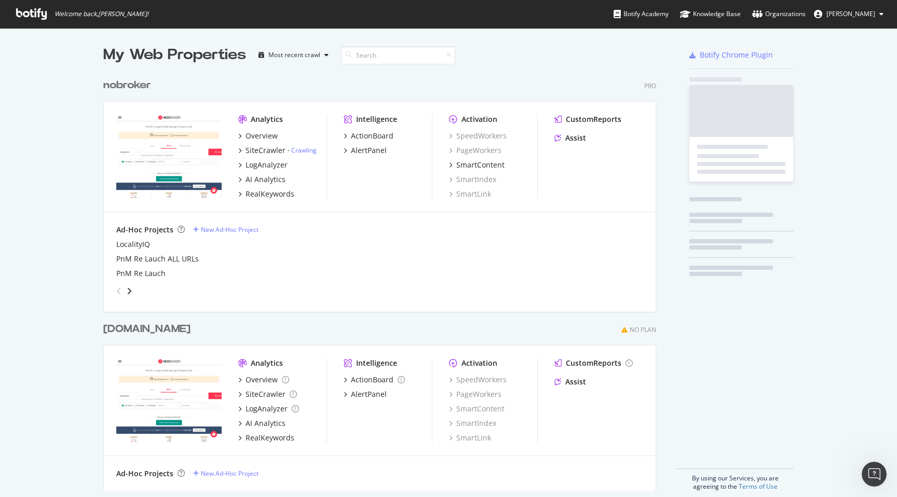
scroll to position [497, 897]
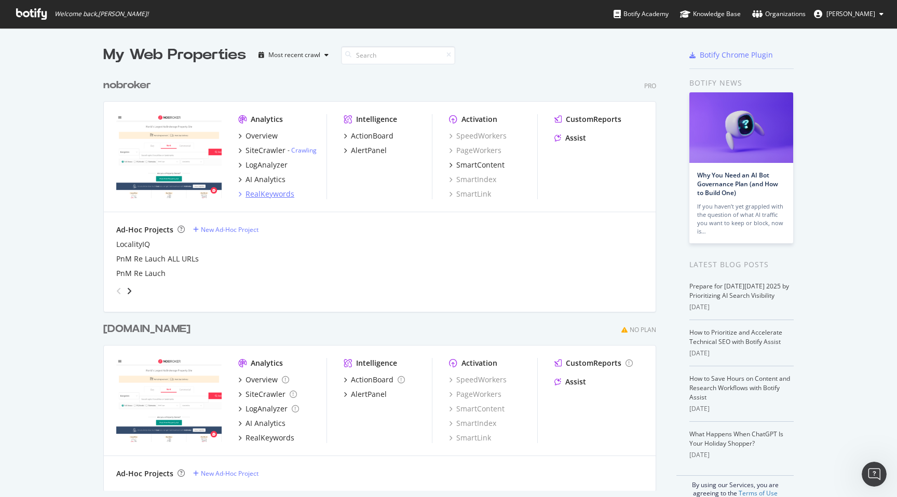
click at [280, 195] on div "RealKeywords" at bounding box center [269, 194] width 49 height 10
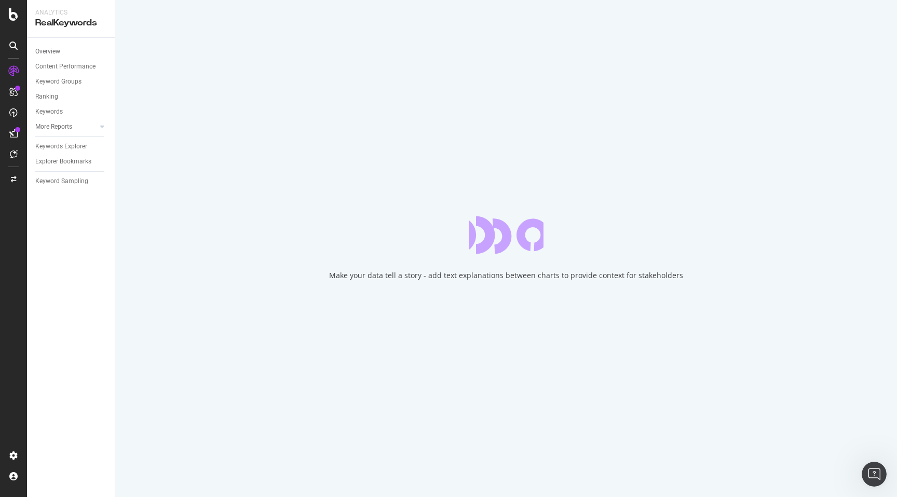
click at [125, 182] on div "Make your data tell a story - add text explanations between charts to provide c…" at bounding box center [505, 248] width 781 height 497
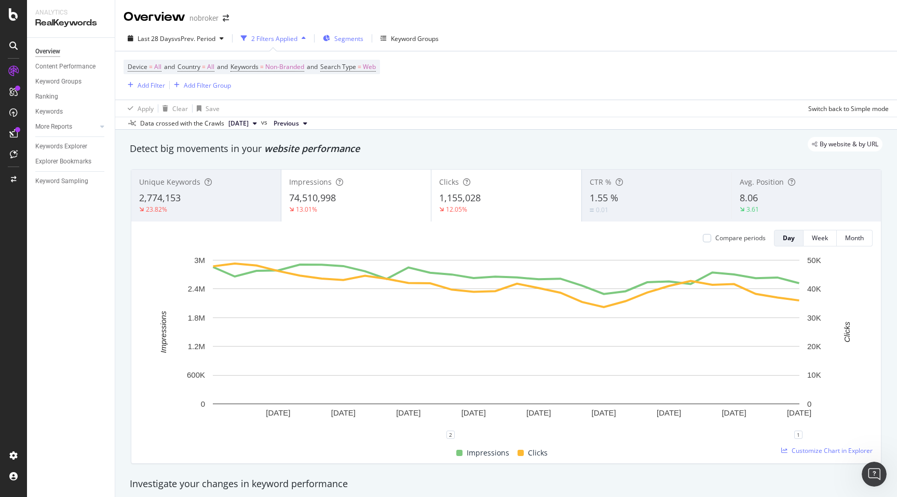
click at [347, 43] on div "Segments" at bounding box center [343, 39] width 40 height 16
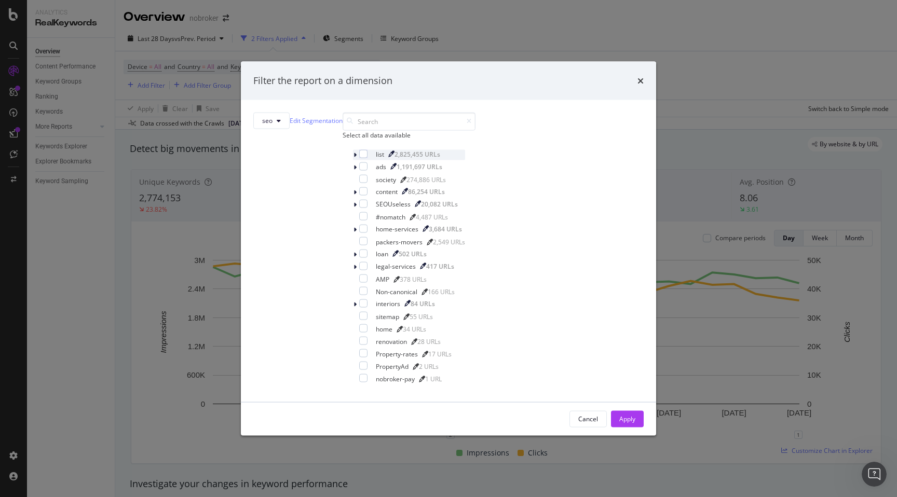
click at [353, 158] on icon "modal" at bounding box center [354, 154] width 3 height 6
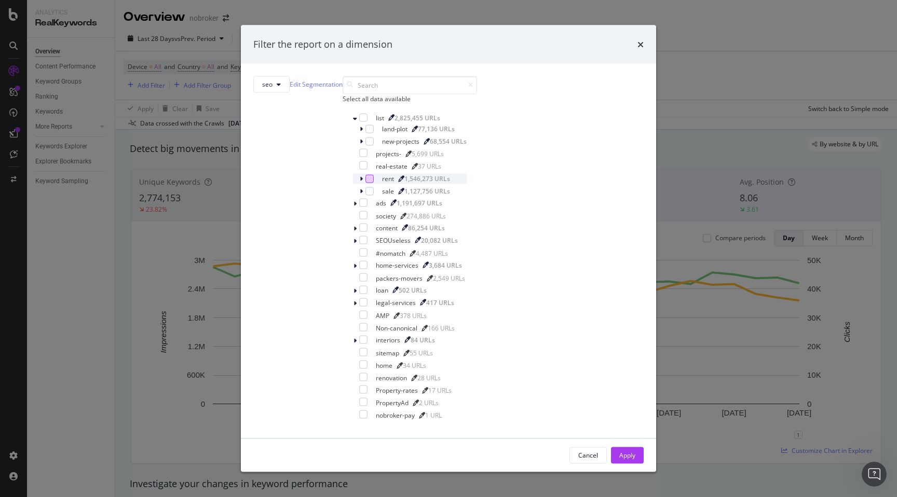
click at [365, 183] on div "modal" at bounding box center [369, 178] width 8 height 8
click at [353, 206] on icon "modal" at bounding box center [354, 203] width 3 height 6
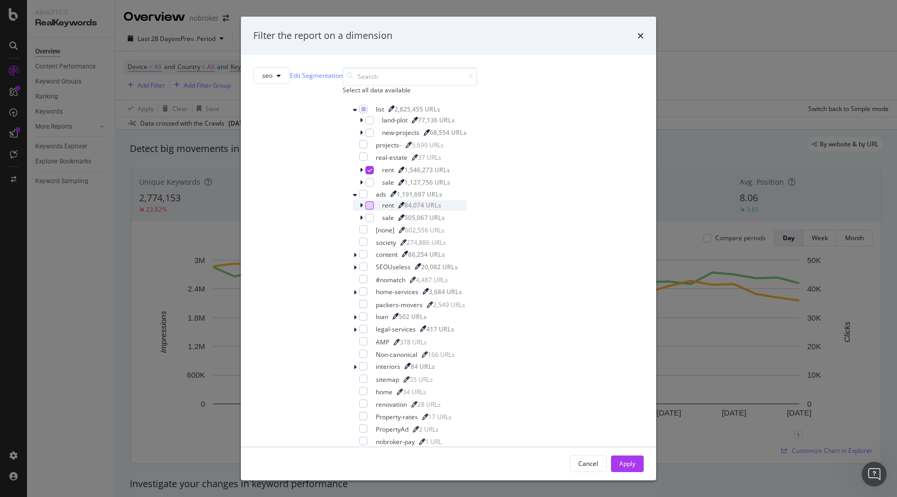
click at [365, 210] on div "modal" at bounding box center [369, 205] width 8 height 8
click at [363, 233] on div "modal" at bounding box center [363, 229] width 8 height 8
click at [619, 459] on div "Apply" at bounding box center [627, 463] width 16 height 9
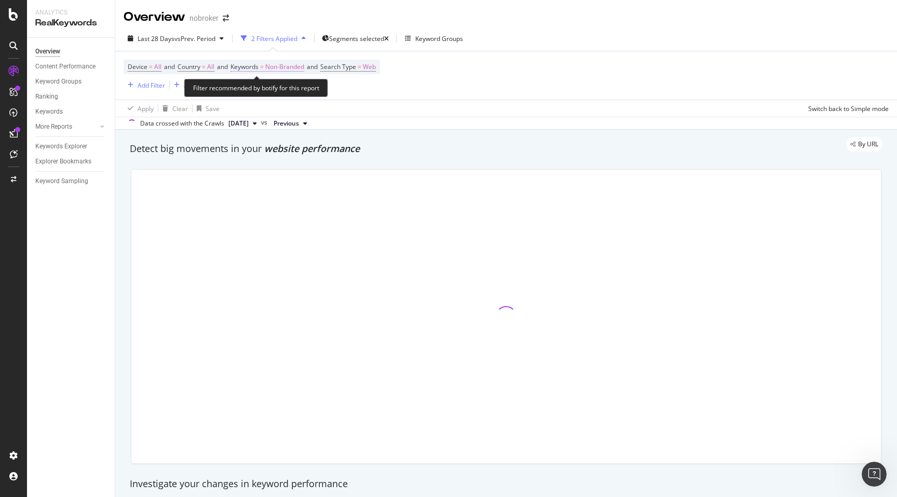
click at [295, 67] on span "Non-Branded" at bounding box center [284, 67] width 39 height 15
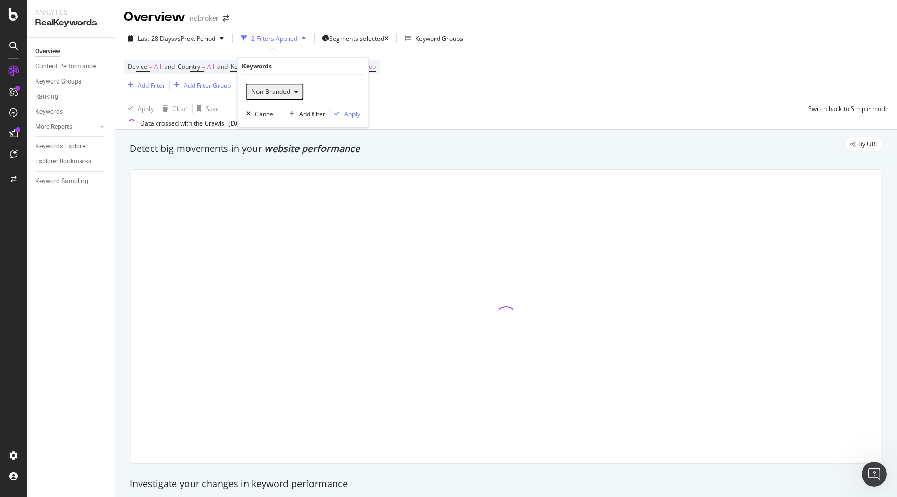
click at [278, 94] on span "Non-Branded" at bounding box center [268, 91] width 43 height 9
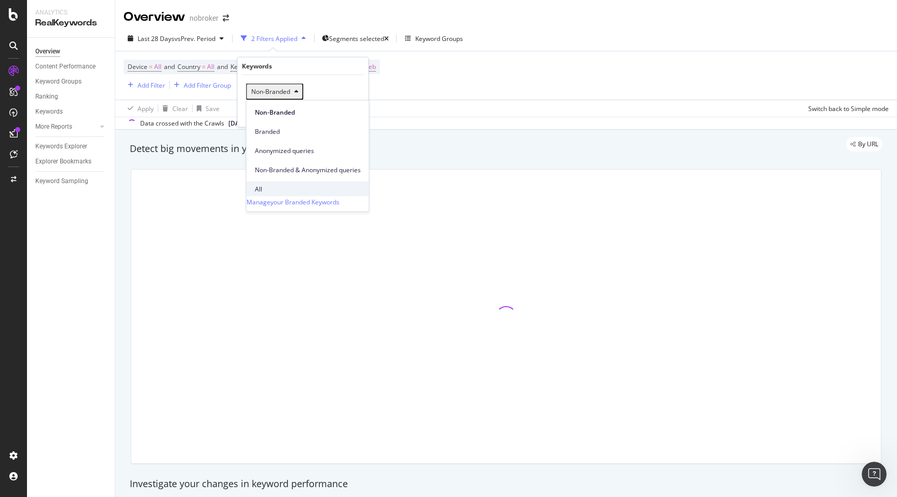
click at [266, 184] on span "All" at bounding box center [308, 188] width 106 height 9
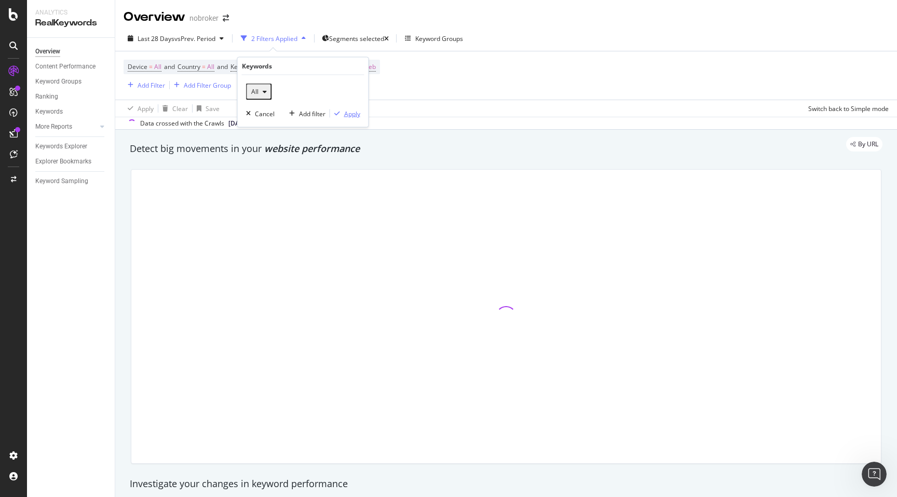
click at [348, 113] on div "Apply" at bounding box center [352, 113] width 16 height 9
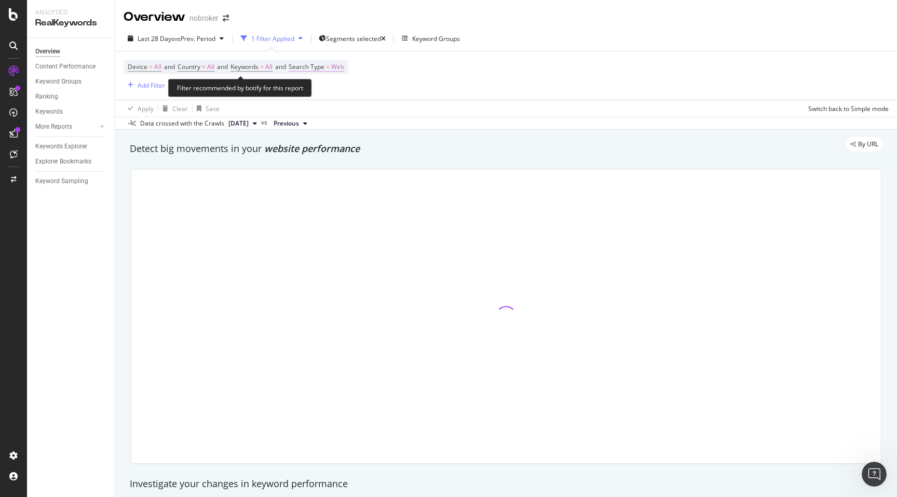
click at [344, 64] on span "Web" at bounding box center [337, 67] width 13 height 15
click at [323, 91] on icon at bounding box center [324, 92] width 7 height 6
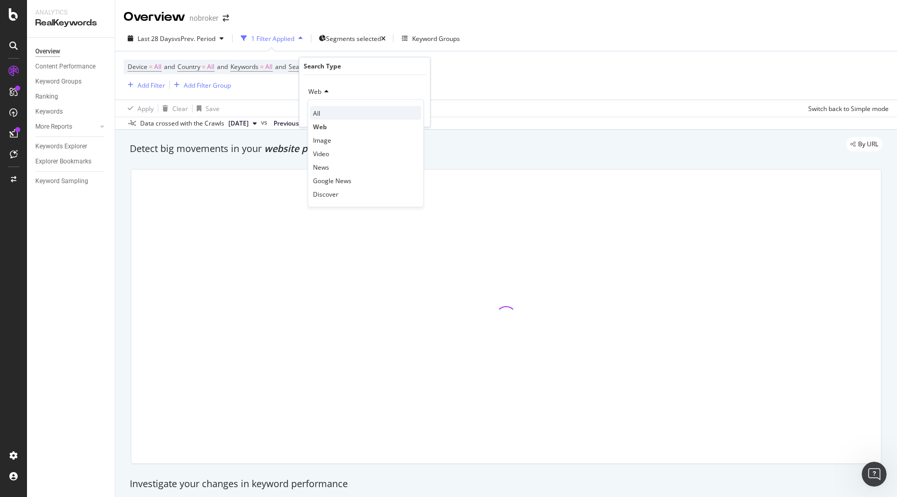
click at [321, 113] on div "All" at bounding box center [365, 112] width 111 height 13
click at [410, 114] on div "Apply" at bounding box center [414, 113] width 16 height 9
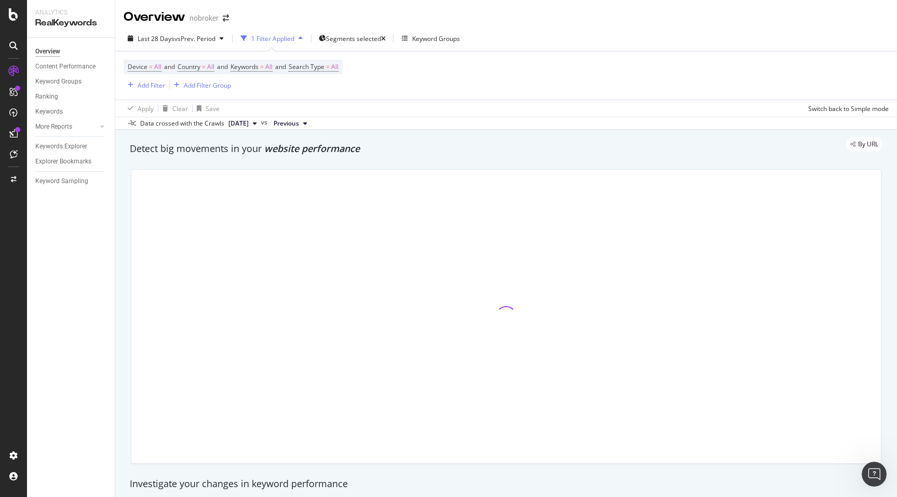
click at [420, 158] on div "Detect big movements in your website performance" at bounding box center [506, 149] width 763 height 24
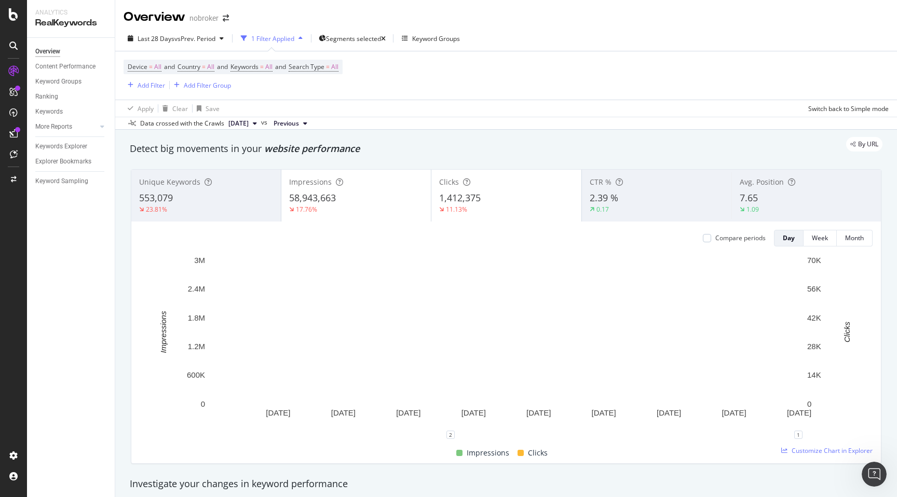
click at [770, 206] on div "1.09" at bounding box center [805, 209] width 133 height 9
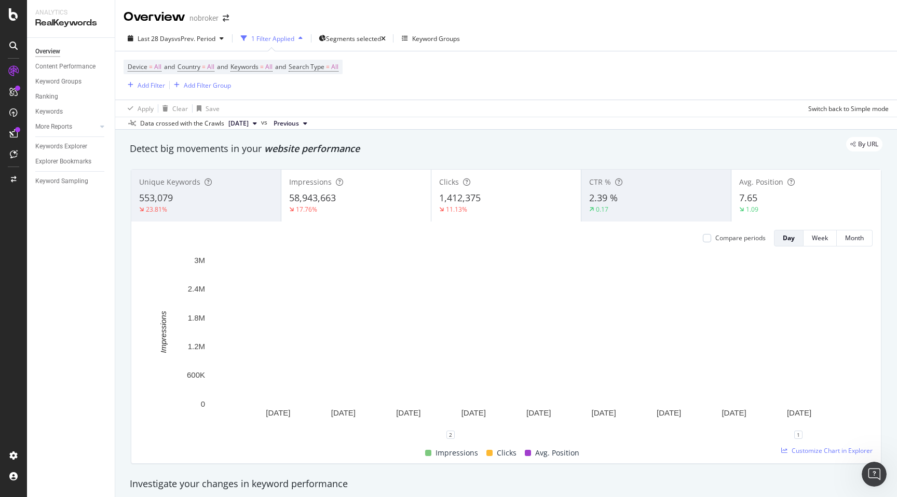
click at [636, 194] on div "2.39 %" at bounding box center [656, 197] width 134 height 13
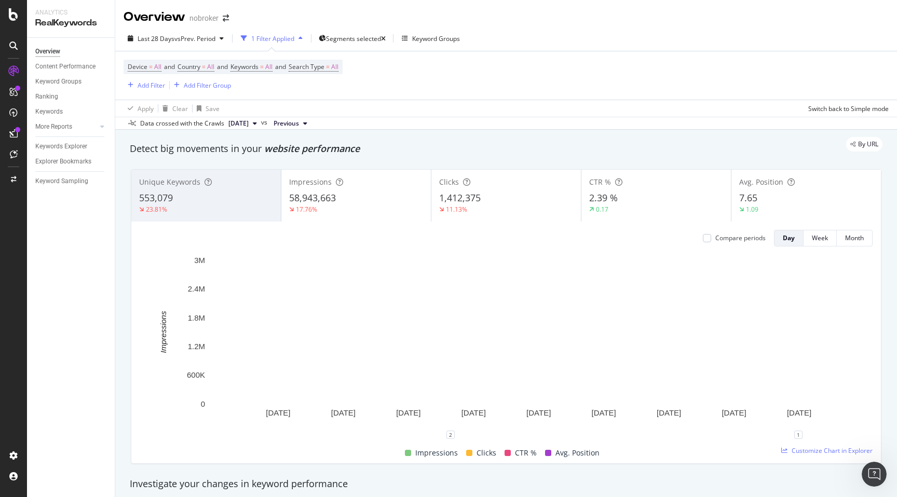
click at [125, 299] on div "Unique Keywords 553,079 23.81% Impressions 58,943,663 17.76% Clicks 1,412,375 1…" at bounding box center [506, 316] width 763 height 311
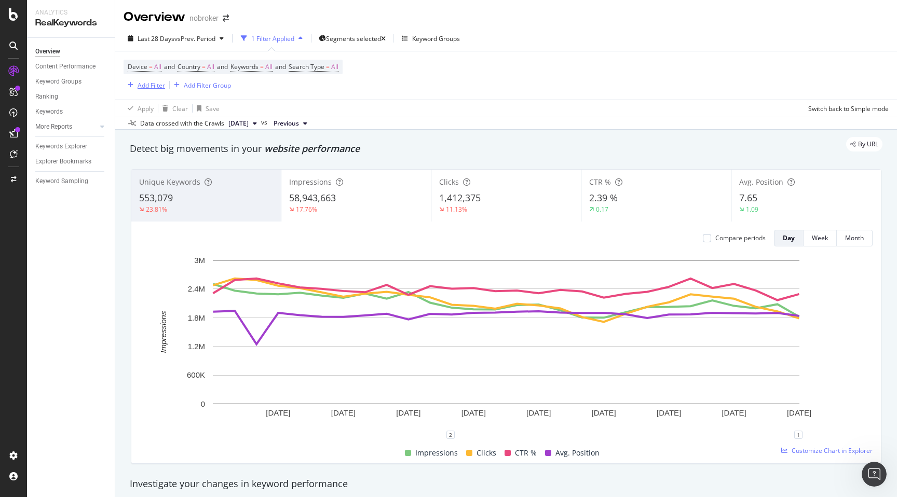
click at [151, 88] on div "Add Filter" at bounding box center [150, 85] width 27 height 9
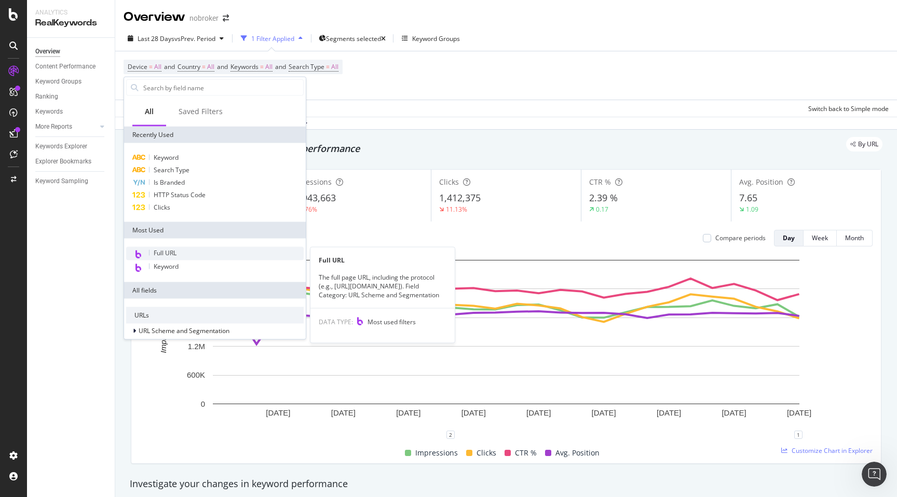
click at [165, 251] on span "Full URL" at bounding box center [165, 253] width 23 height 9
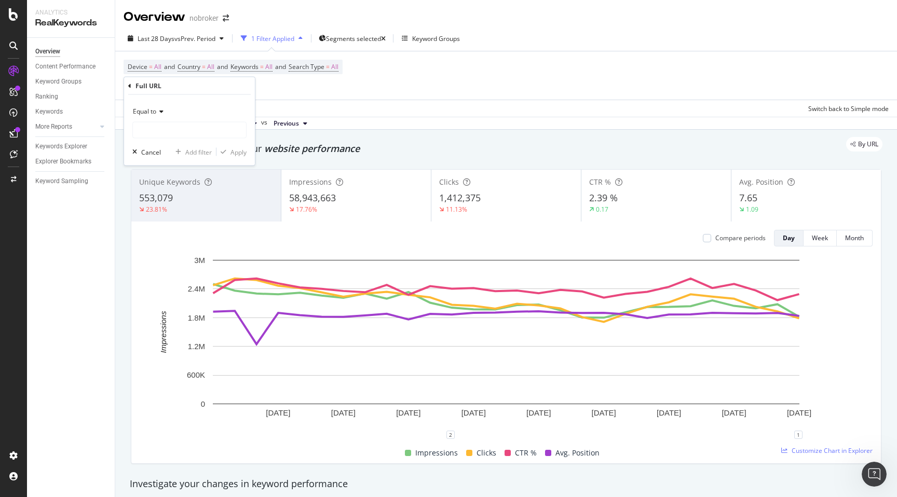
click at [147, 106] on div "Equal to" at bounding box center [189, 111] width 114 height 17
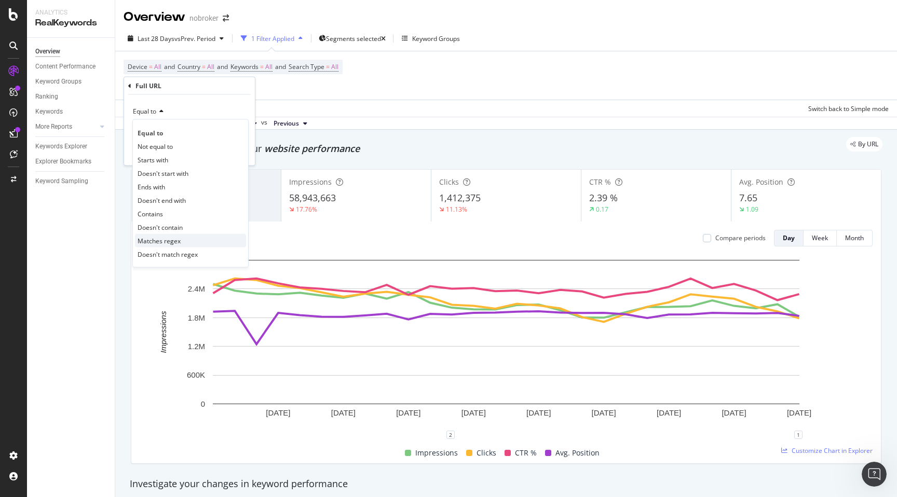
click at [164, 241] on span "Matches regex" at bounding box center [158, 240] width 43 height 9
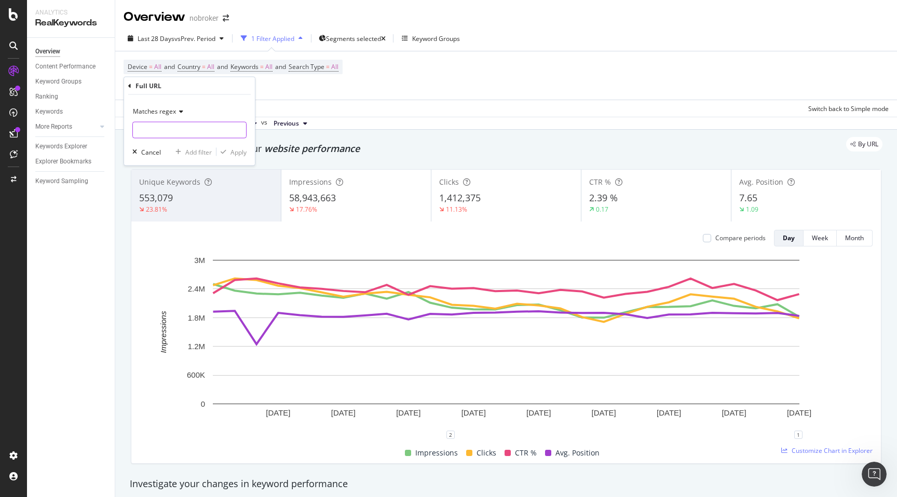
click at [150, 126] on input "text" at bounding box center [189, 130] width 113 height 17
type input "house-for-rent-"
click at [235, 150] on div "Apply" at bounding box center [238, 151] width 16 height 9
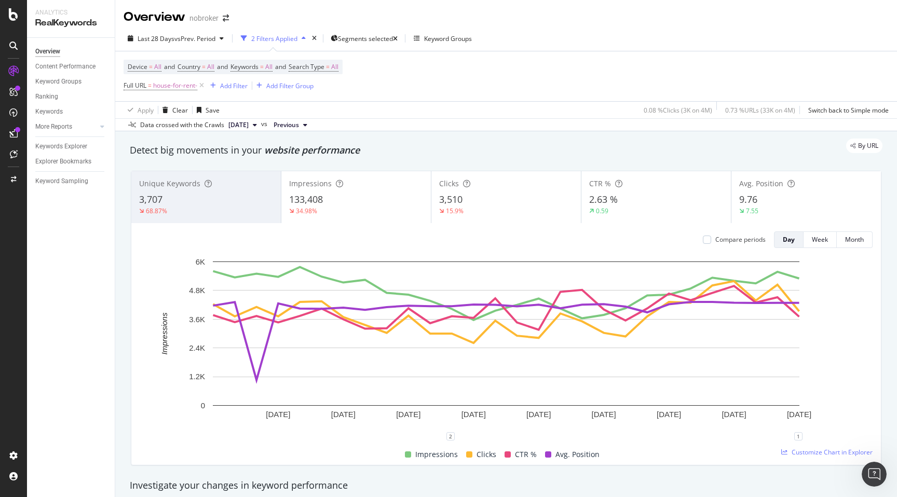
drag, startPoint x: 343, startPoint y: 213, endPoint x: 211, endPoint y: 282, distance: 149.5
click at [211, 282] on div "Unique Keywords 3,707 68.87% Impressions 133,408 34.98% Clicks 3,510 15.9% CTR …" at bounding box center [505, 318] width 749 height 294
click at [479, 148] on div "By URL" at bounding box center [500, 146] width 763 height 15
click at [496, 198] on div "3,510" at bounding box center [506, 199] width 134 height 13
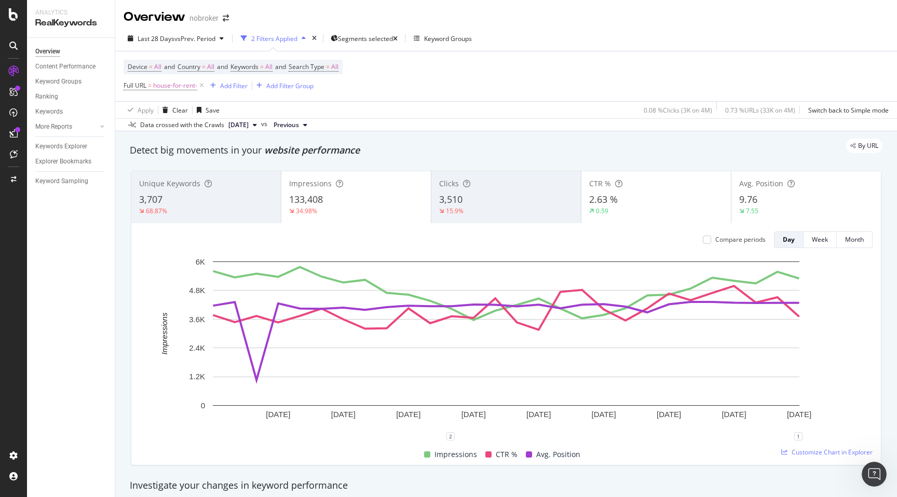
click at [619, 206] on div "2.63 %" at bounding box center [656, 199] width 134 height 13
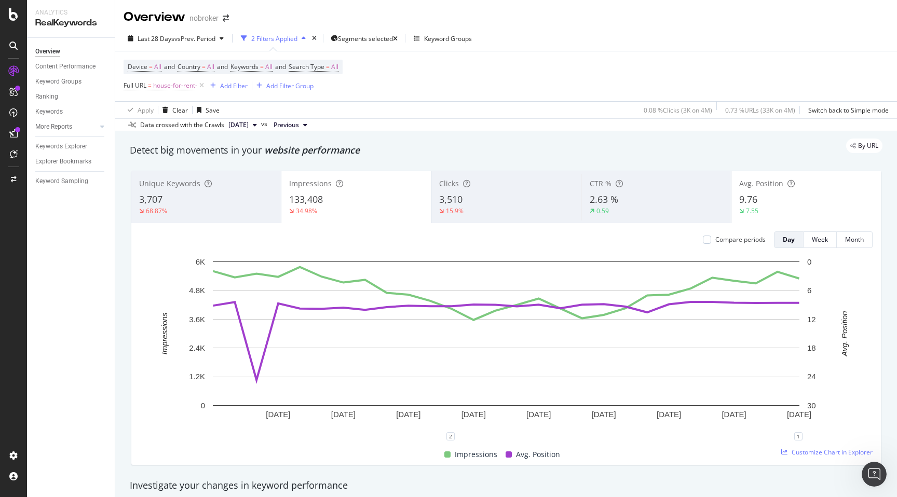
click at [765, 210] on div "7.55" at bounding box center [806, 210] width 134 height 9
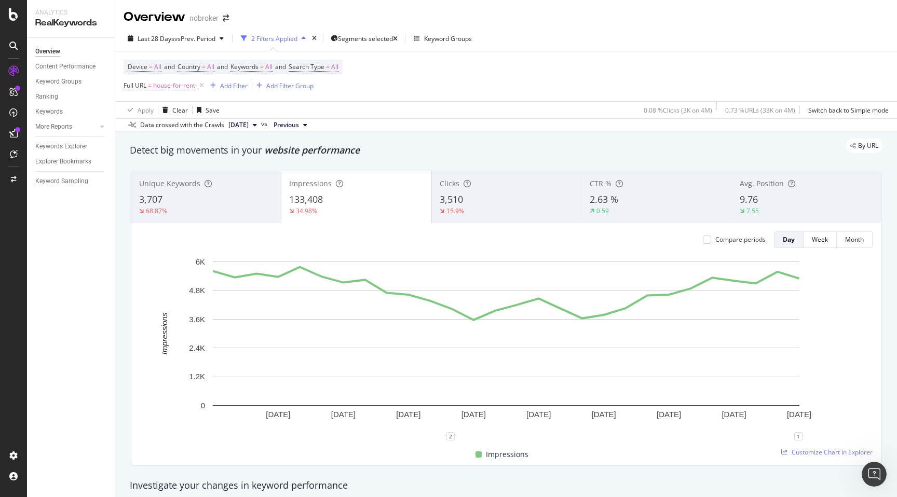
click at [759, 208] on div "7.55" at bounding box center [752, 210] width 26 height 9
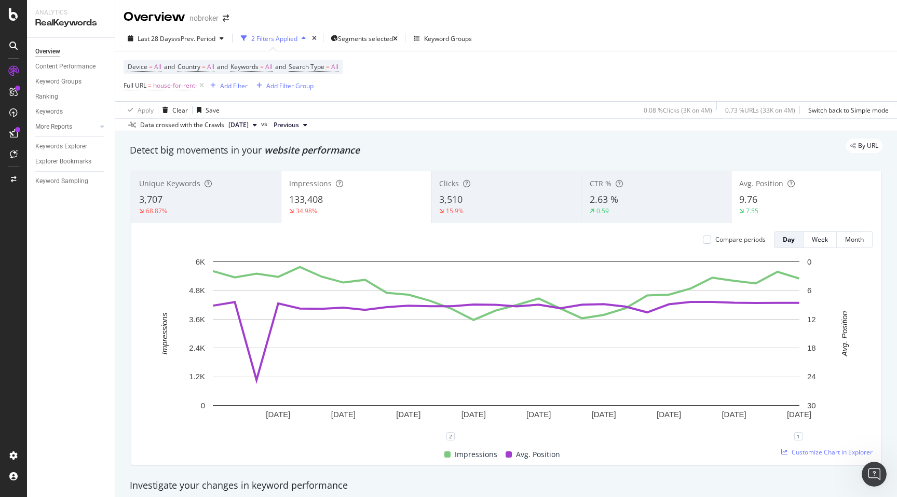
click at [759, 208] on div "7.55" at bounding box center [752, 210] width 26 height 9
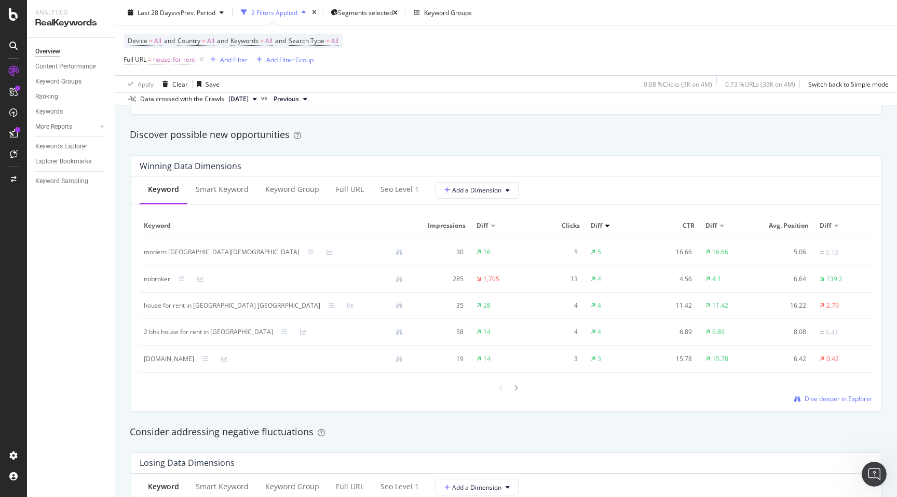
scroll to position [892, 0]
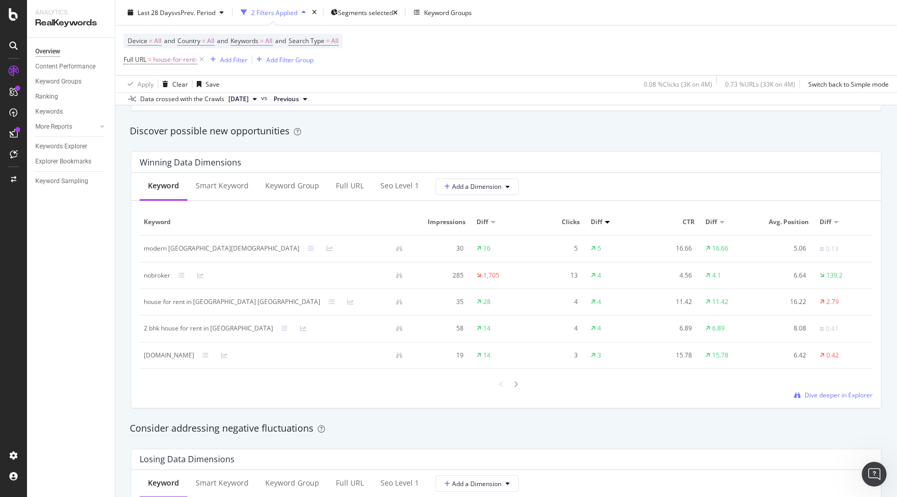
click at [148, 301] on div "house for rent in [GEOGRAPHIC_DATA] [GEOGRAPHIC_DATA]" at bounding box center [232, 301] width 176 height 9
copy div "house for rent in [GEOGRAPHIC_DATA] [GEOGRAPHIC_DATA]"
click at [130, 330] on div "Winning Data Dimensions Keyword Smart Keyword Keyword Group Full URL seo Level …" at bounding box center [506, 279] width 763 height 273
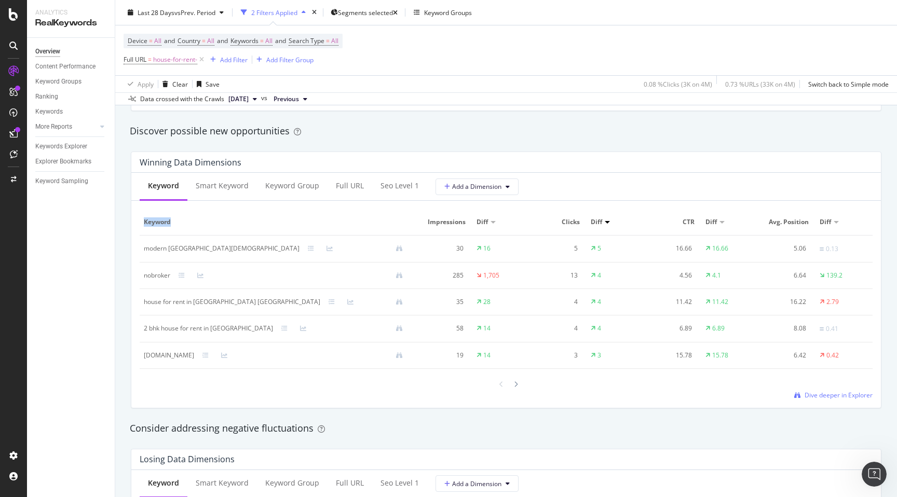
click at [130, 330] on div "Winning Data Dimensions Keyword Smart Keyword Keyword Group Full URL seo Level …" at bounding box center [506, 279] width 763 height 273
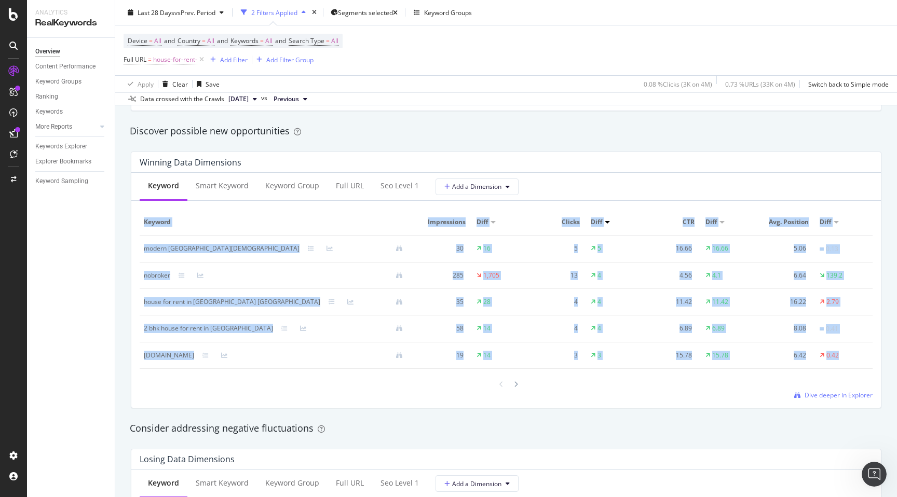
click at [130, 330] on div "Winning Data Dimensions Keyword Smart Keyword Keyword Group Full URL seo Level …" at bounding box center [506, 279] width 763 height 273
click at [130, 335] on div "Winning Data Dimensions Keyword Smart Keyword Keyword Group Full URL seo Level …" at bounding box center [506, 279] width 763 height 273
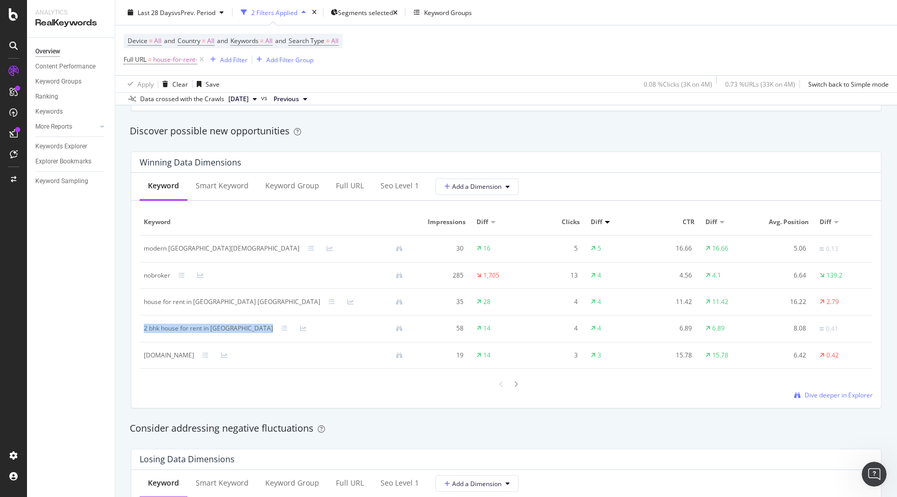
drag, startPoint x: 141, startPoint y: 330, endPoint x: 238, endPoint y: 332, distance: 97.0
click at [238, 332] on td "2 bhk house for rent in [GEOGRAPHIC_DATA]" at bounding box center [277, 328] width 275 height 27
copy div "2 bhk house for rent in [GEOGRAPHIC_DATA]"
click at [121, 395] on div "By URL Detect big movements in your website performance Unique Keywords 3,707 6…" at bounding box center [505, 341] width 781 height 2205
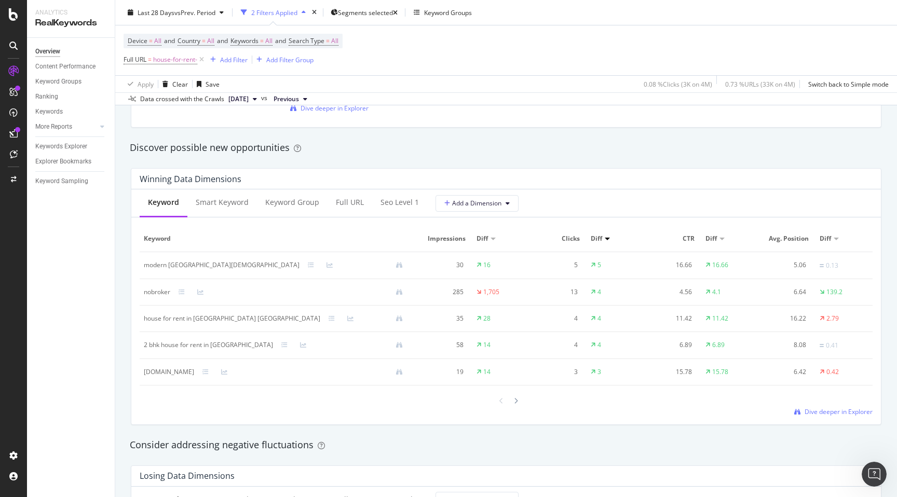
scroll to position [874, 0]
click at [121, 395] on div "By URL Detect big movements in your website performance Unique Keywords 3,707 6…" at bounding box center [505, 359] width 781 height 2205
